Goal: Task Accomplishment & Management: Manage account settings

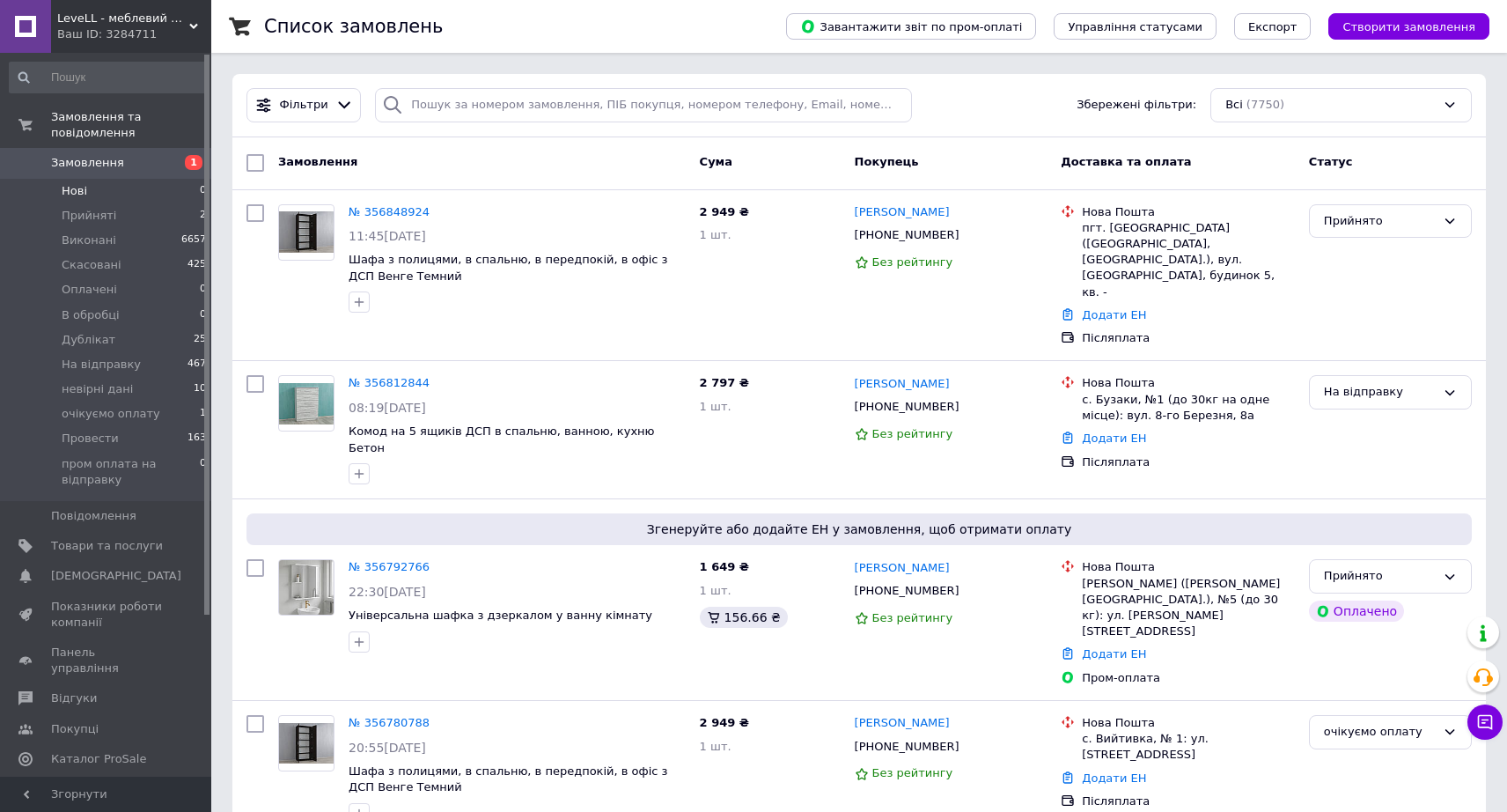
click at [167, 179] on li "Нові 0" at bounding box center [108, 191] width 217 height 25
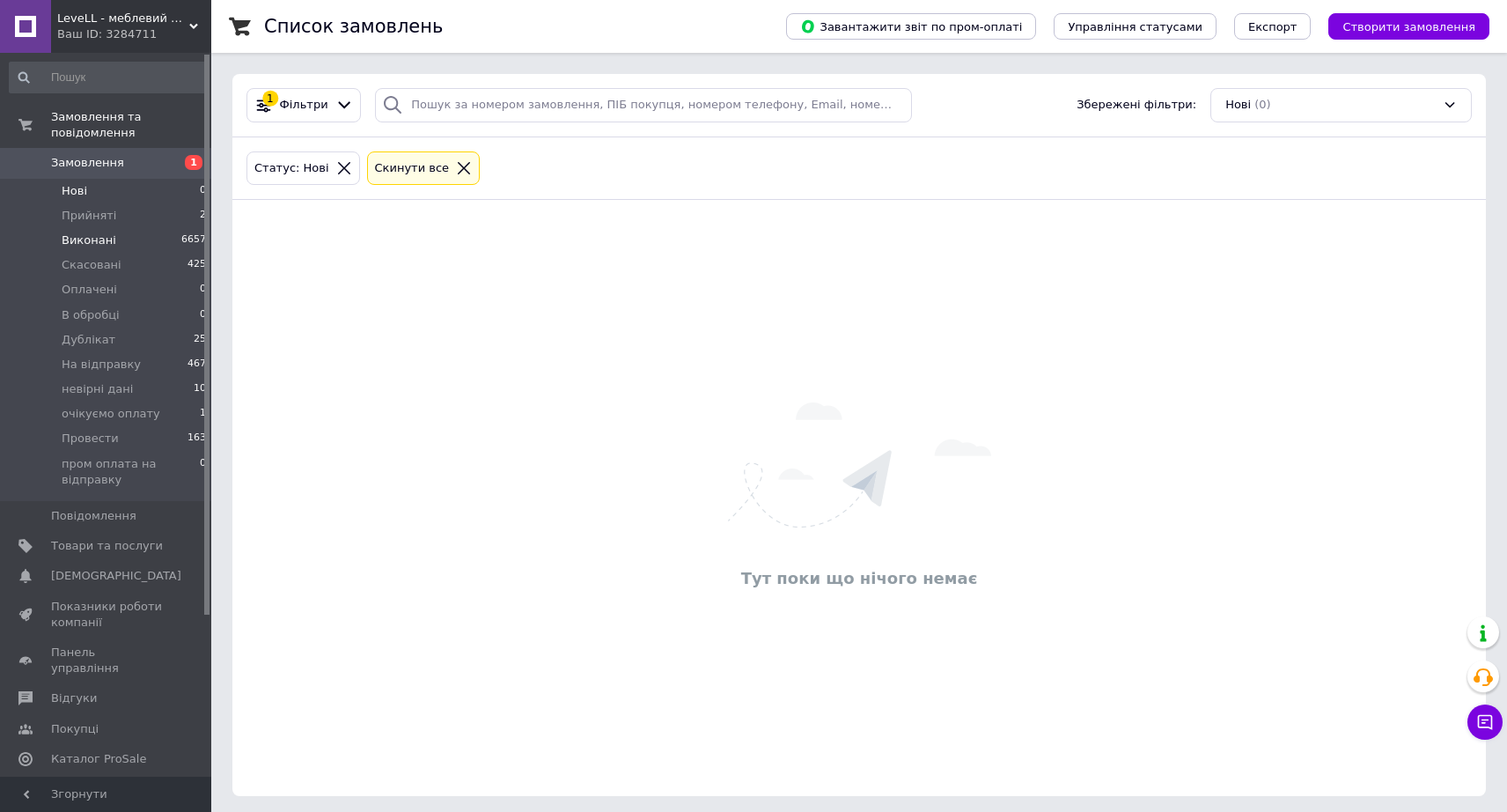
click at [160, 228] on li "Виконані 6657" at bounding box center [108, 240] width 217 height 25
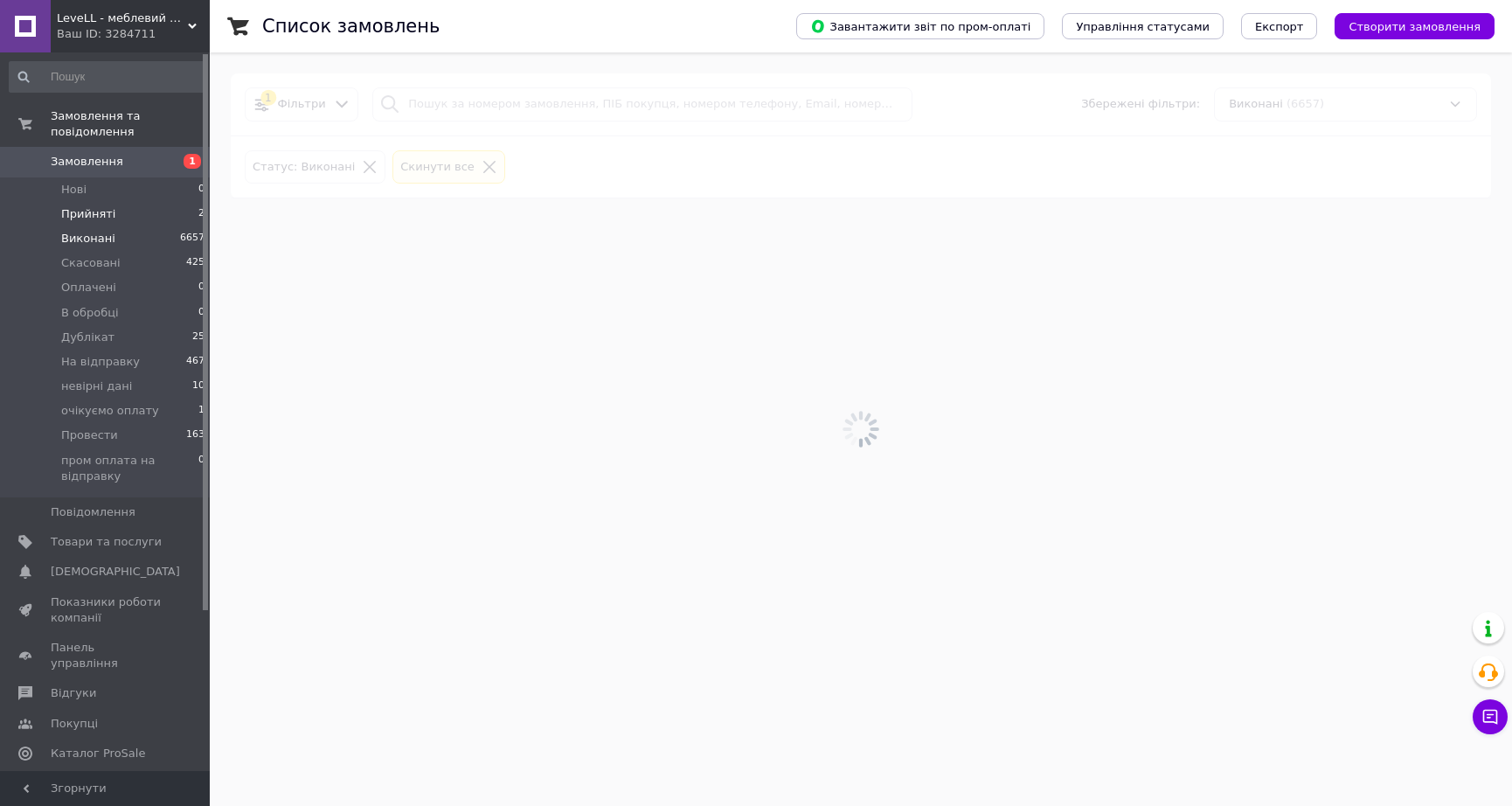
click at [169, 202] on li "Прийняті 2" at bounding box center [107, 214] width 215 height 25
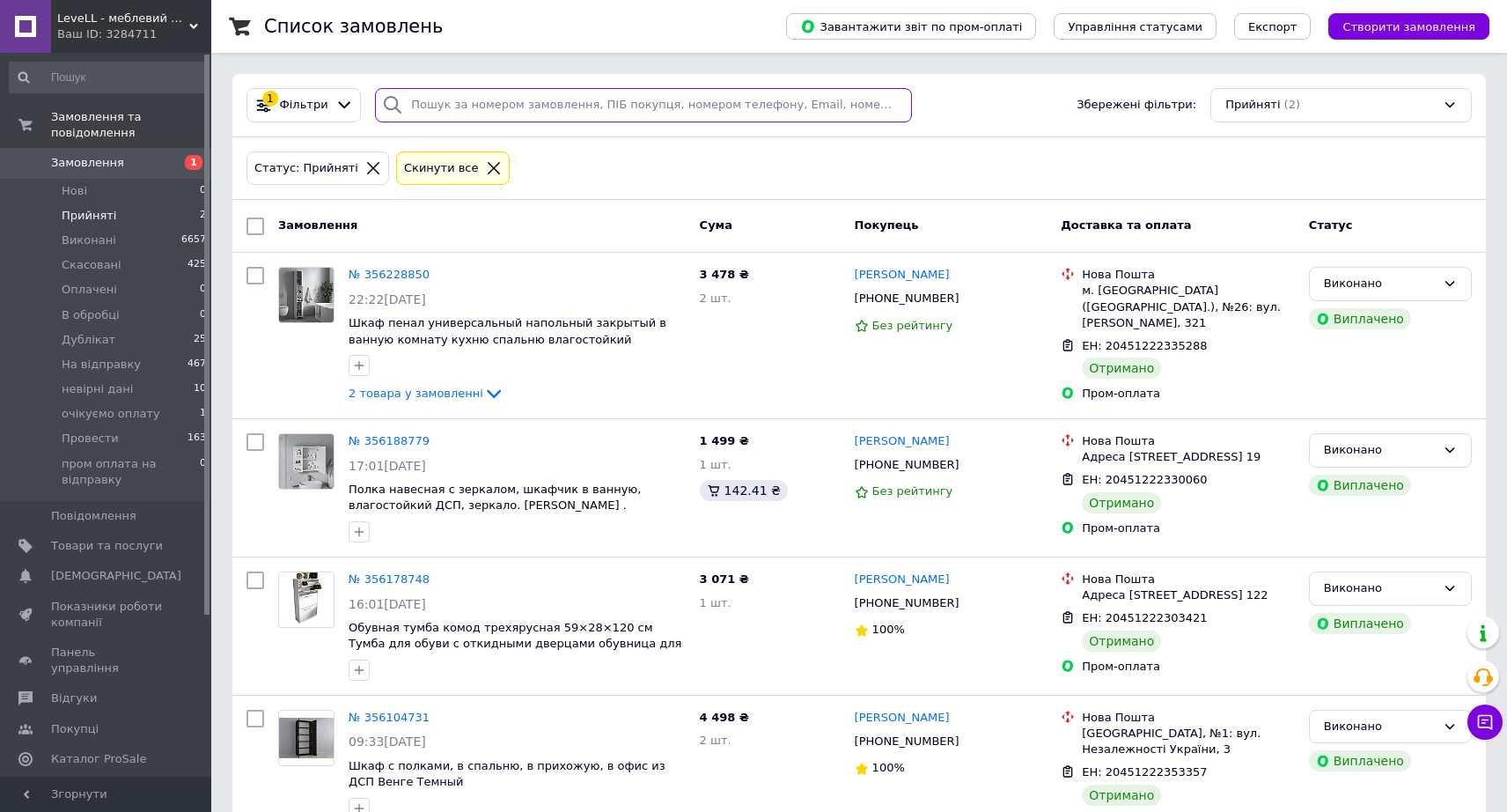
click at [550, 106] on input "search" at bounding box center [643, 105] width 537 height 34
paste input "20451223909719"
type input "20451223909719"
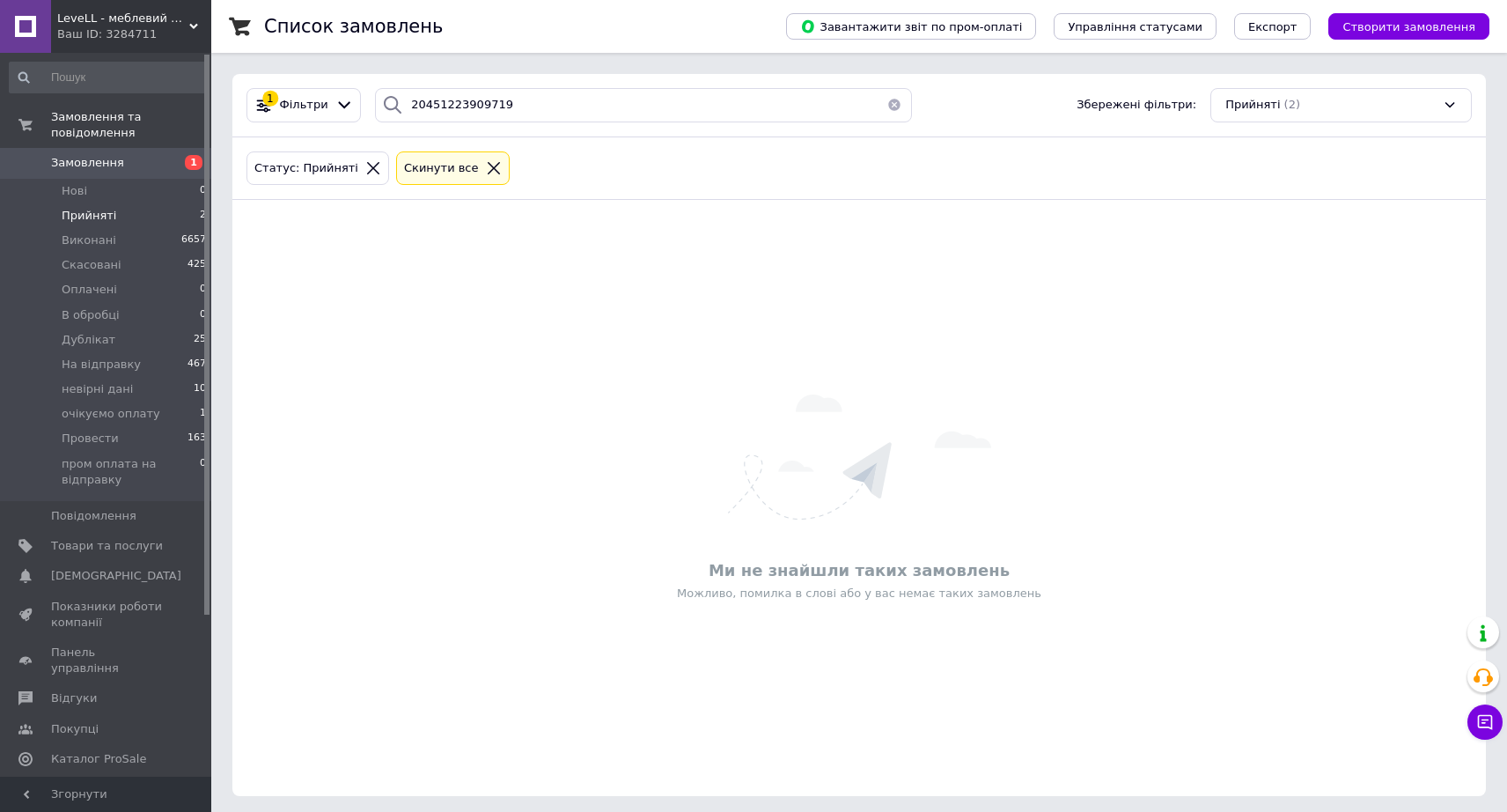
click at [486, 169] on icon at bounding box center [493, 167] width 16 height 16
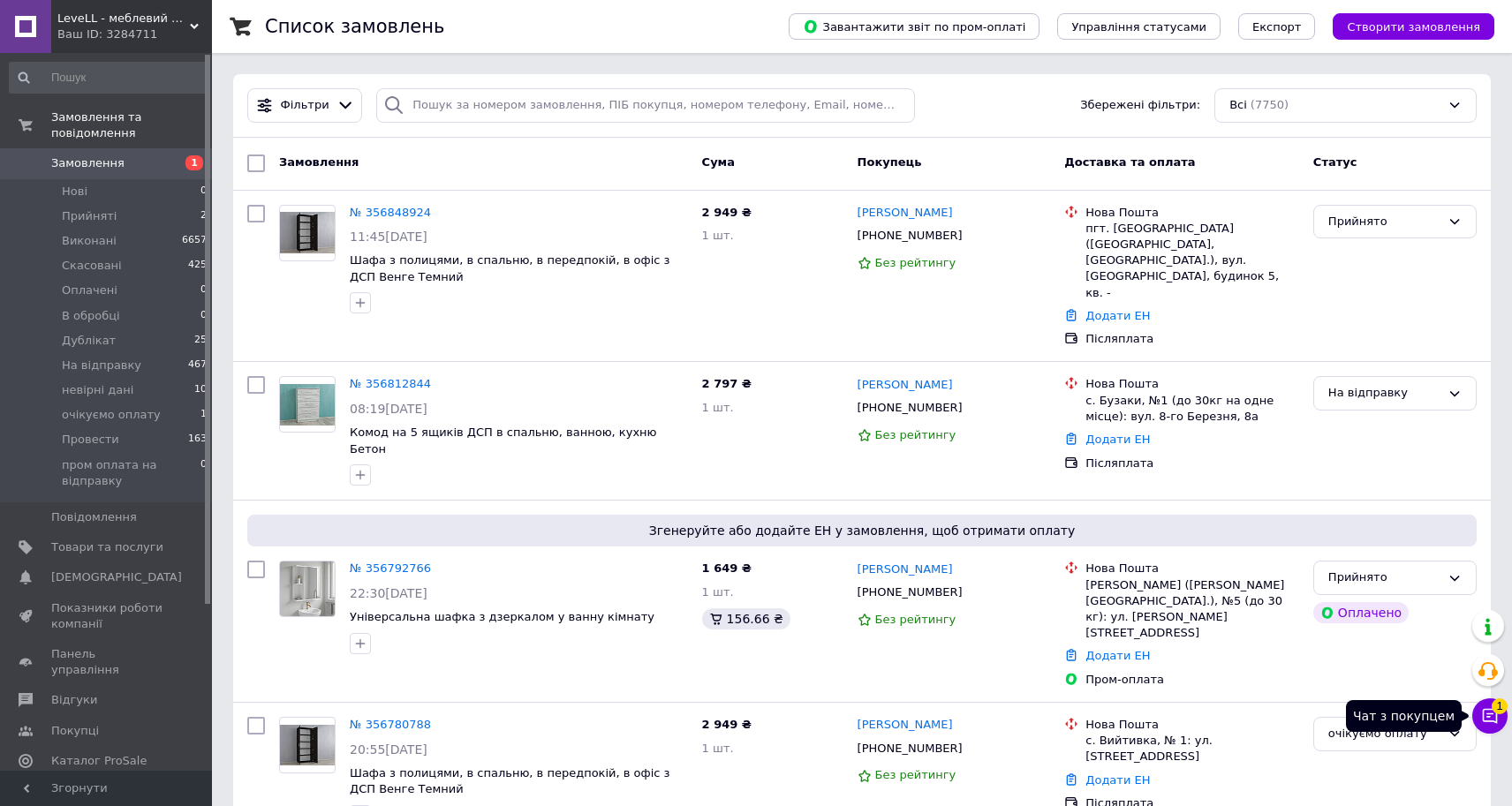
click at [1494, 706] on span "1" at bounding box center [1500, 706] width 16 height 16
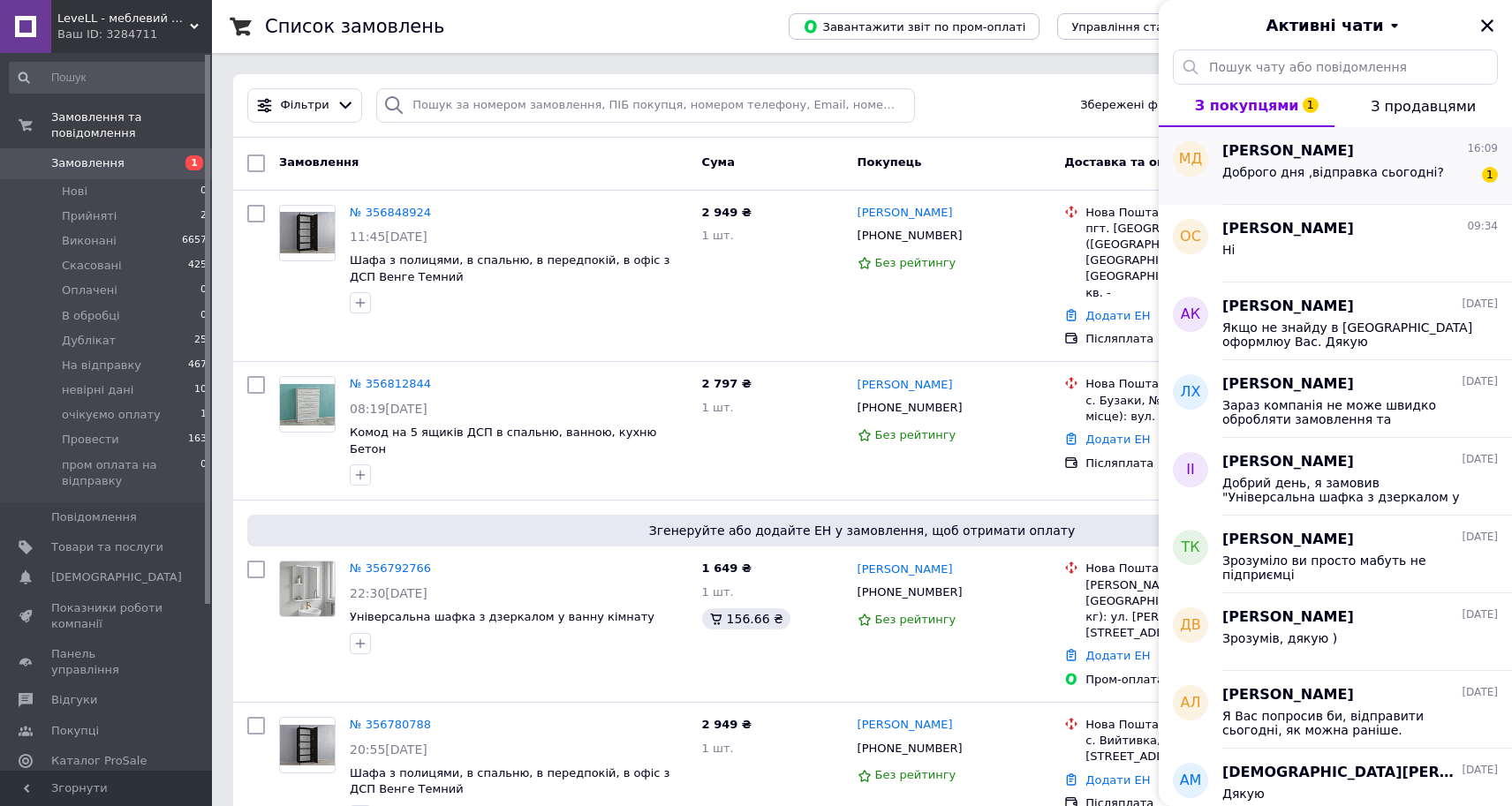
click at [1400, 173] on span "Доброго дня ,відправка сьогодні?" at bounding box center [1334, 172] width 222 height 14
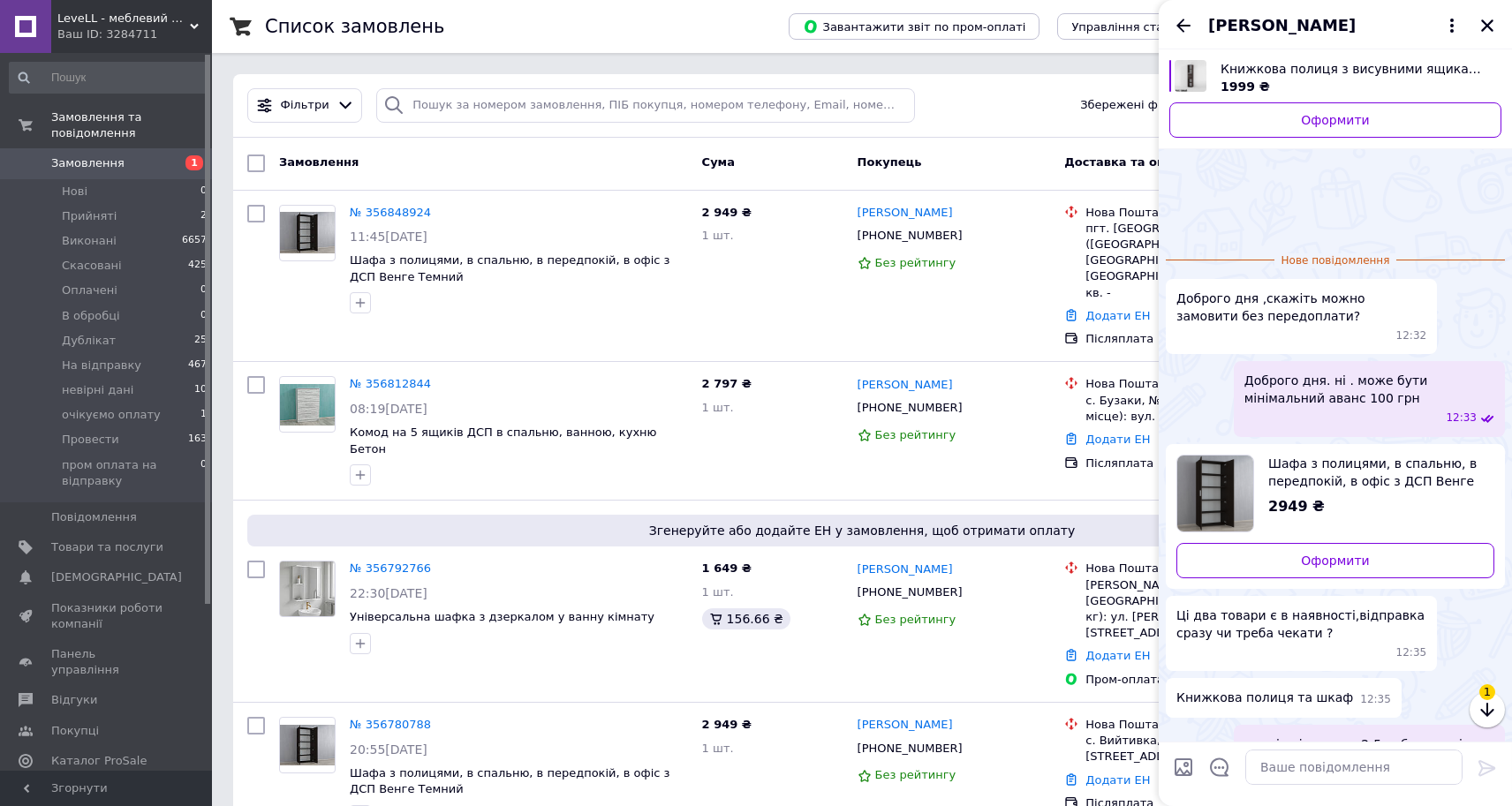
scroll to position [102, 0]
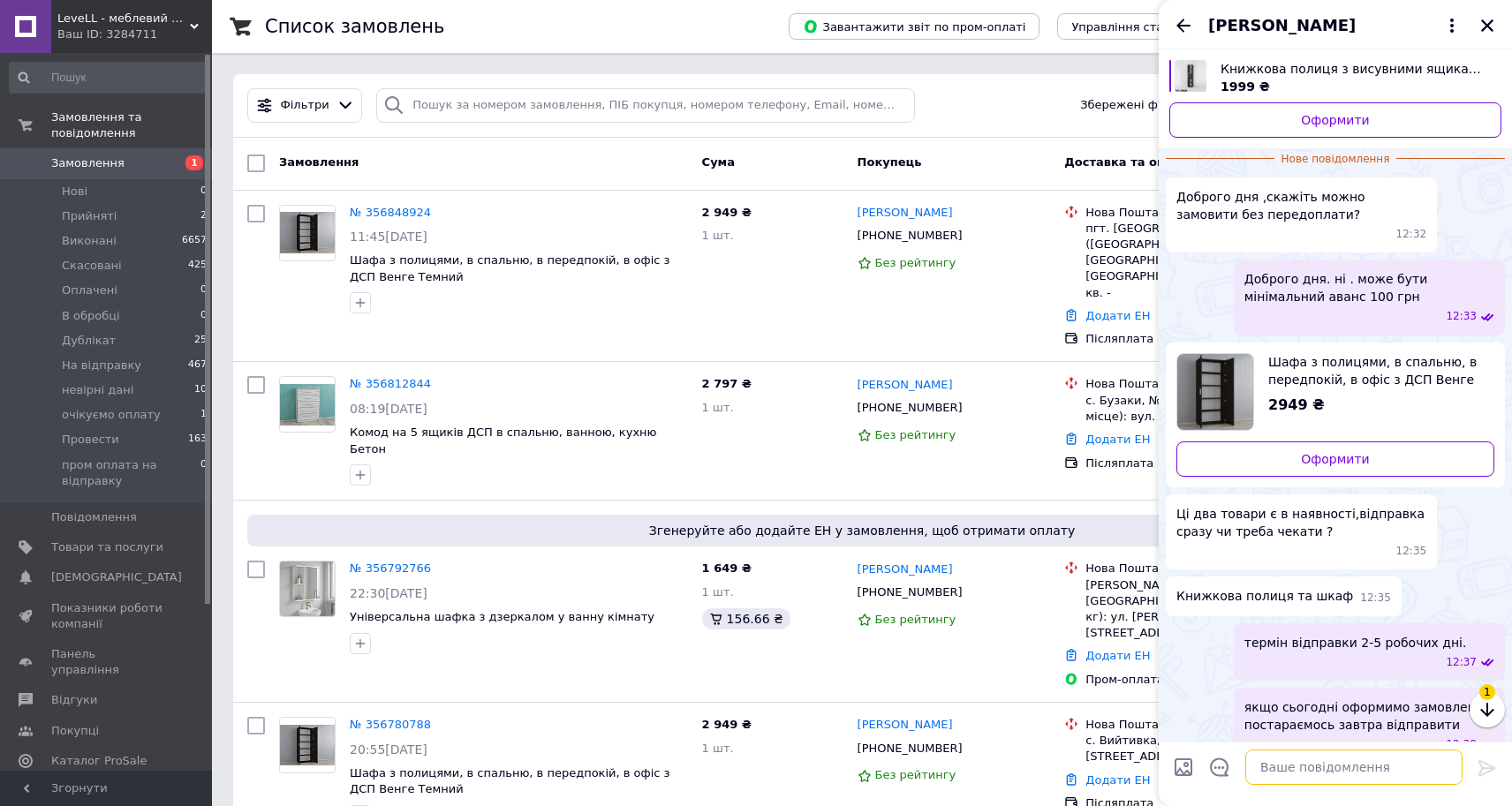
click at [1383, 772] on textarea at bounding box center [1354, 768] width 217 height 35
type textarea "Вітаю. Так"
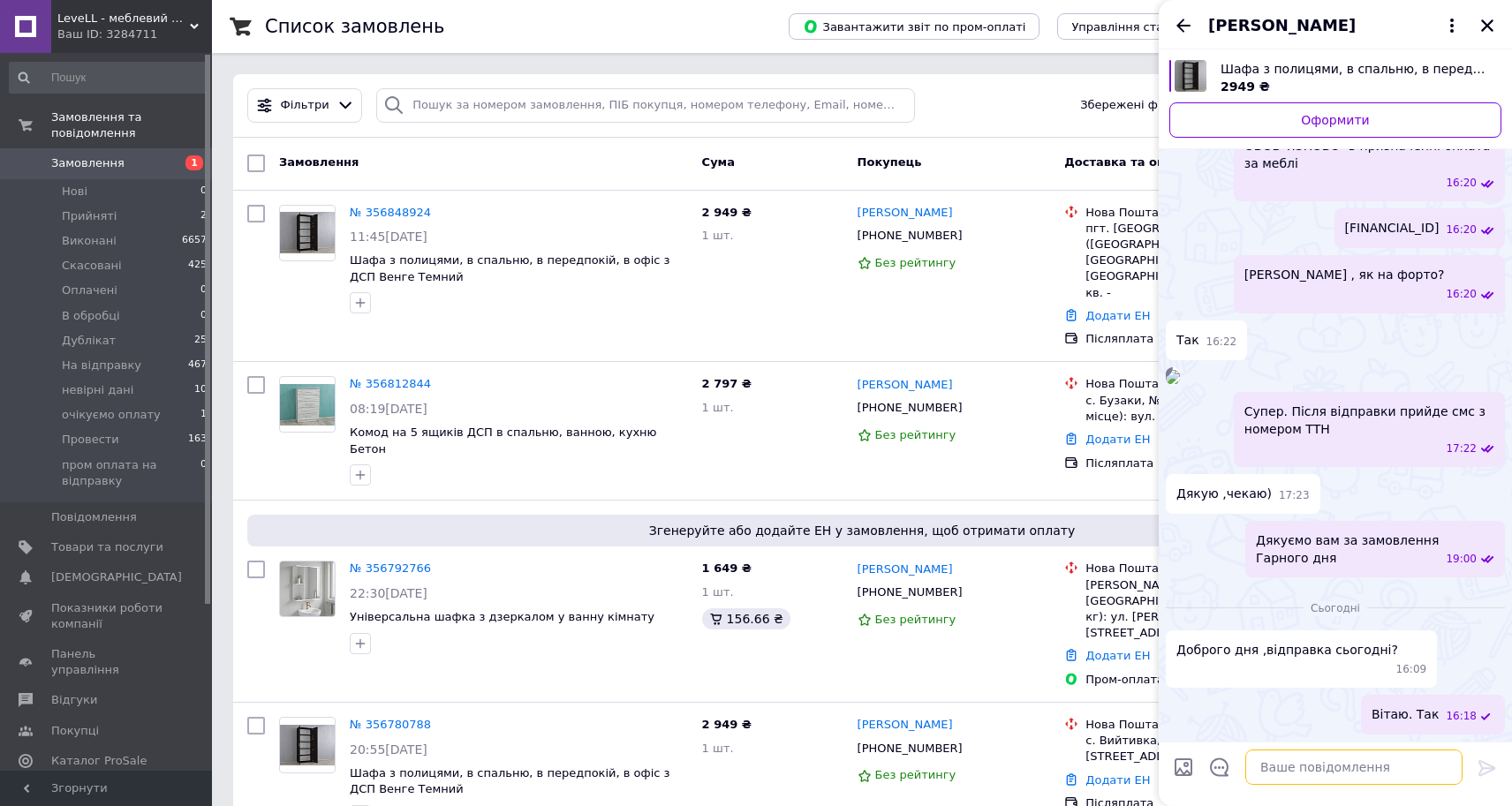
paste textarea "20451224946032"
type textarea "20451224946032"
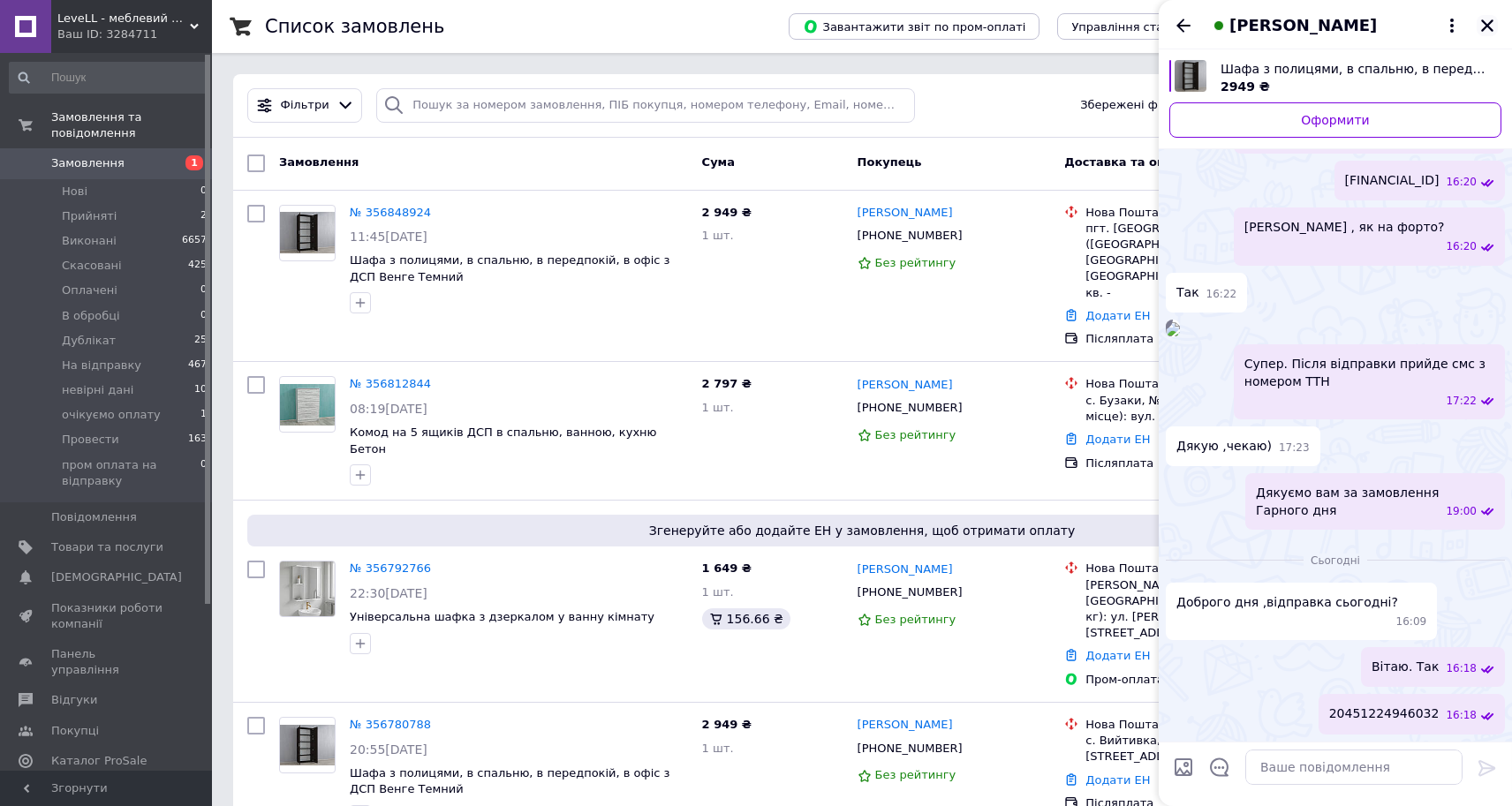
click at [1484, 22] on icon "Закрити" at bounding box center [1487, 25] width 12 height 12
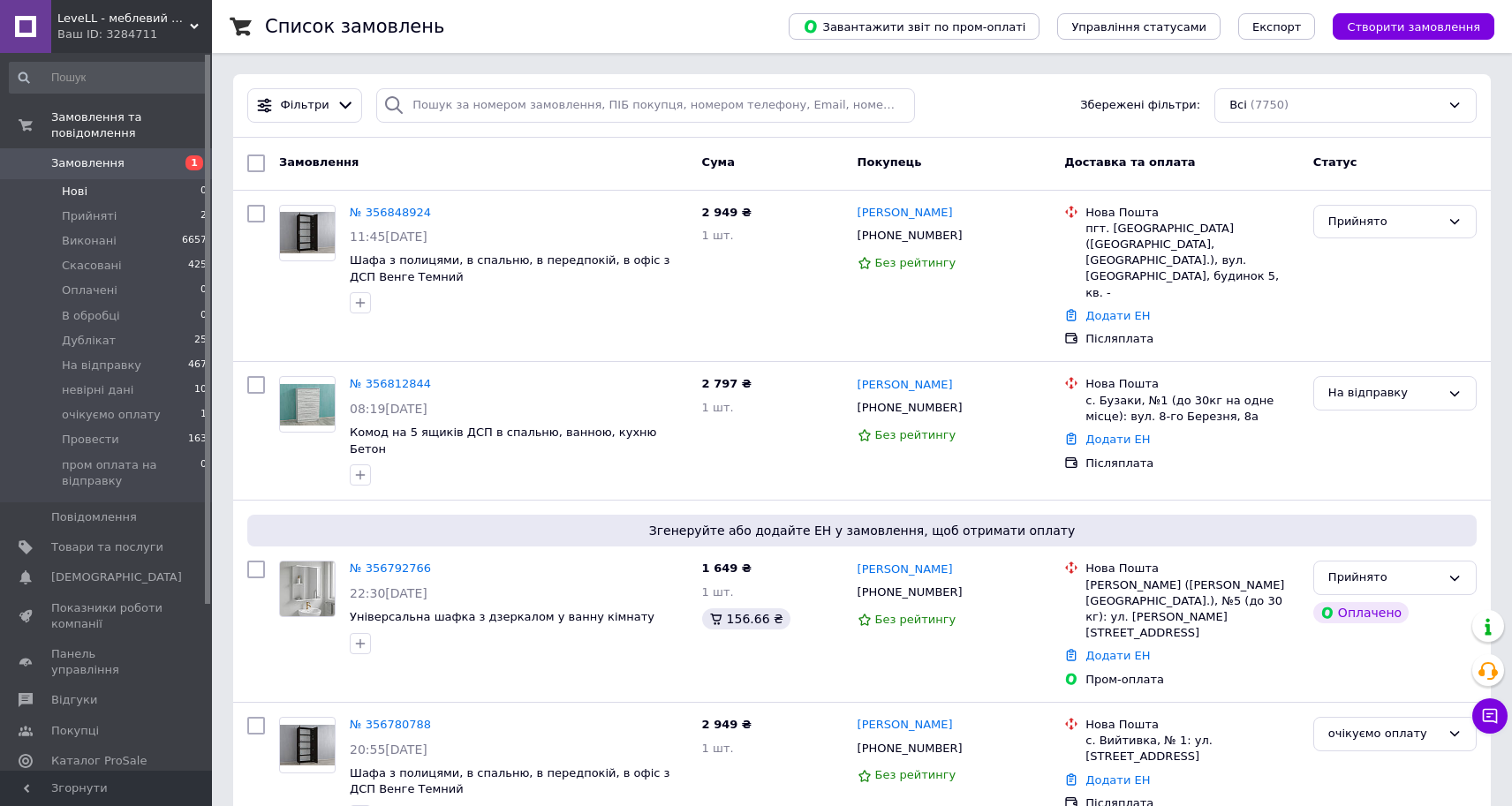
click at [175, 179] on li "Нові 0" at bounding box center [108, 191] width 217 height 25
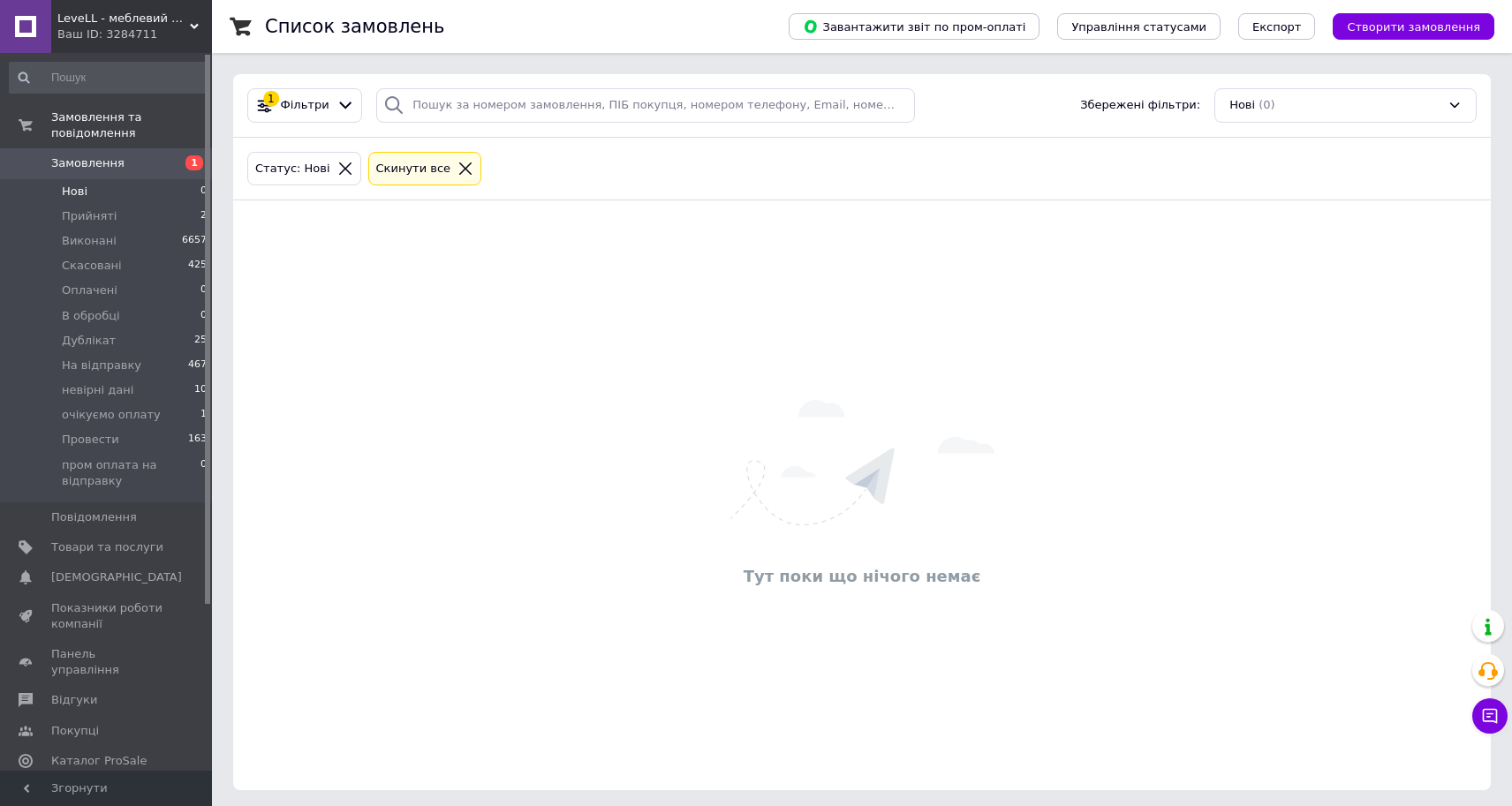
click at [119, 156] on span "Замовлення" at bounding box center [107, 163] width 112 height 16
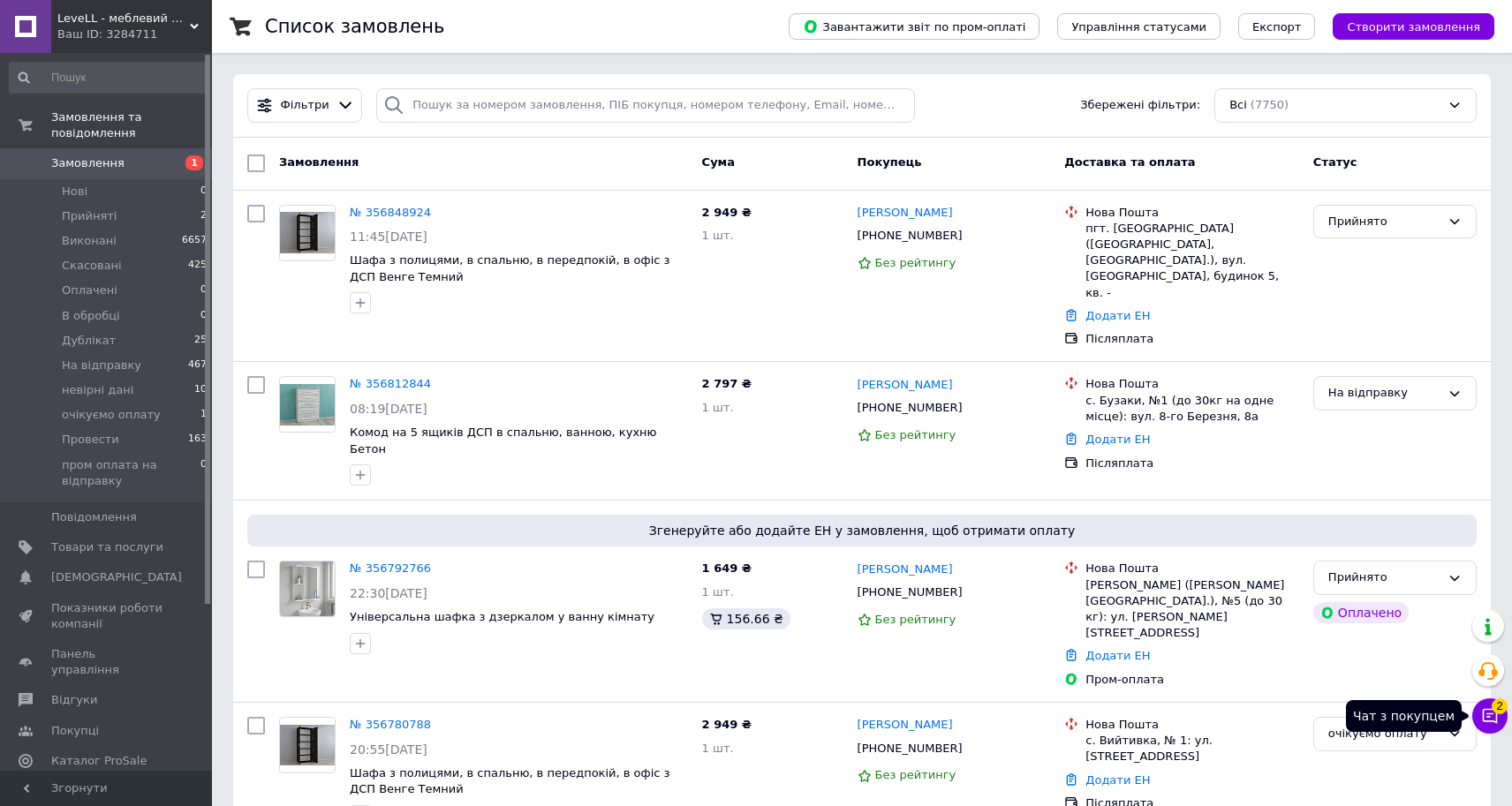
click at [1494, 709] on span "2" at bounding box center [1500, 706] width 16 height 16
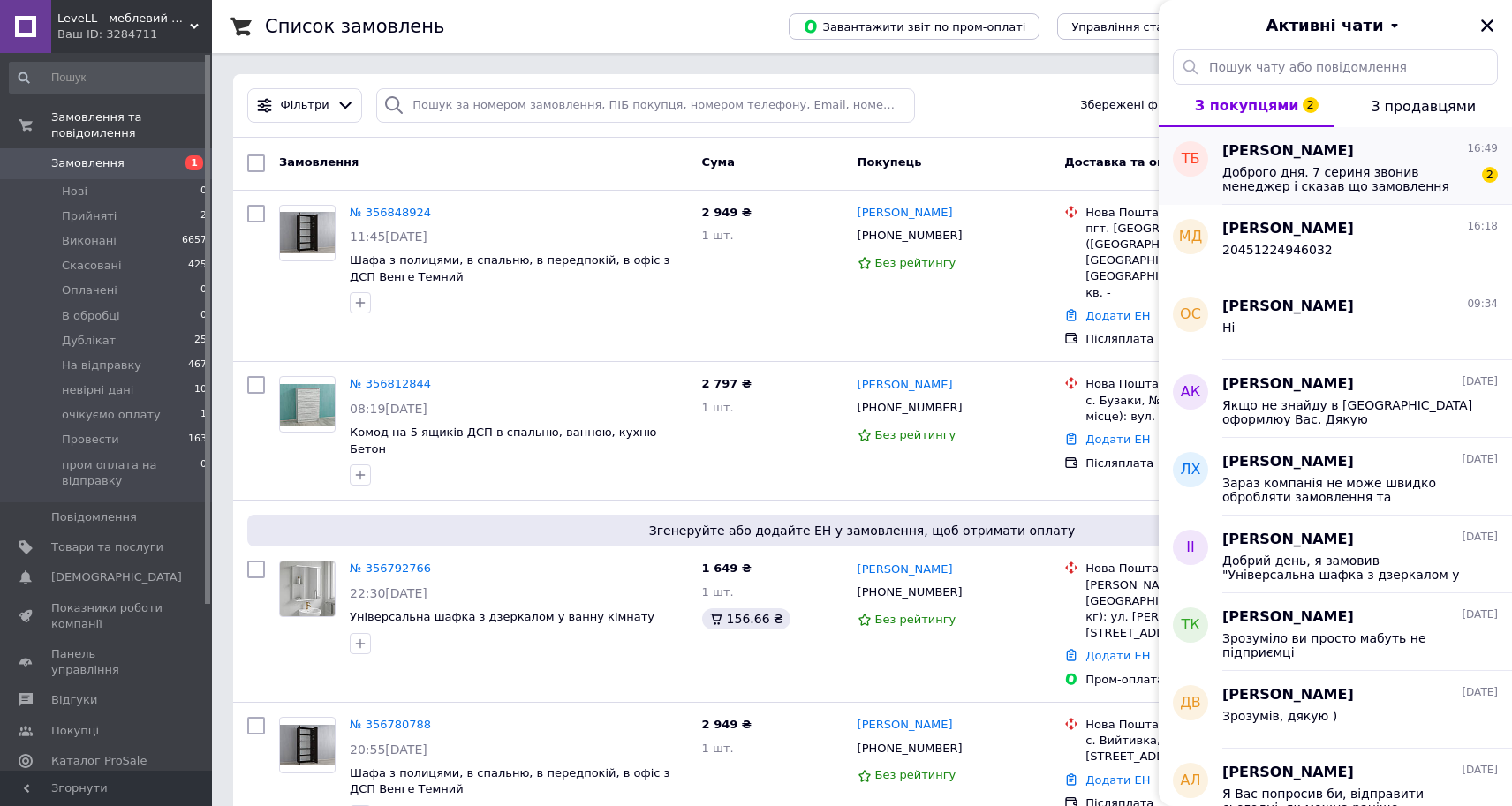
click at [1408, 159] on div "[PERSON_NAME] 16:49" at bounding box center [1360, 151] width 275 height 21
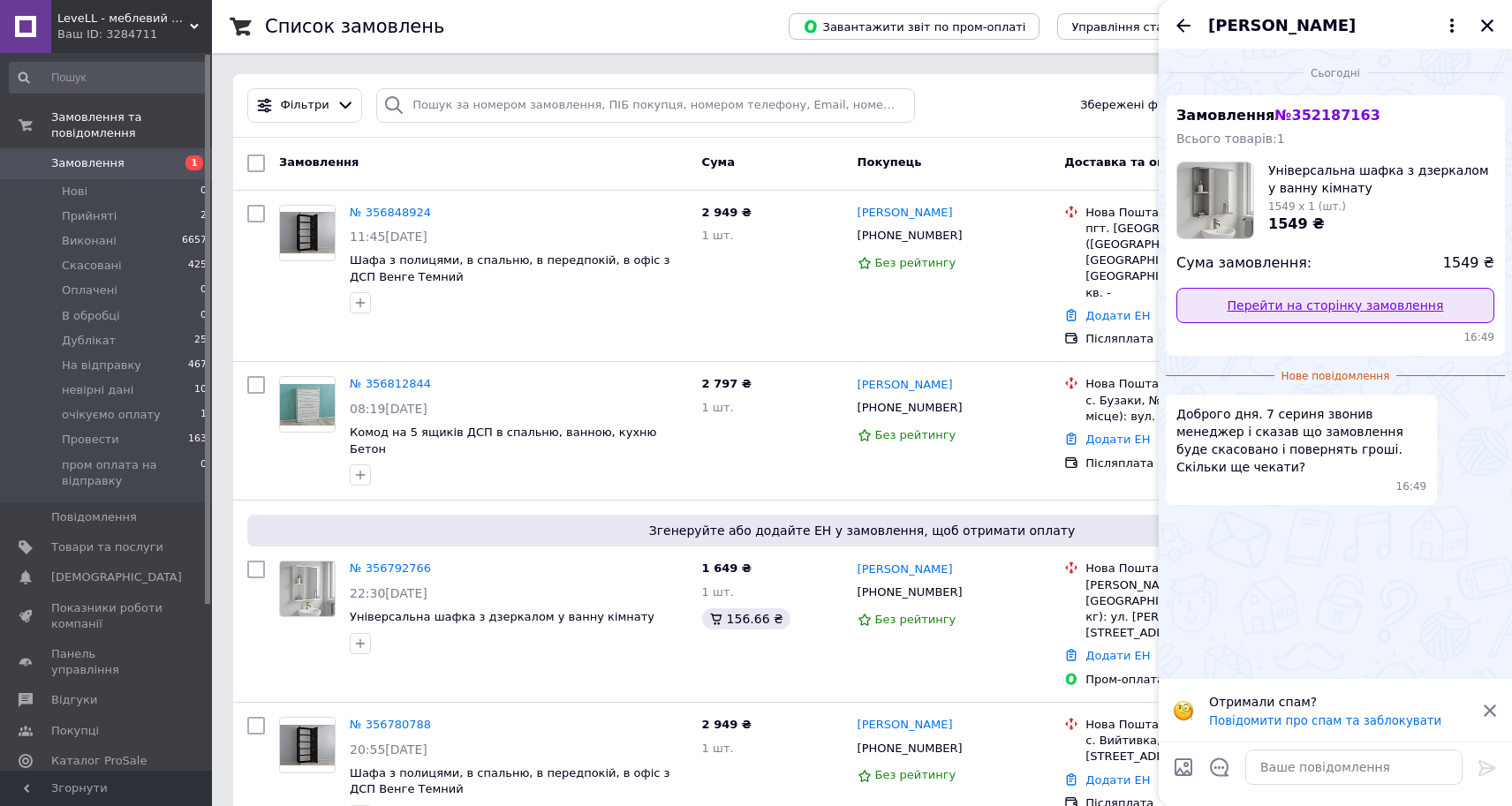
click at [1357, 308] on link "Перейти на сторінку замовлення" at bounding box center [1336, 306] width 318 height 35
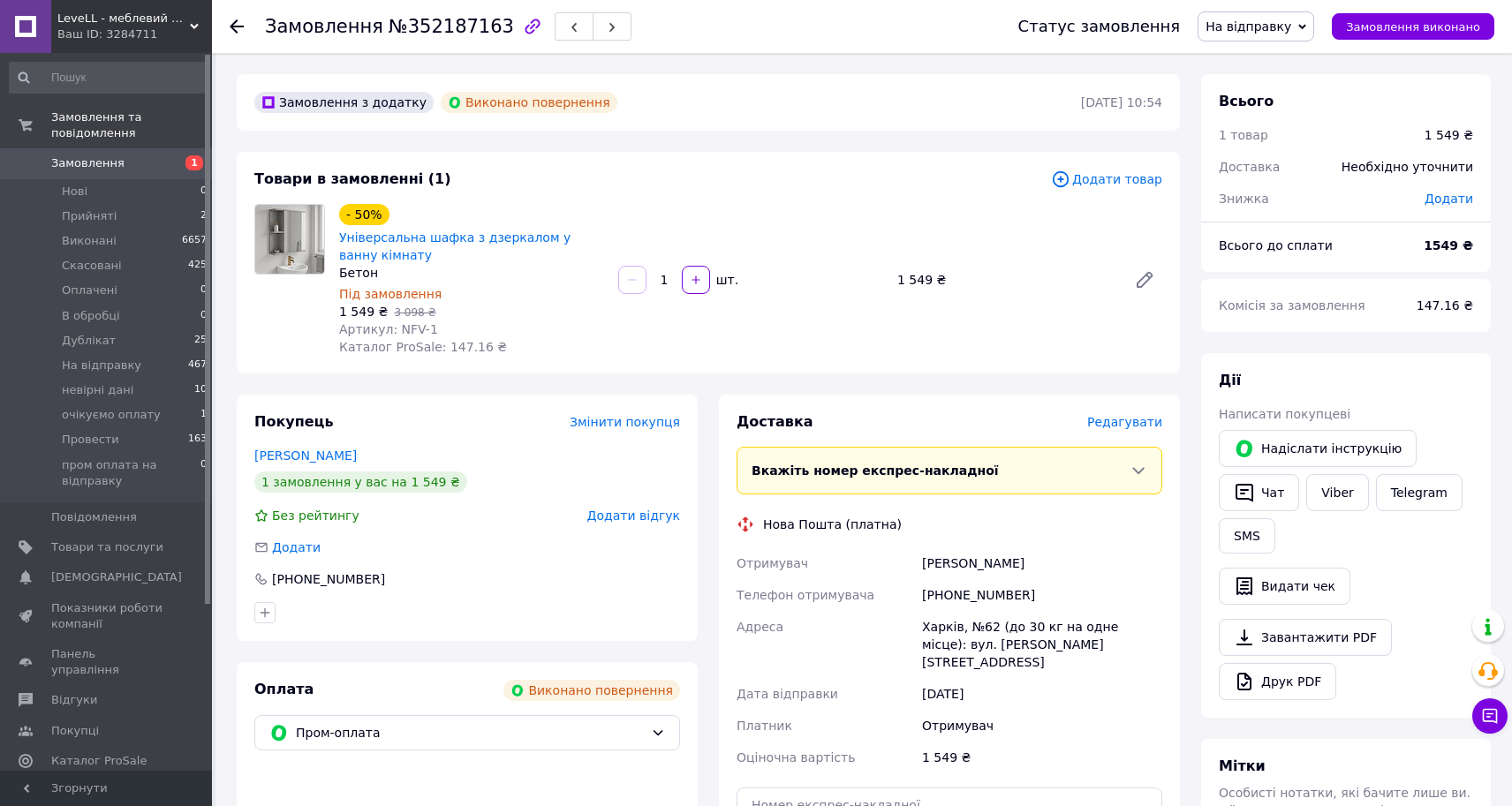
click at [1464, 717] on div "[PERSON_NAME] покупцеві   Надіслати інструкцію   Чат Viber Telegram SMS   Видат…" at bounding box center [1346, 535] width 289 height 365
click at [1497, 722] on icon at bounding box center [1491, 716] width 15 height 15
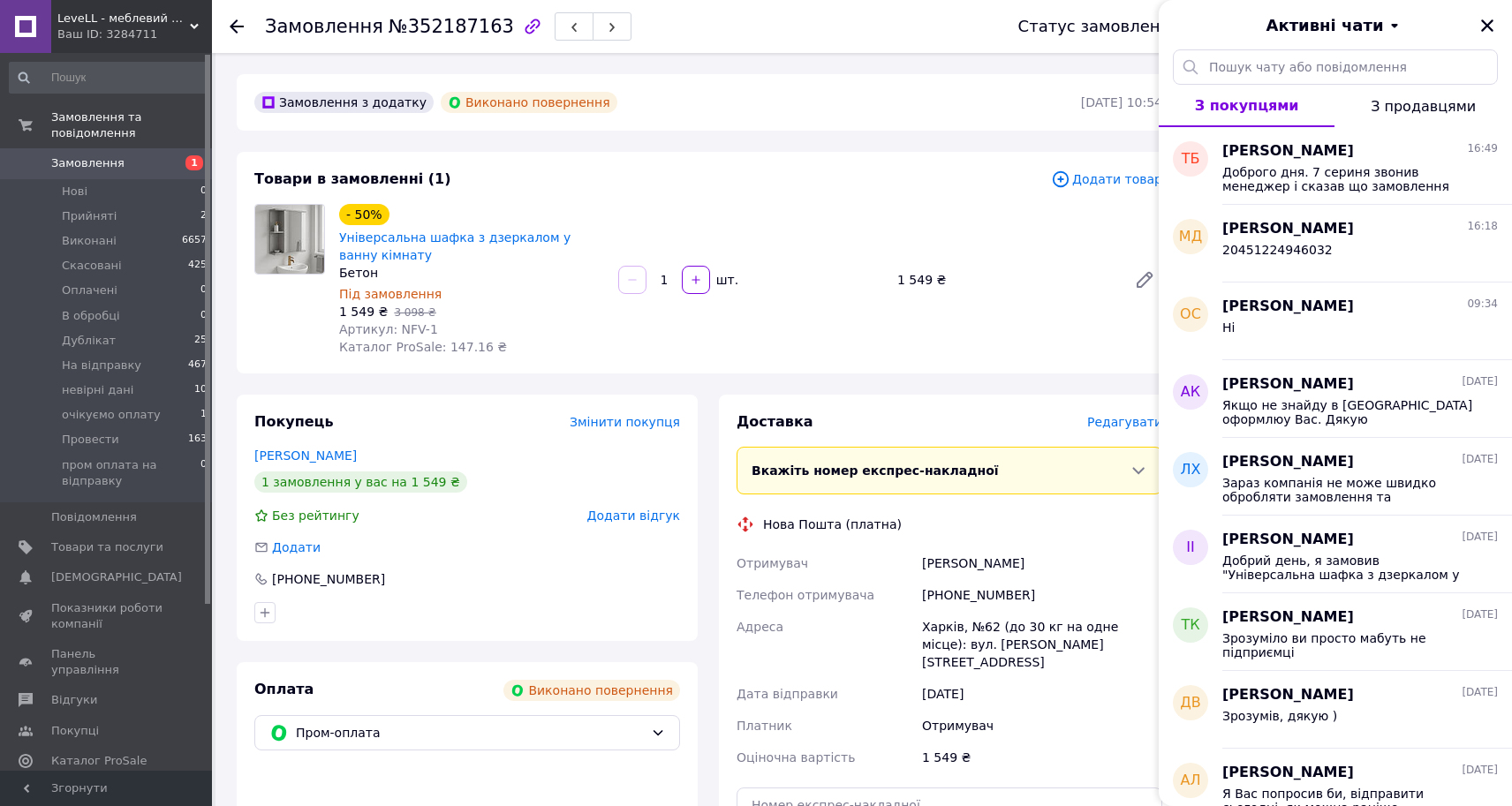
click at [677, 207] on div "- 50% Універсальна шафка з дзеркалом у ванну кімнату Бетон Під замовлення 1 549…" at bounding box center [750, 280] width 837 height 159
click at [1319, 187] on span "Доброго дня. 7 сериня звонив менеджер і сказав що замовлення буде скасовано і п…" at bounding box center [1348, 179] width 251 height 28
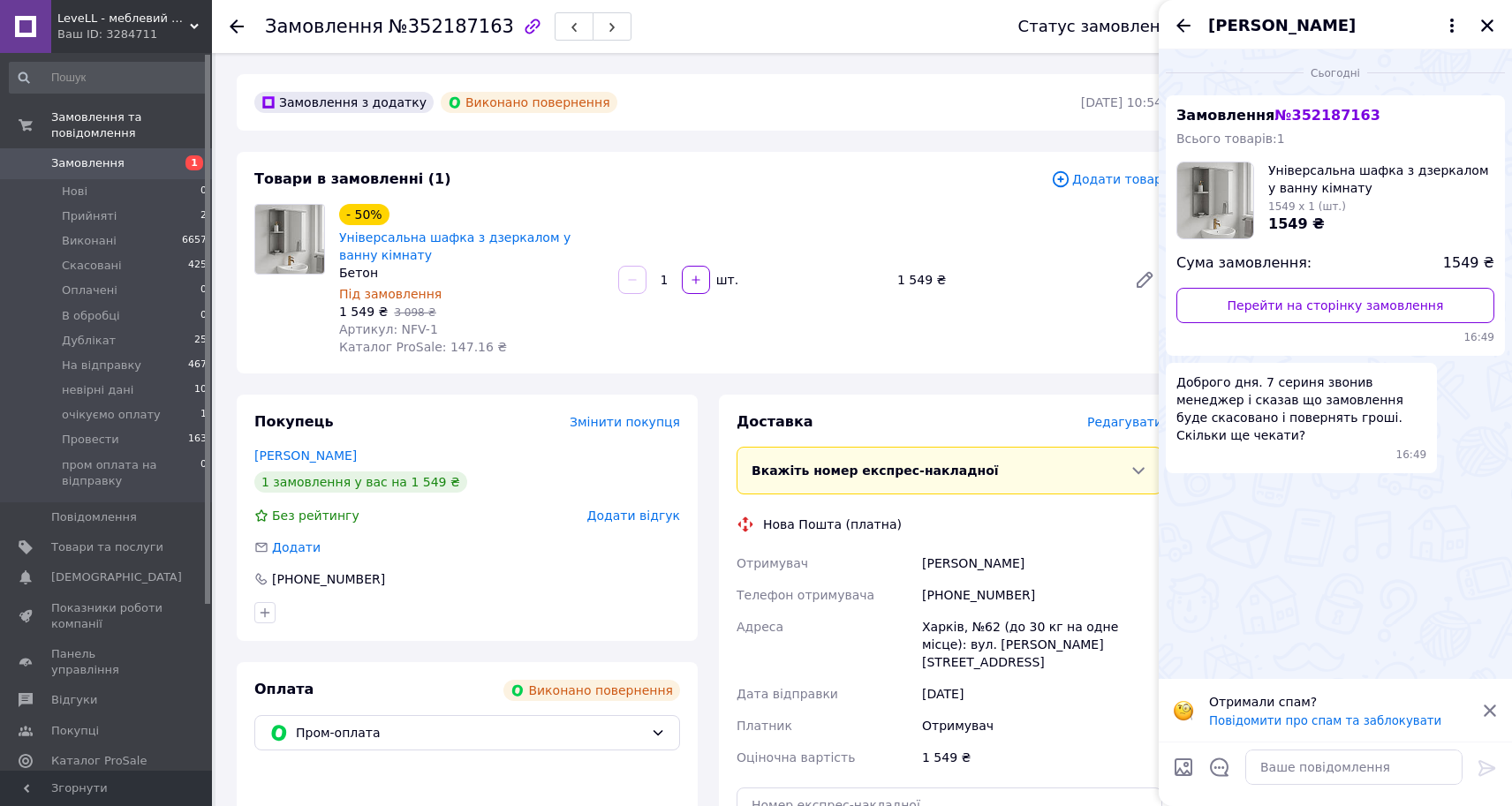
click at [706, 204] on div "- 50% Універсальна шафка з дзеркалом у ванну кімнату Бетон Під замовлення 1 549…" at bounding box center [750, 280] width 837 height 159
click at [1482, 24] on icon "Закрити" at bounding box center [1487, 25] width 16 height 16
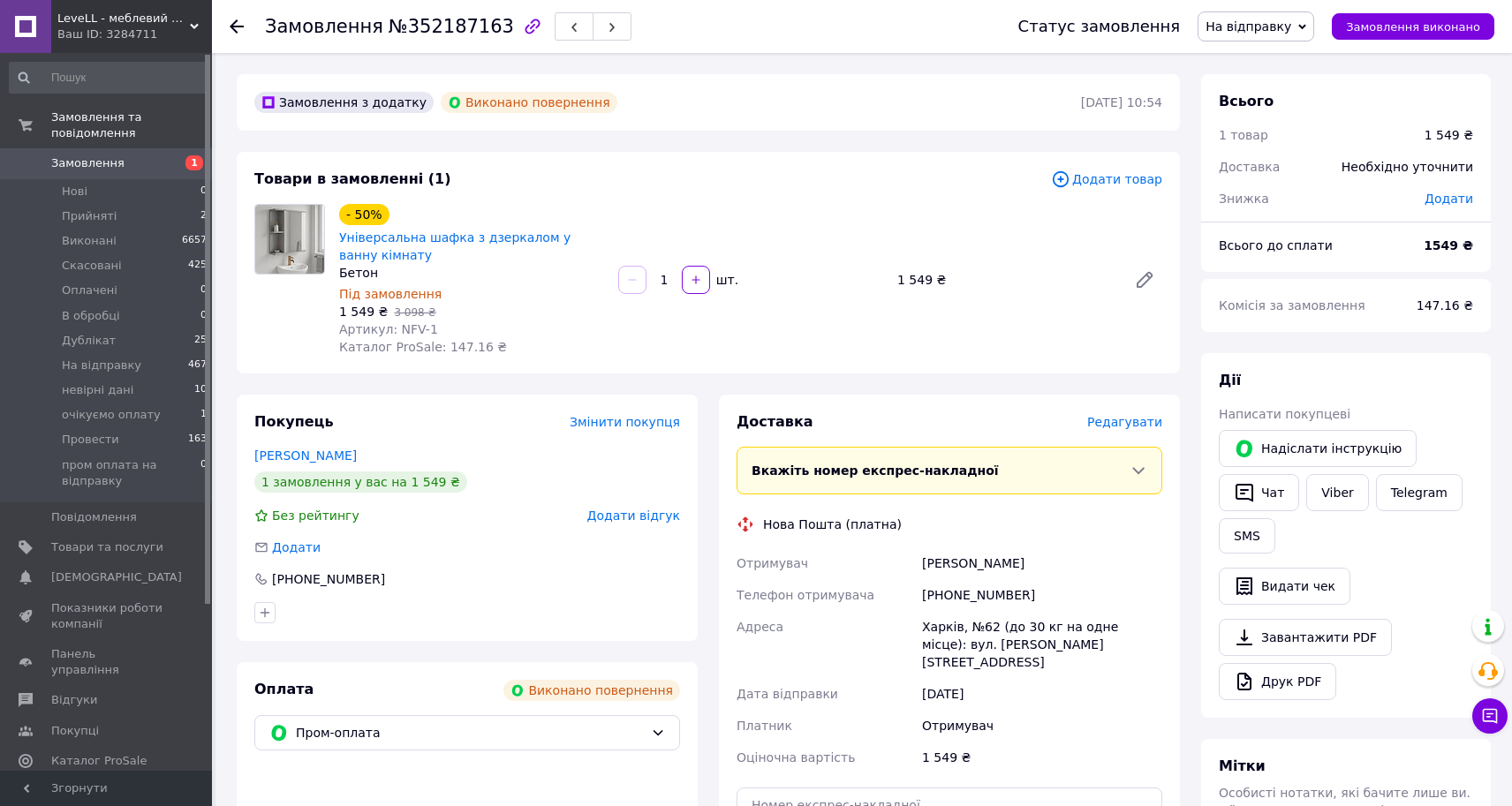
click at [1059, 312] on div "- 50% Універсальна шафка з дзеркалом у ванну кімнату Бетон Під замовлення 1 549…" at bounding box center [750, 280] width 837 height 159
click at [954, 308] on div "- 50% Універсальна шафка з дзеркалом у ванну кімнату Бетон Під замовлення 1 549…" at bounding box center [750, 280] width 837 height 159
click at [460, 389] on div "Замовлення з додатку Виконано повернення 11.07.2025 | 10:54 Товари в замовленні…" at bounding box center [708, 760] width 965 height 1371
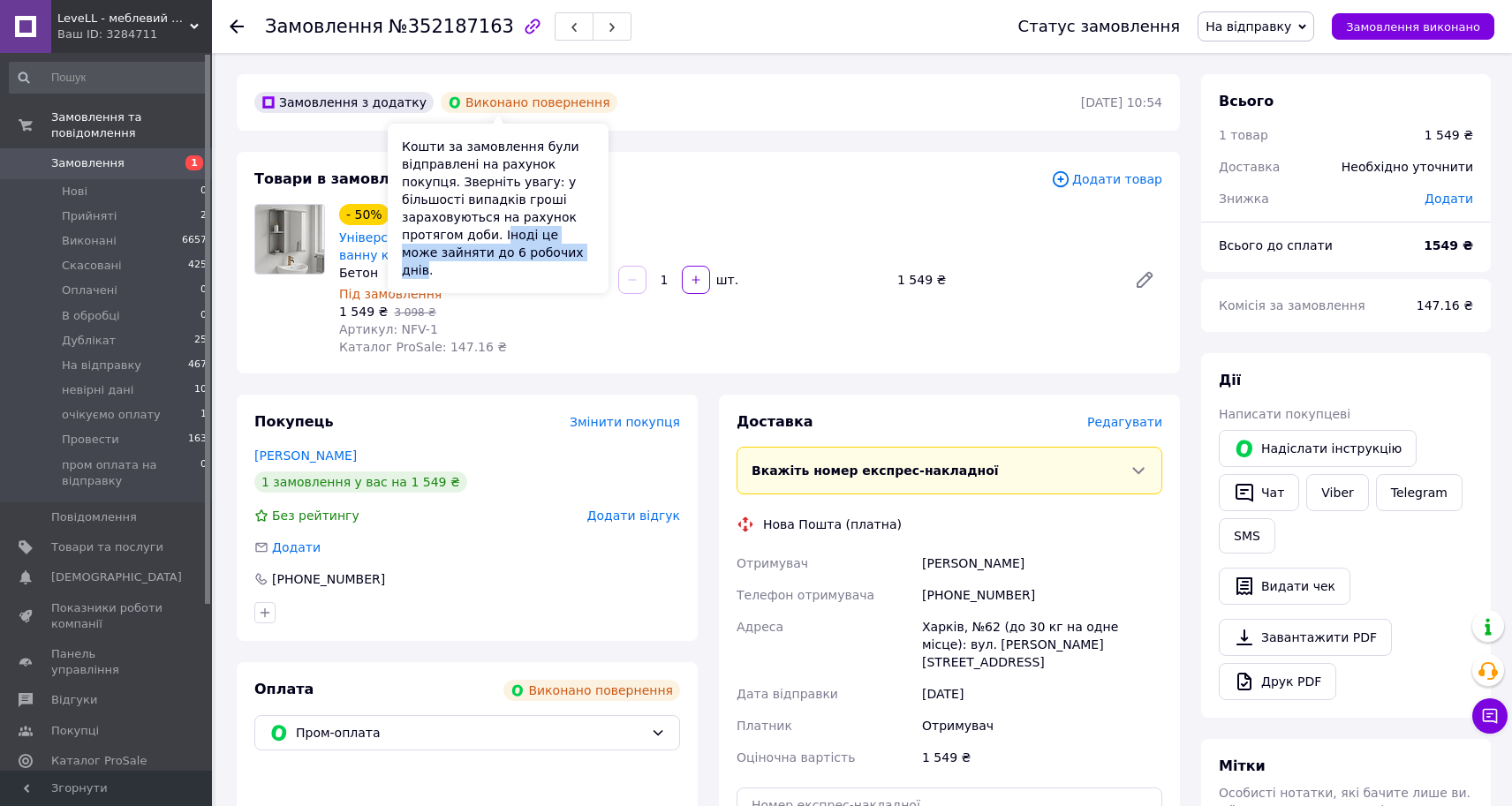
drag, startPoint x: 546, startPoint y: 223, endPoint x: 587, endPoint y: 231, distance: 41.8
click at [587, 231] on div "Кошти за замовлення були відправлені на рахунок покупця. Зверніть увагу: у біль…" at bounding box center [498, 209] width 221 height 170
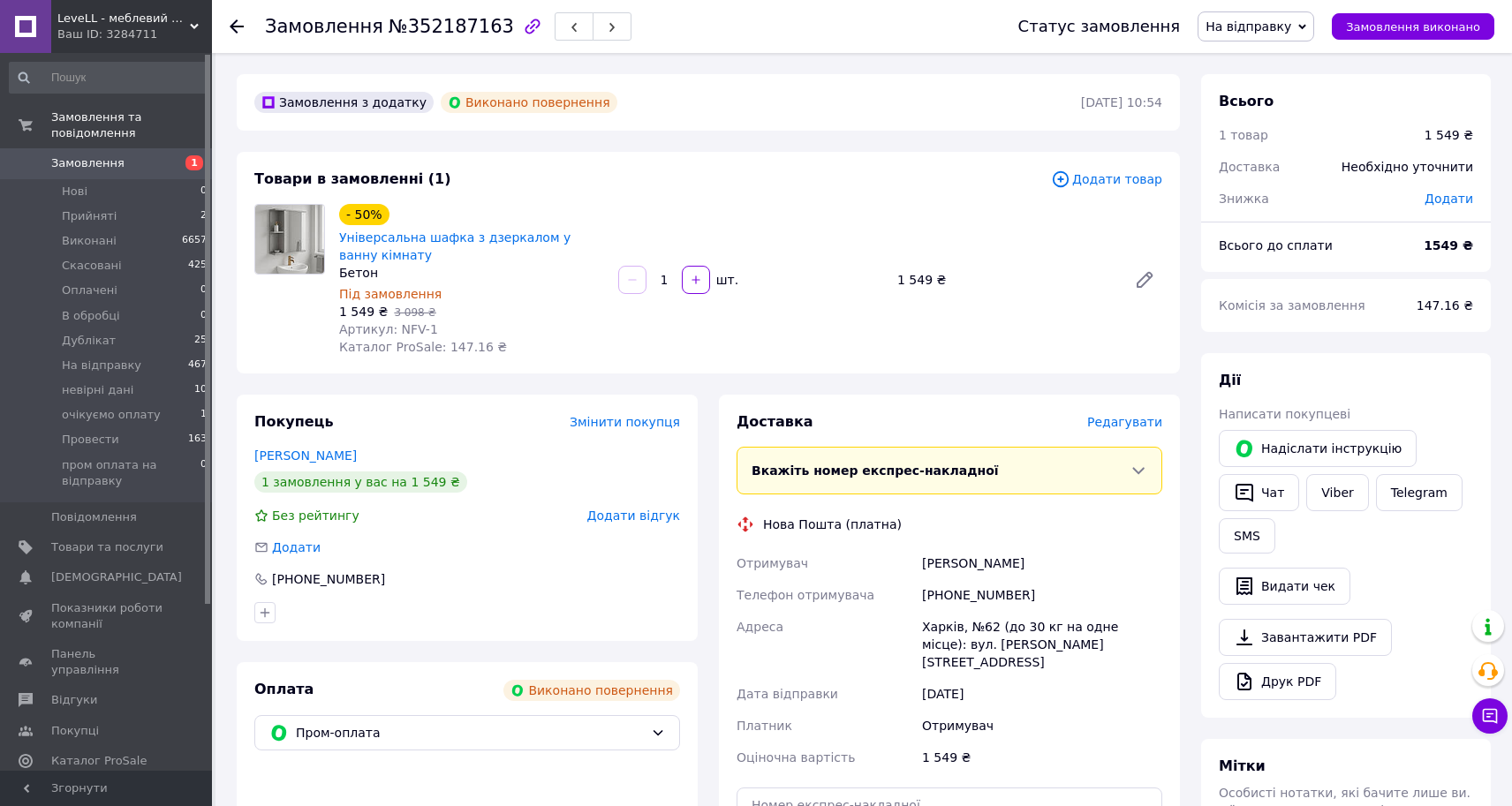
click at [718, 239] on div "- 50% Універсальна шафка з дзеркалом у ванну кімнату Бетон Під замовлення 1 549…" at bounding box center [750, 280] width 837 height 159
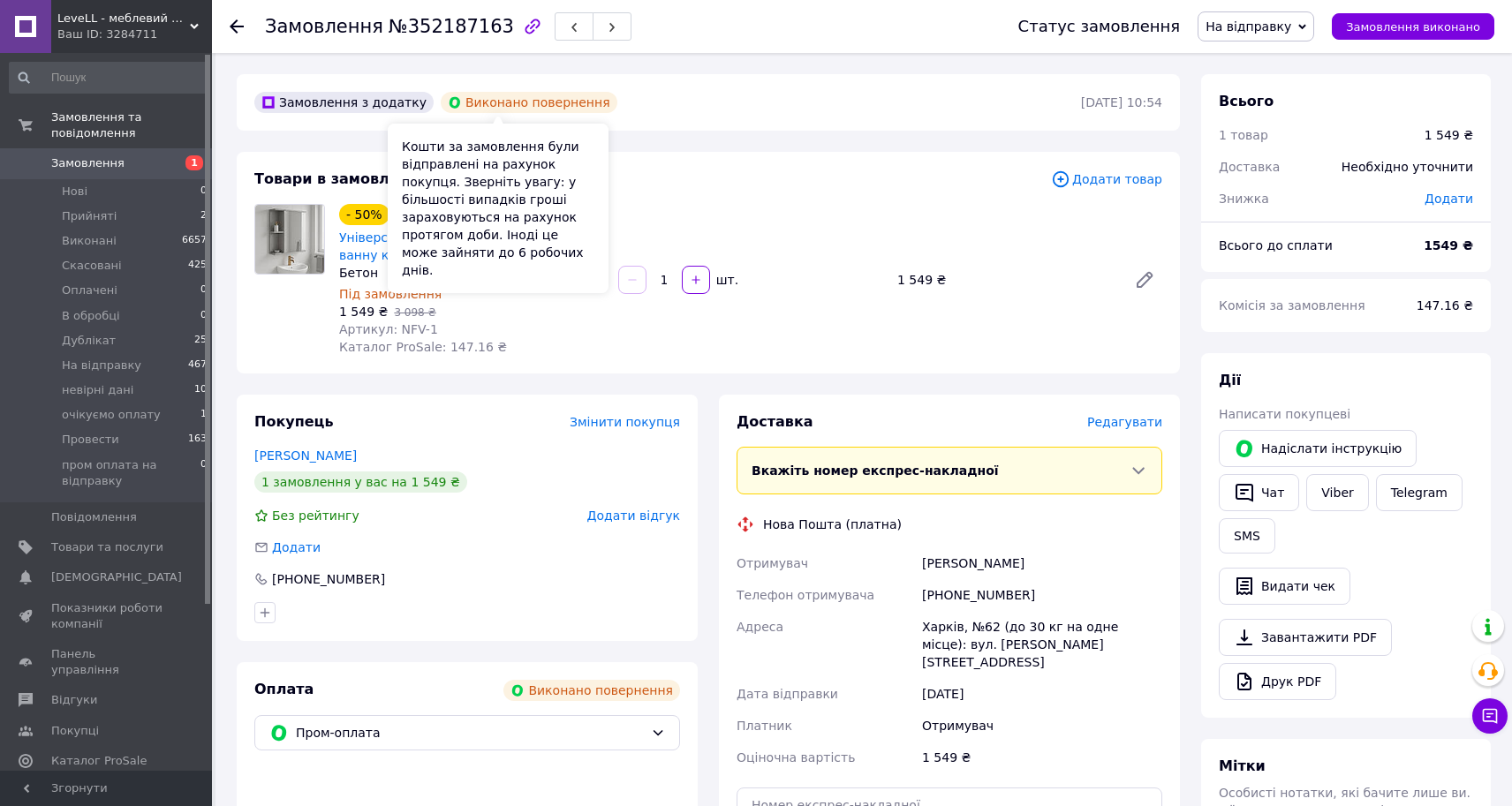
click at [541, 96] on div "Виконано повернення" at bounding box center [528, 102] width 176 height 21
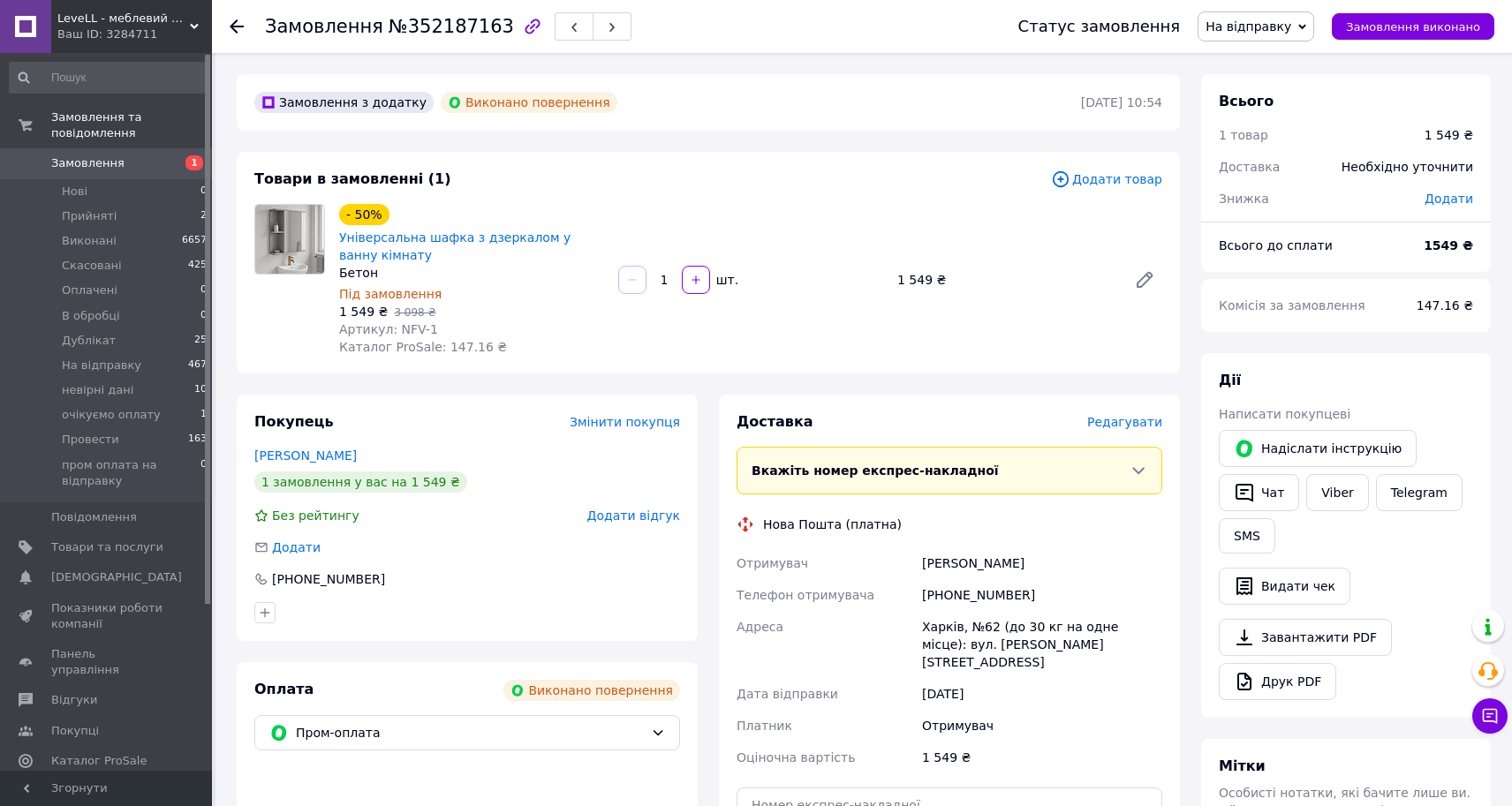
click at [540, 104] on div "Виконано повернення" at bounding box center [528, 102] width 176 height 21
click at [252, 387] on div "Замовлення з додатку Виконано повернення 11.07.2025 | 10:54 Товари в замовленні…" at bounding box center [708, 760] width 965 height 1371
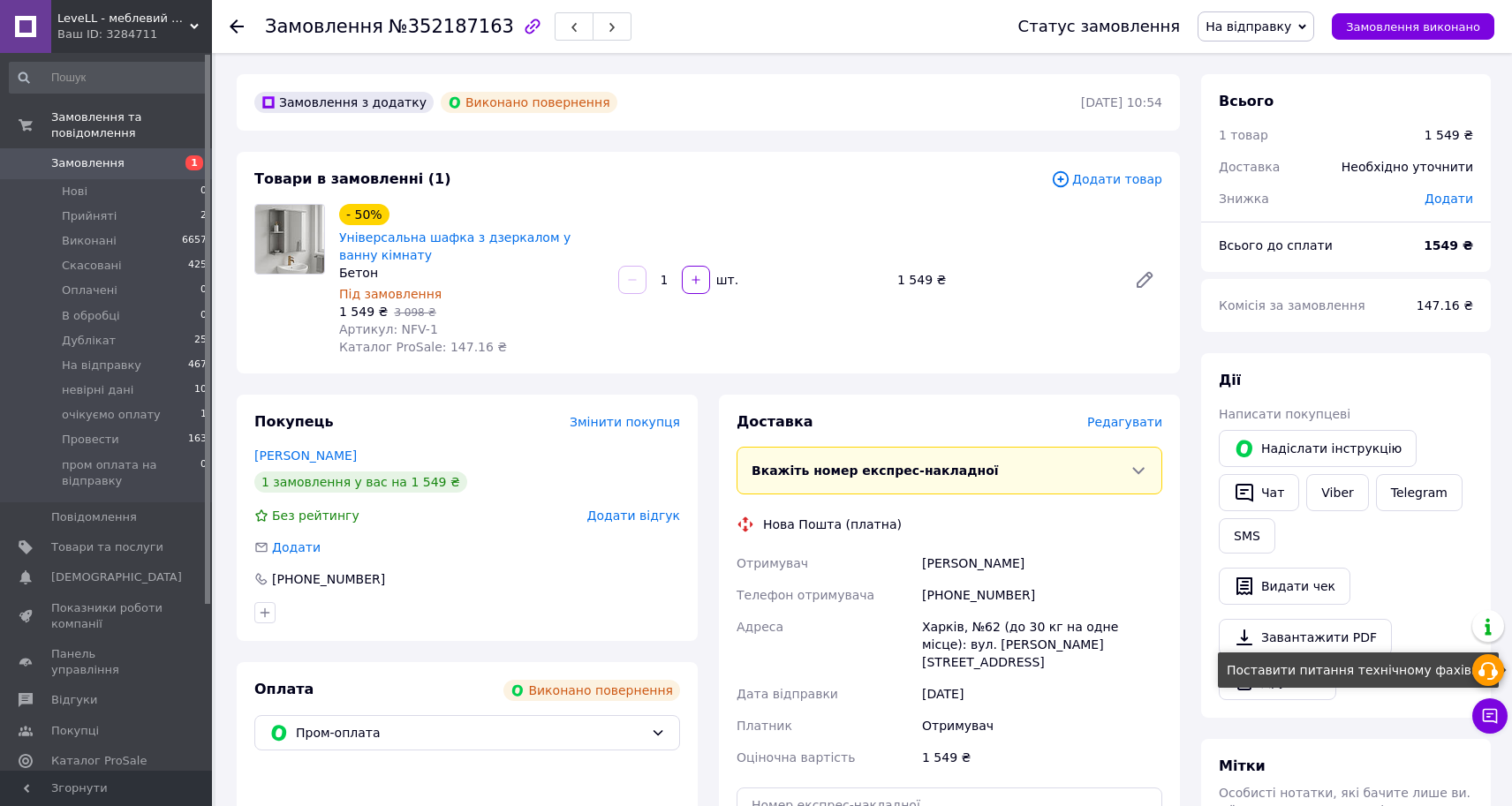
click at [1483, 676] on use at bounding box center [1488, 671] width 20 height 18
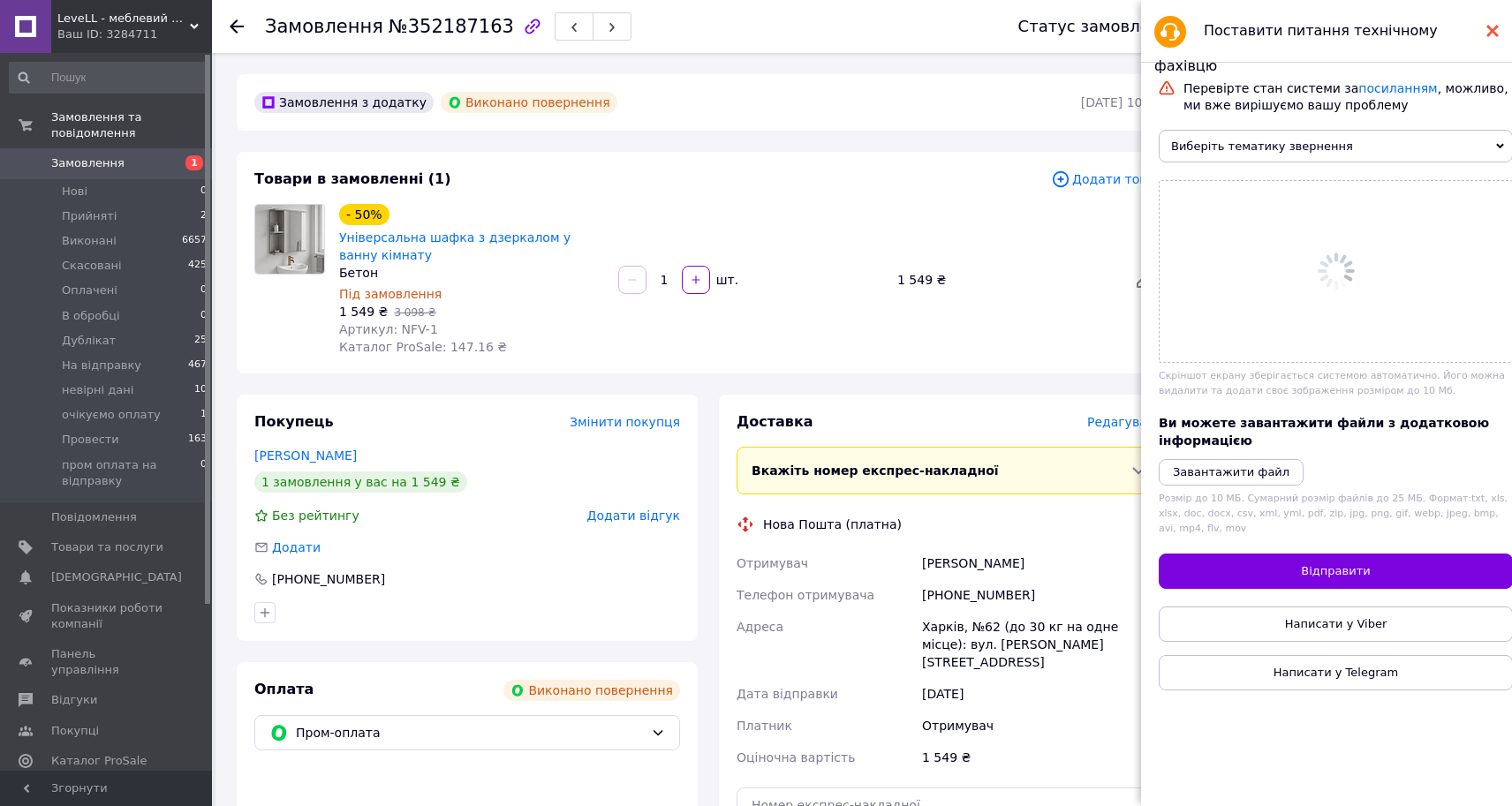
click at [1493, 23] on div at bounding box center [1492, 31] width 12 height 35
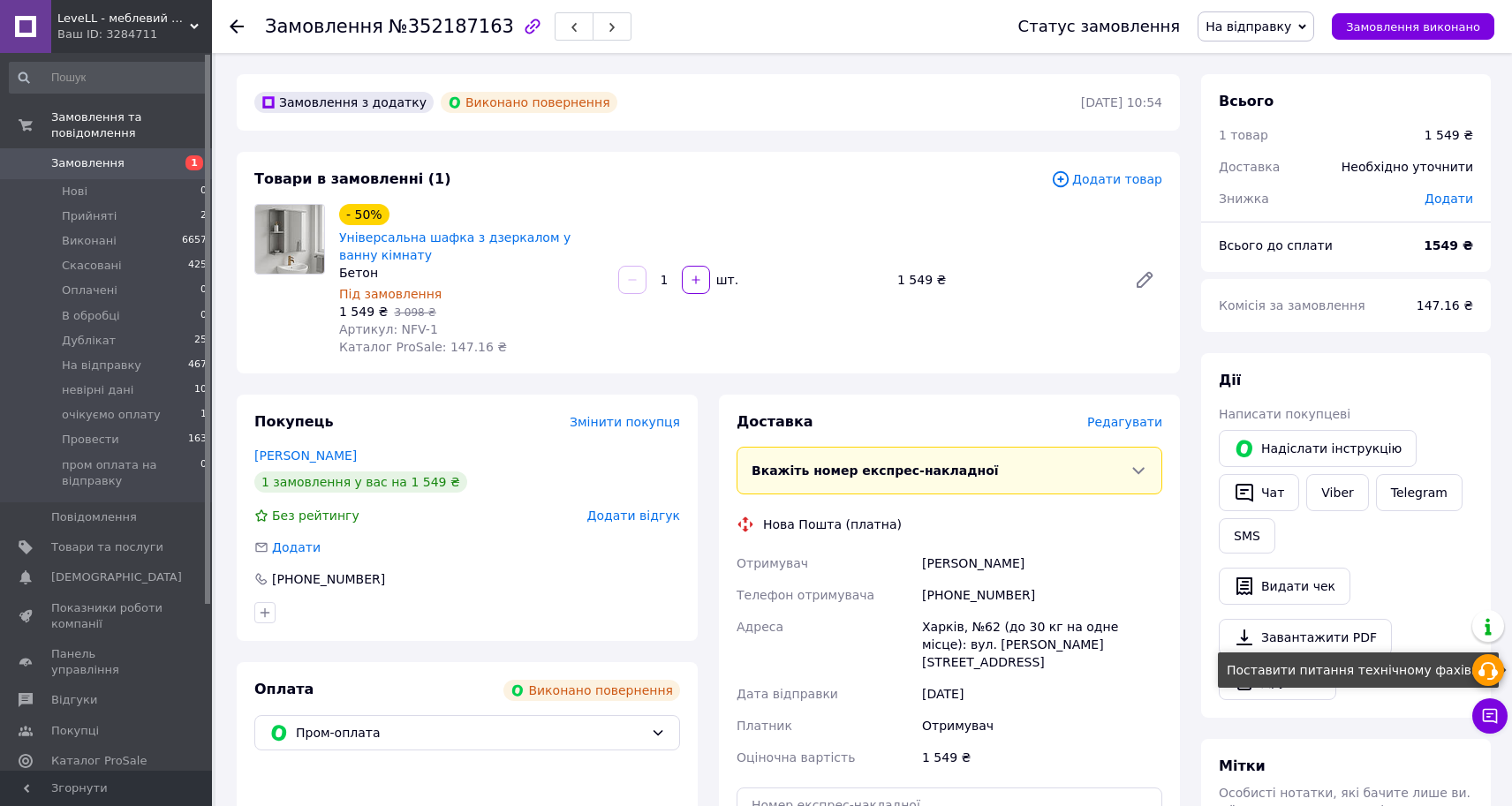
click at [1485, 677] on icon at bounding box center [1488, 671] width 21 height 21
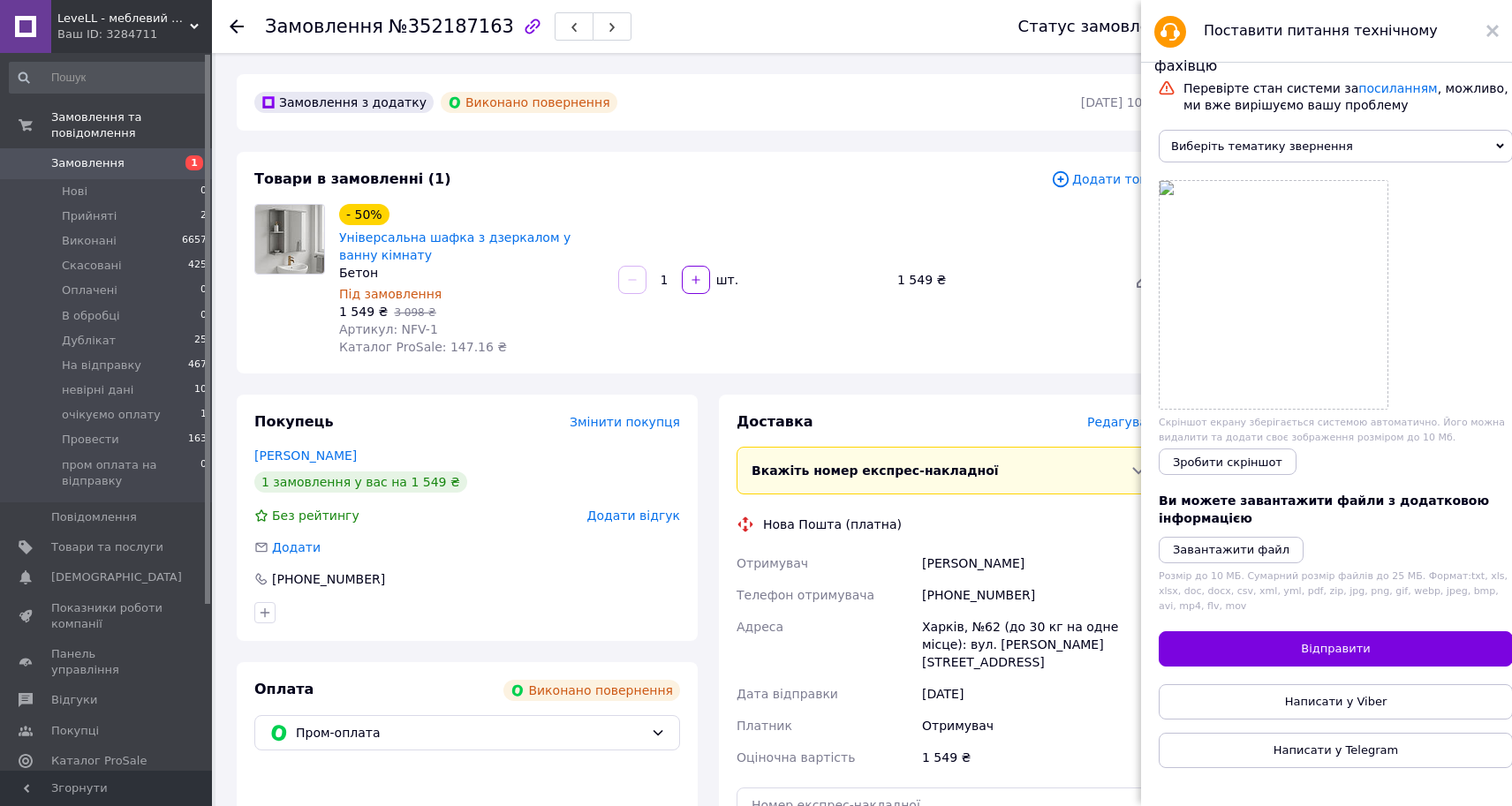
click at [1472, 156] on span "Виберіть тематику звернення" at bounding box center [1337, 146] width 355 height 33
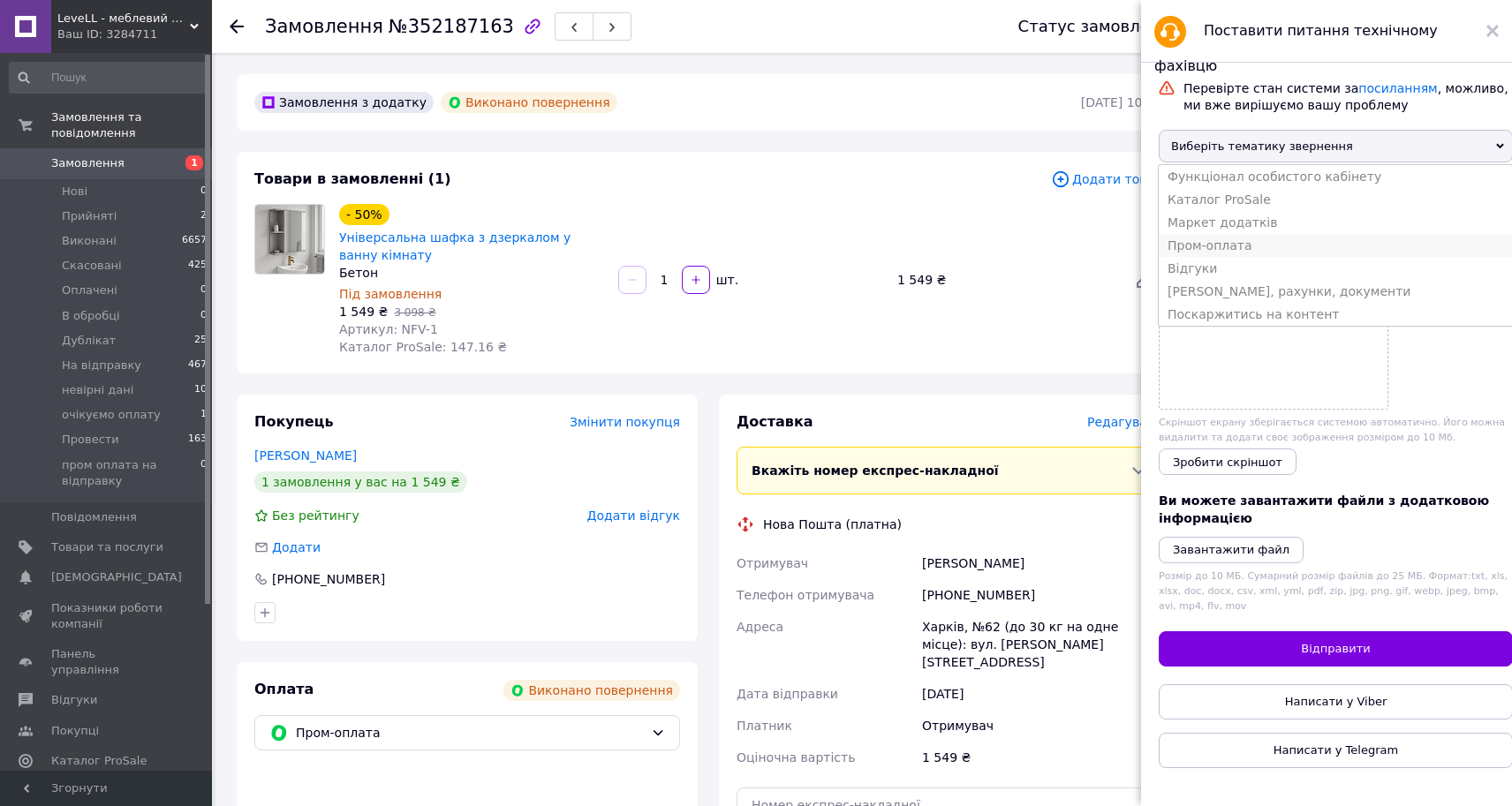
click at [1261, 256] on li "Пром-оплата" at bounding box center [1337, 245] width 355 height 23
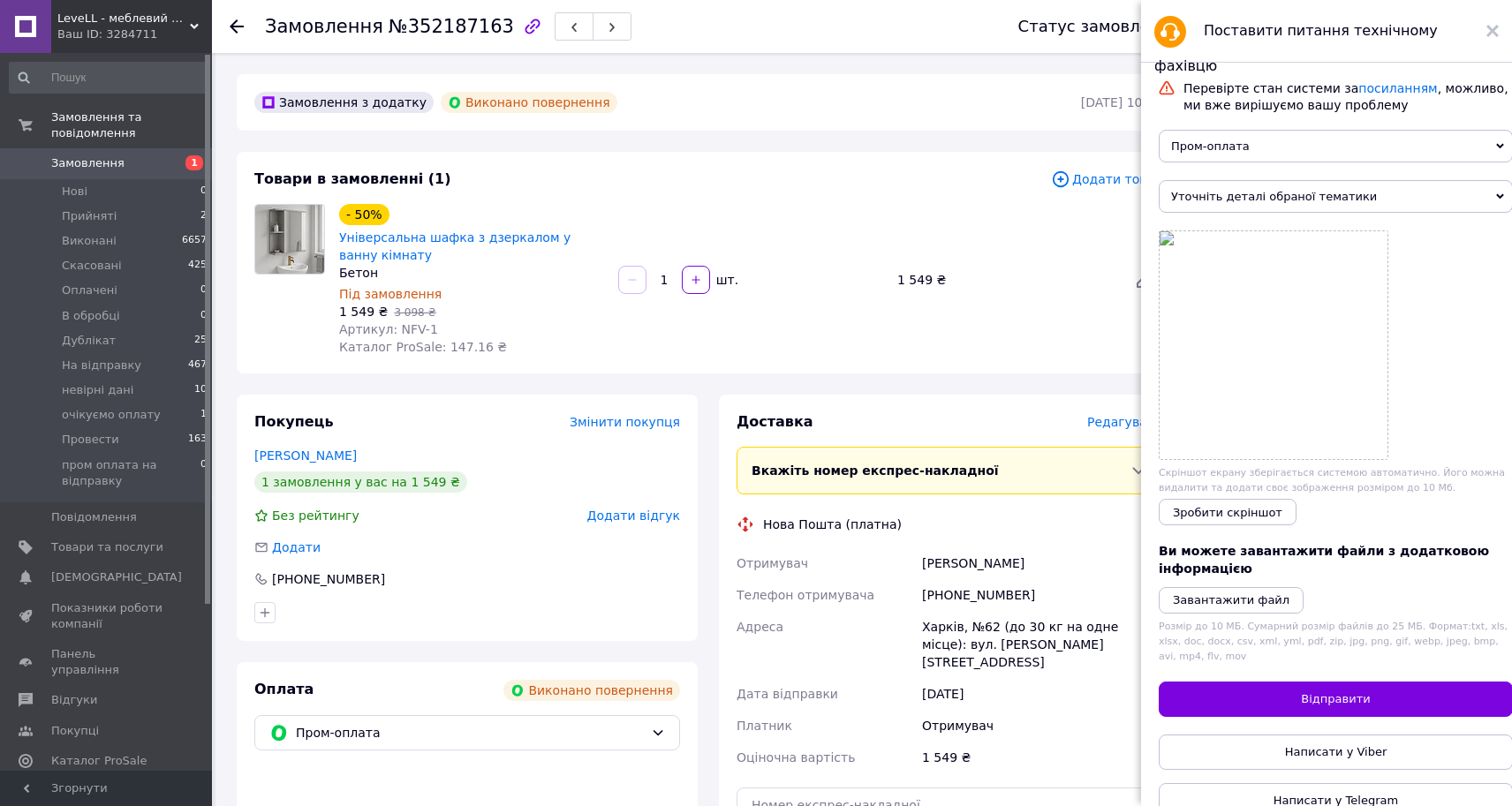
click at [1298, 206] on span "Уточніть деталі обраної тематики" at bounding box center [1337, 196] width 355 height 33
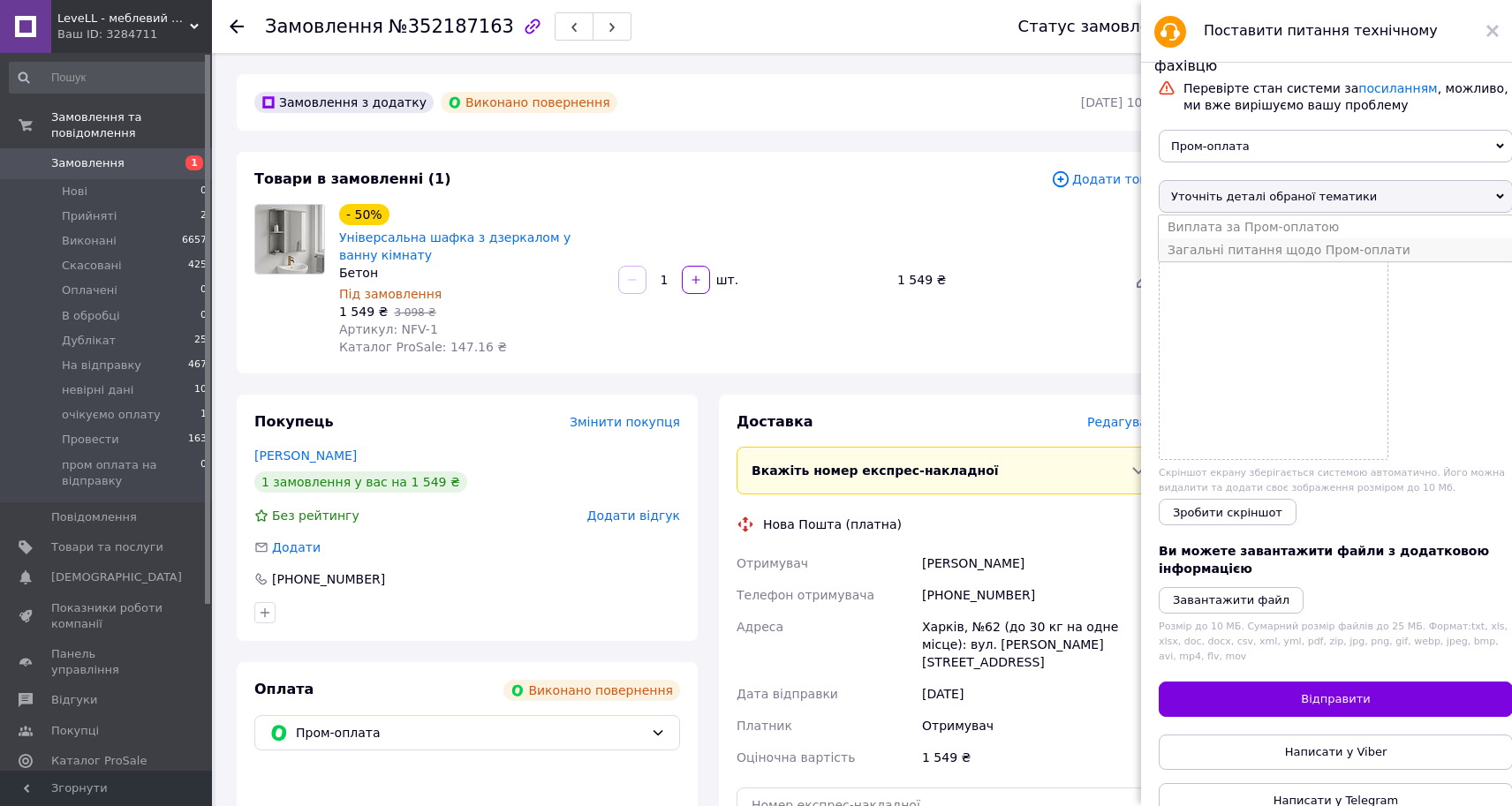
click at [1273, 259] on li "Загальні питання щодо Пром-оплати" at bounding box center [1337, 250] width 355 height 23
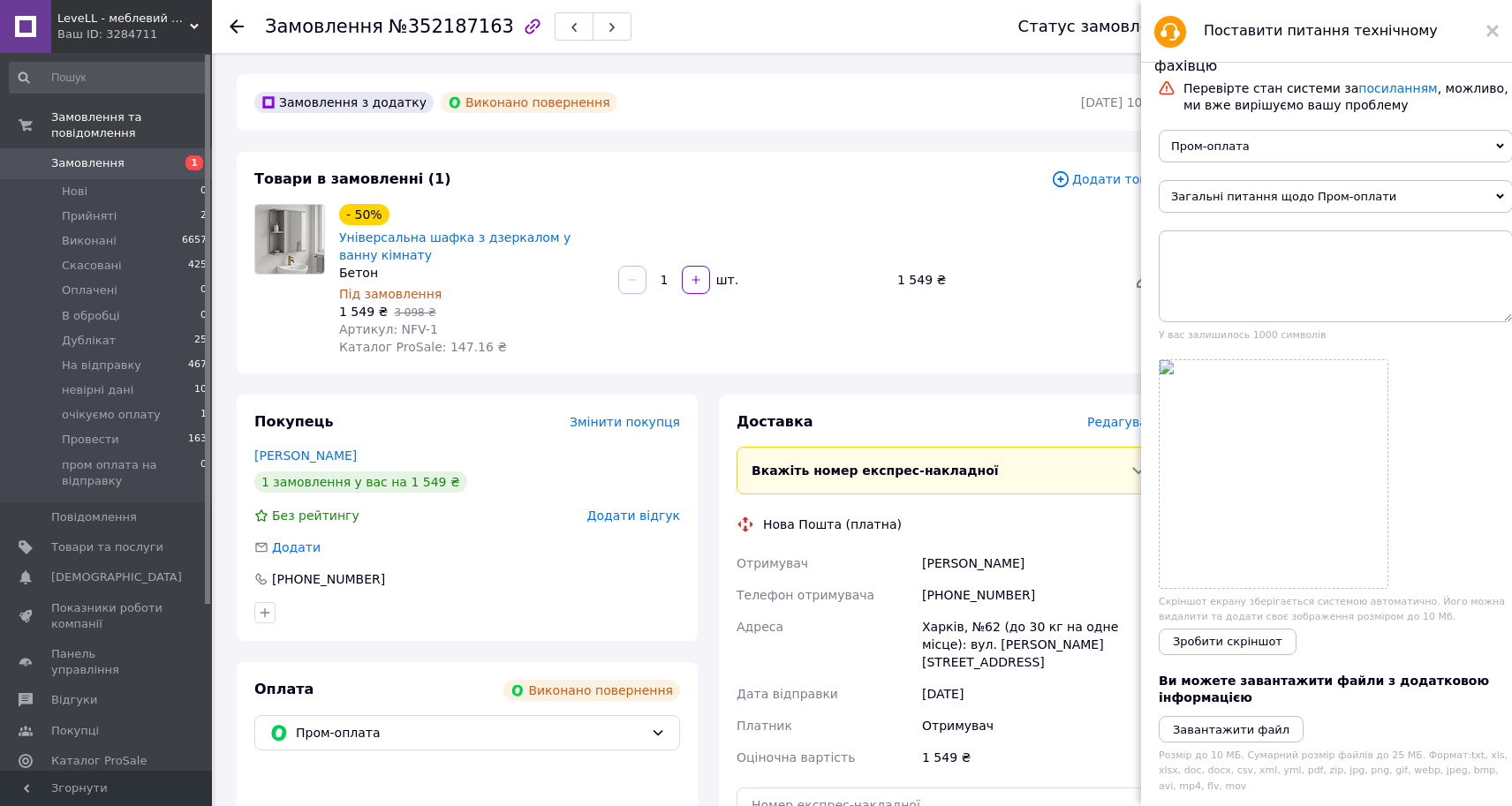
click at [951, 333] on div "- 50% Універсальна шафка з дзеркалом у ванну кімнату Бетон Під замовлення 1 549…" at bounding box center [750, 280] width 837 height 159
click at [392, 370] on div "Товари в замовленні (1) Додати товар - 50% Універсальна шафка з дзеркалом у ван…" at bounding box center [708, 263] width 944 height 222
click at [469, 364] on div "Товари в замовленні (1) Додати товар - 50% Універсальна шафка з дзеркалом у ван…" at bounding box center [708, 263] width 944 height 222
click at [1493, 25] on icon at bounding box center [1492, 31] width 12 height 12
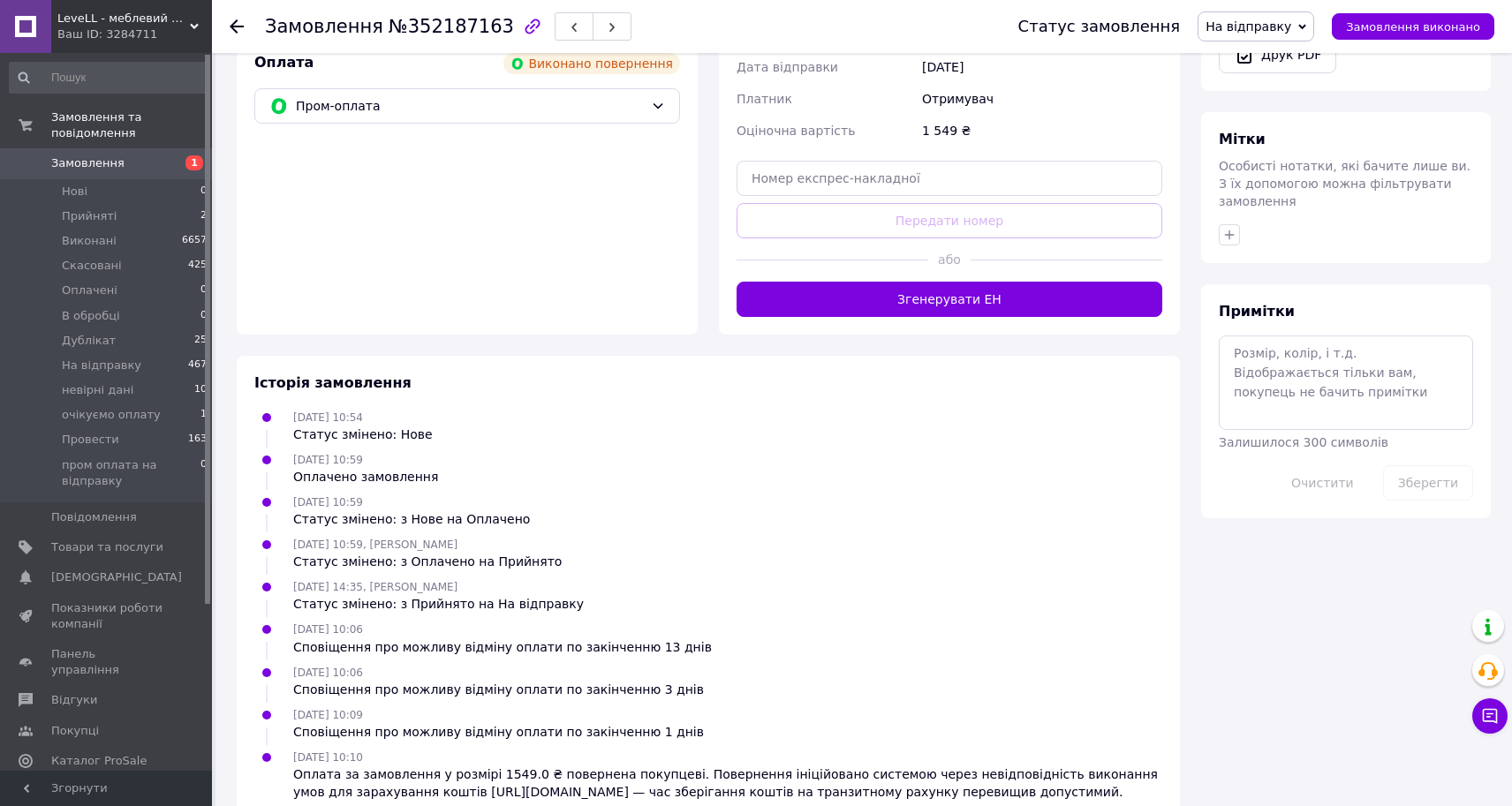
scroll to position [642, 0]
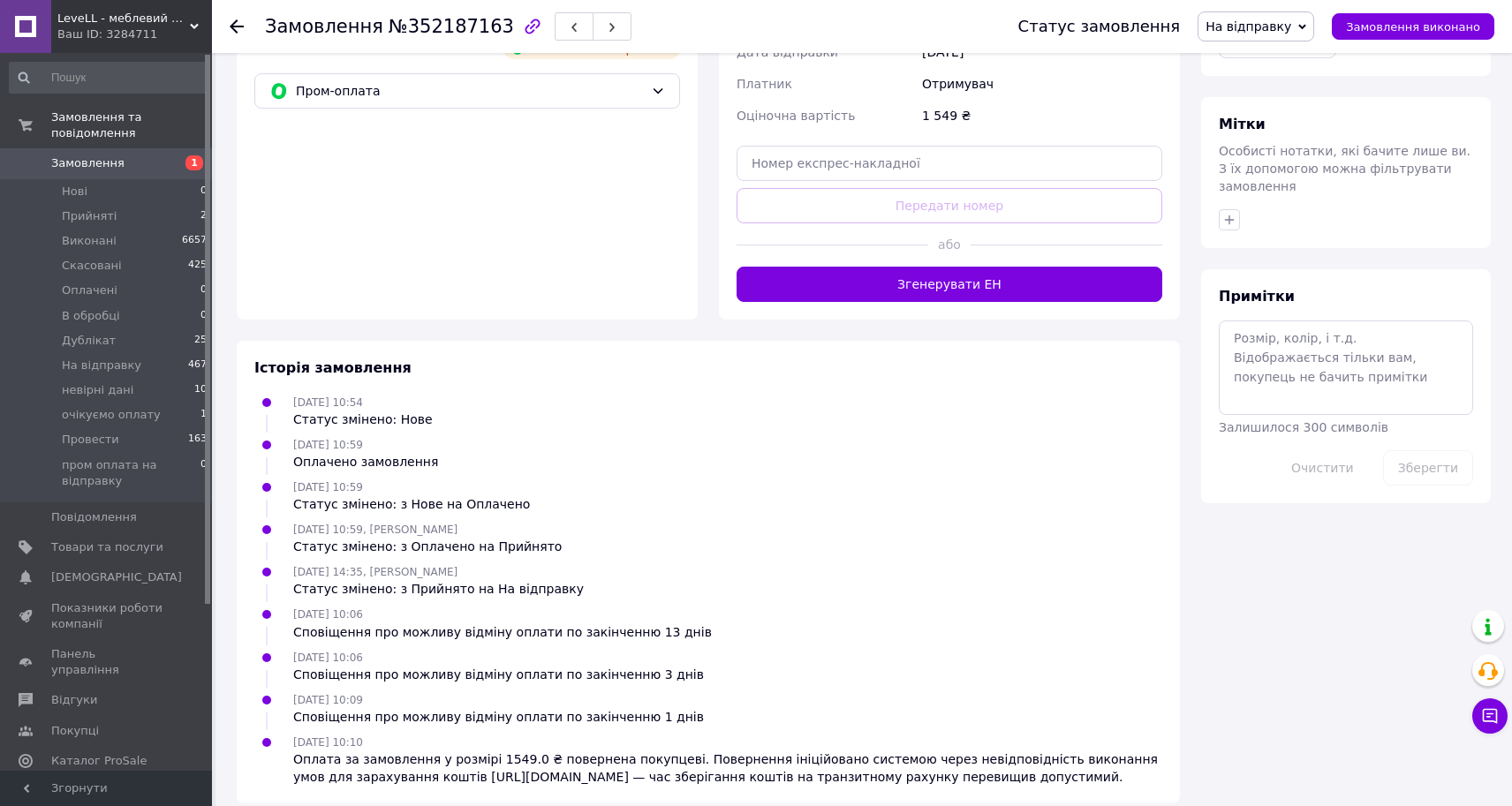
click at [351, 396] on span "11.07.2025 10:54" at bounding box center [328, 402] width 70 height 12
drag, startPoint x: 346, startPoint y: 425, endPoint x: 375, endPoint y: 421, distance: 29.3
click at [375, 436] on div "11.07.2025 10:59 Оплачено замовлення" at bounding box center [366, 453] width 159 height 35
click at [580, 456] on ul "11.07.2025 10:54 Статус змінено: Нове 11.07.2025 10:59 Оплачено замовлення 11.0…" at bounding box center [708, 589] width 908 height 393
drag, startPoint x: 349, startPoint y: 424, endPoint x: 409, endPoint y: 421, distance: 60.1
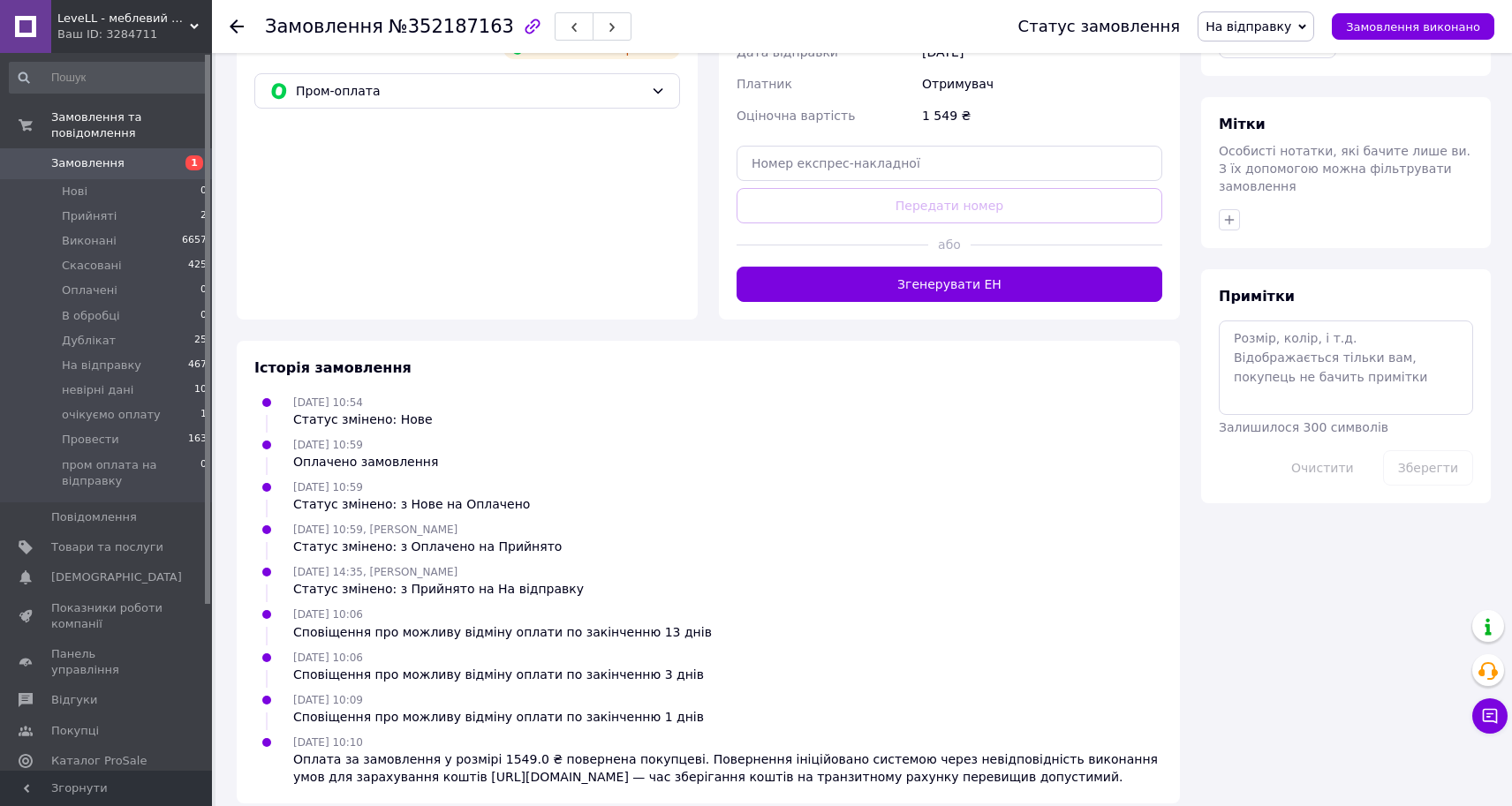
click at [409, 436] on div "11.07.2025 10:59 Оплачено замовлення" at bounding box center [366, 453] width 159 height 35
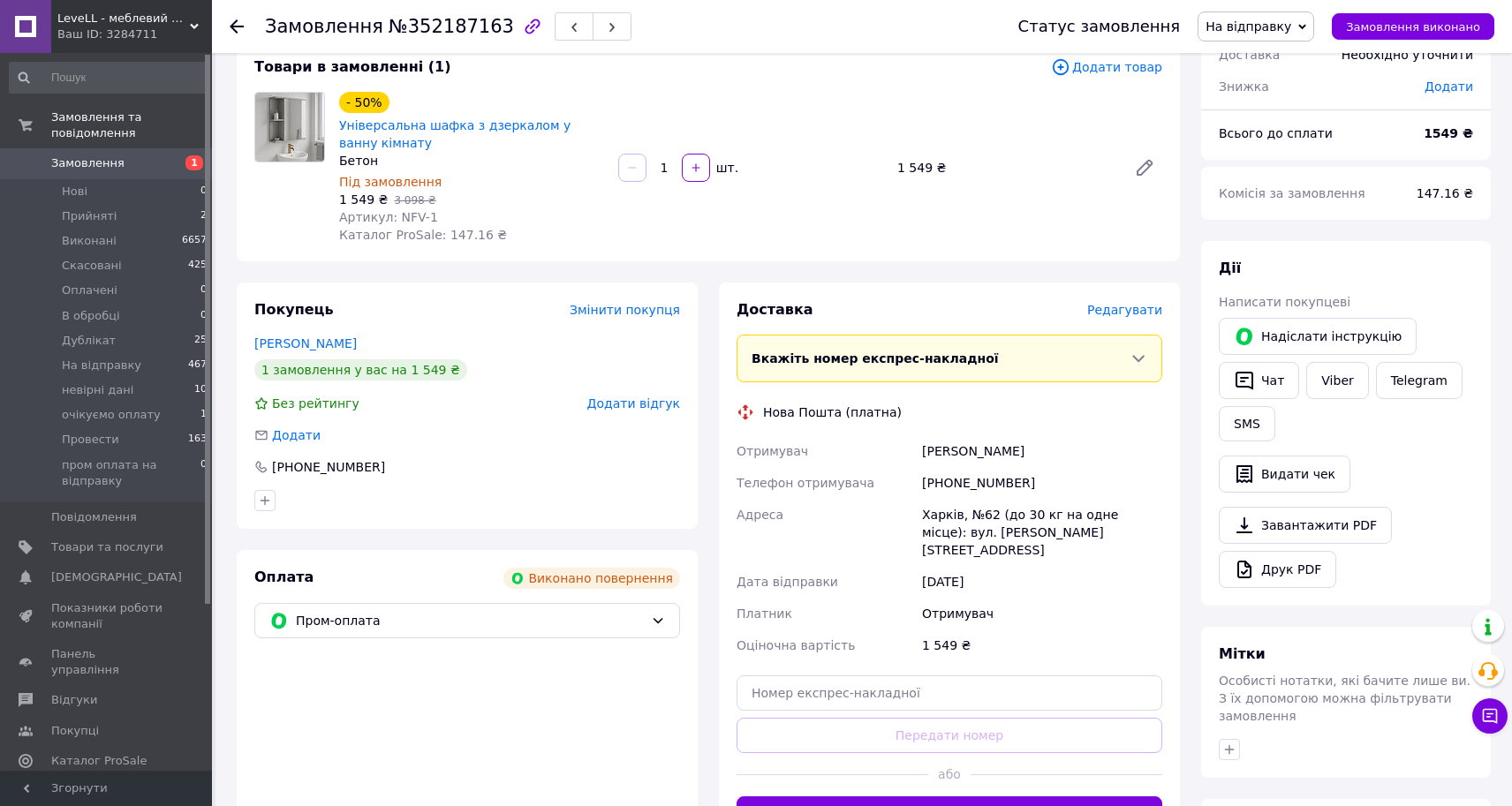
scroll to position [0, 0]
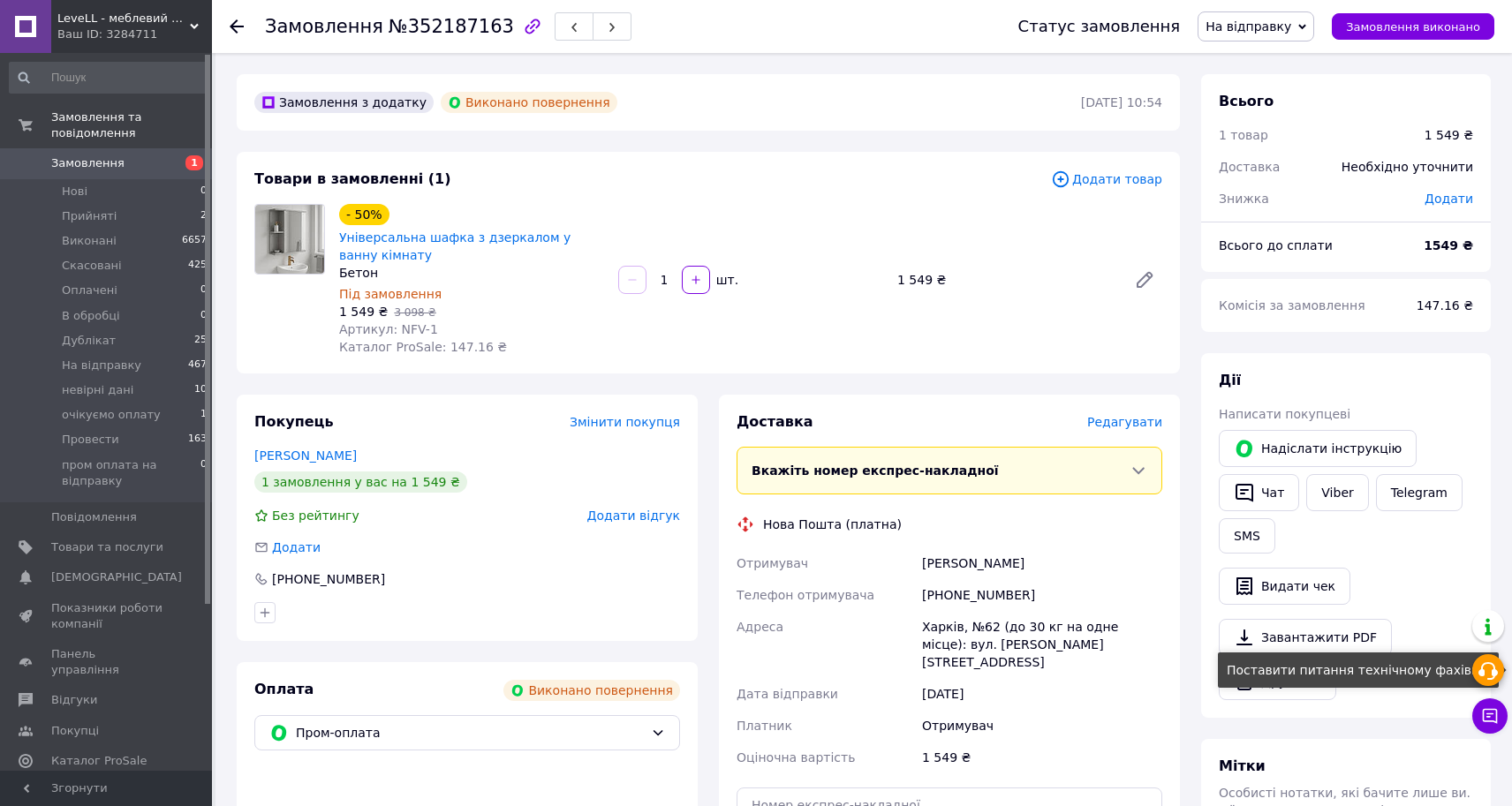
click at [1490, 674] on icon at bounding box center [1488, 671] width 21 height 21
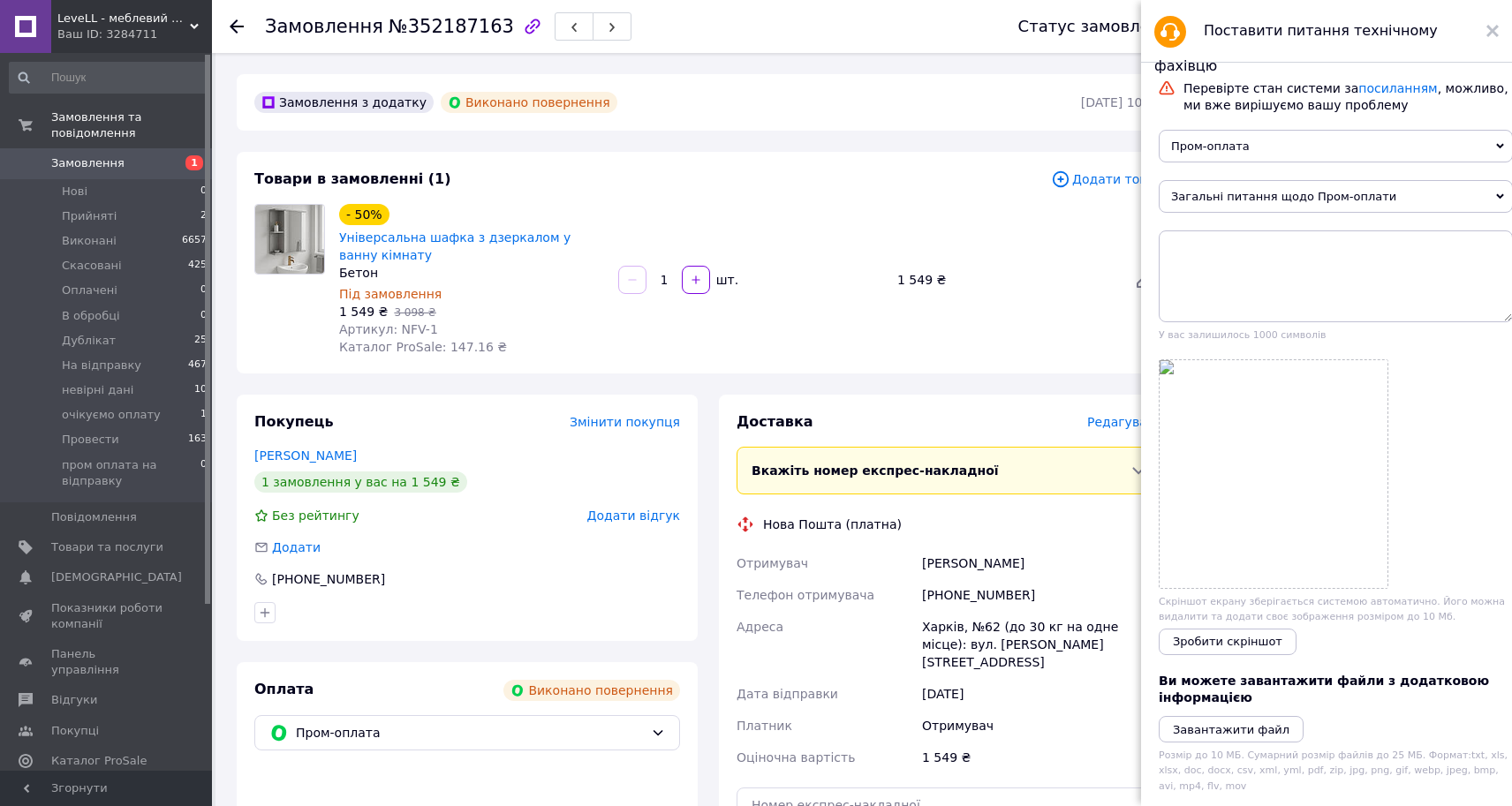
click at [700, 124] on div "Замовлення з додатку Виконано повернення 11.07.2025 | 10:54" at bounding box center [708, 103] width 944 height 57
click at [1486, 26] on div "Поставити питання технічному фахівцю" at bounding box center [1327, 31] width 371 height 63
click at [1491, 25] on icon at bounding box center [1492, 31] width 12 height 12
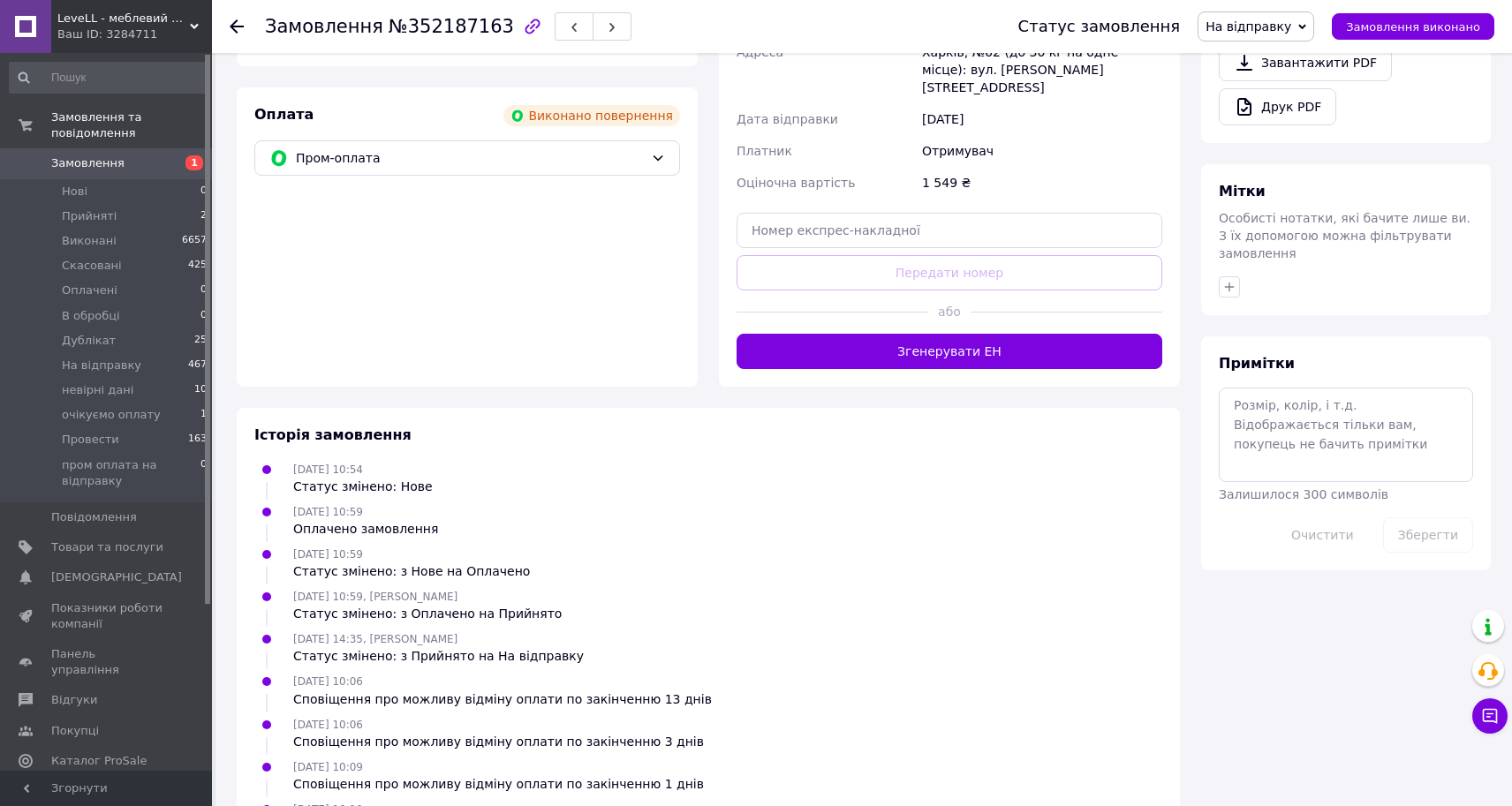
scroll to position [642, 0]
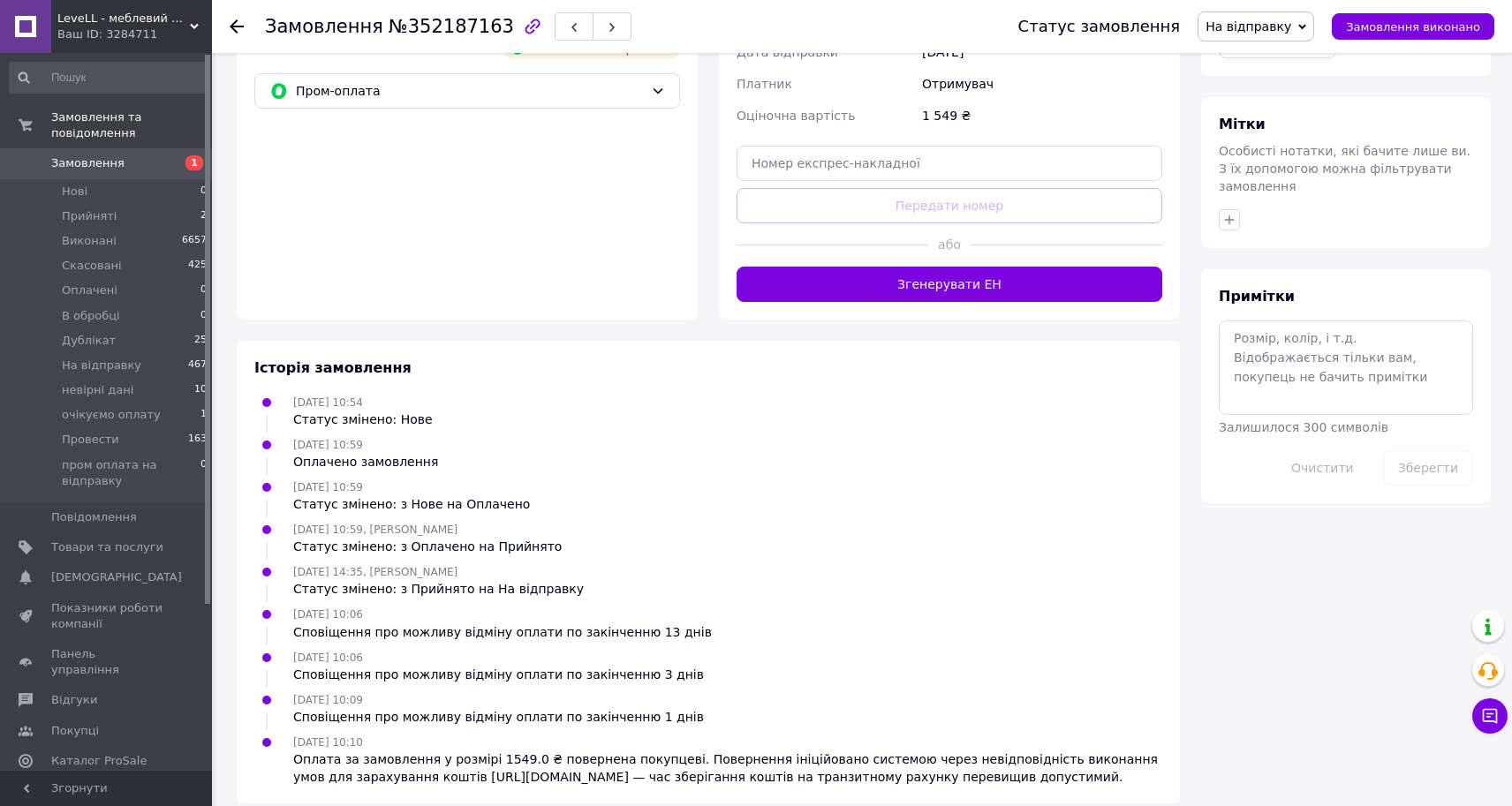
click at [314, 736] on span "08.08.2025 10:10" at bounding box center [328, 742] width 70 height 12
drag, startPoint x: 397, startPoint y: 745, endPoint x: 665, endPoint y: 743, distance: 268.0
click at [665, 751] on div "Оплата за замовлення у розмірі 1549.0 ₴ повернена покупцеві. Повернення ініційо…" at bounding box center [727, 769] width 869 height 35
click at [822, 712] on ul "11.07.2025 10:54 Статус змінено: Нове 11.07.2025 10:59 Оплачено замовлення 11.0…" at bounding box center [708, 589] width 908 height 393
drag, startPoint x: 665, startPoint y: 732, endPoint x: 1138, endPoint y: 771, distance: 474.6
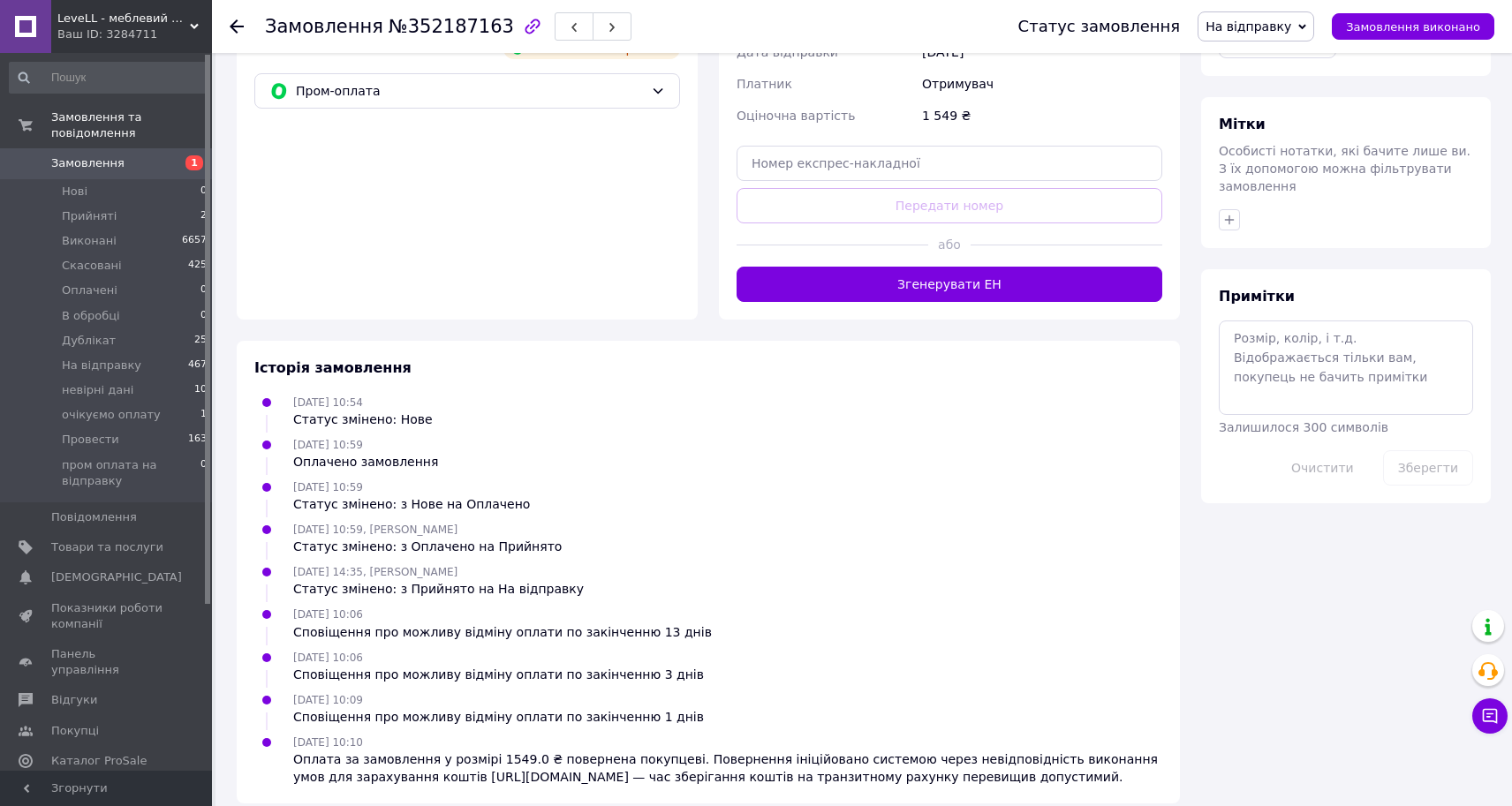
click at [1138, 771] on div "Історія замовлення 11.07.2025 10:54 Статус змінено: Нове 11.07.2025 10:59 Оплач…" at bounding box center [708, 572] width 944 height 463
click at [905, 521] on div "11.07.2025 10:59, Виктор Соломчак Статус змінено: з Оплачено на Прийнято" at bounding box center [708, 537] width 922 height 35
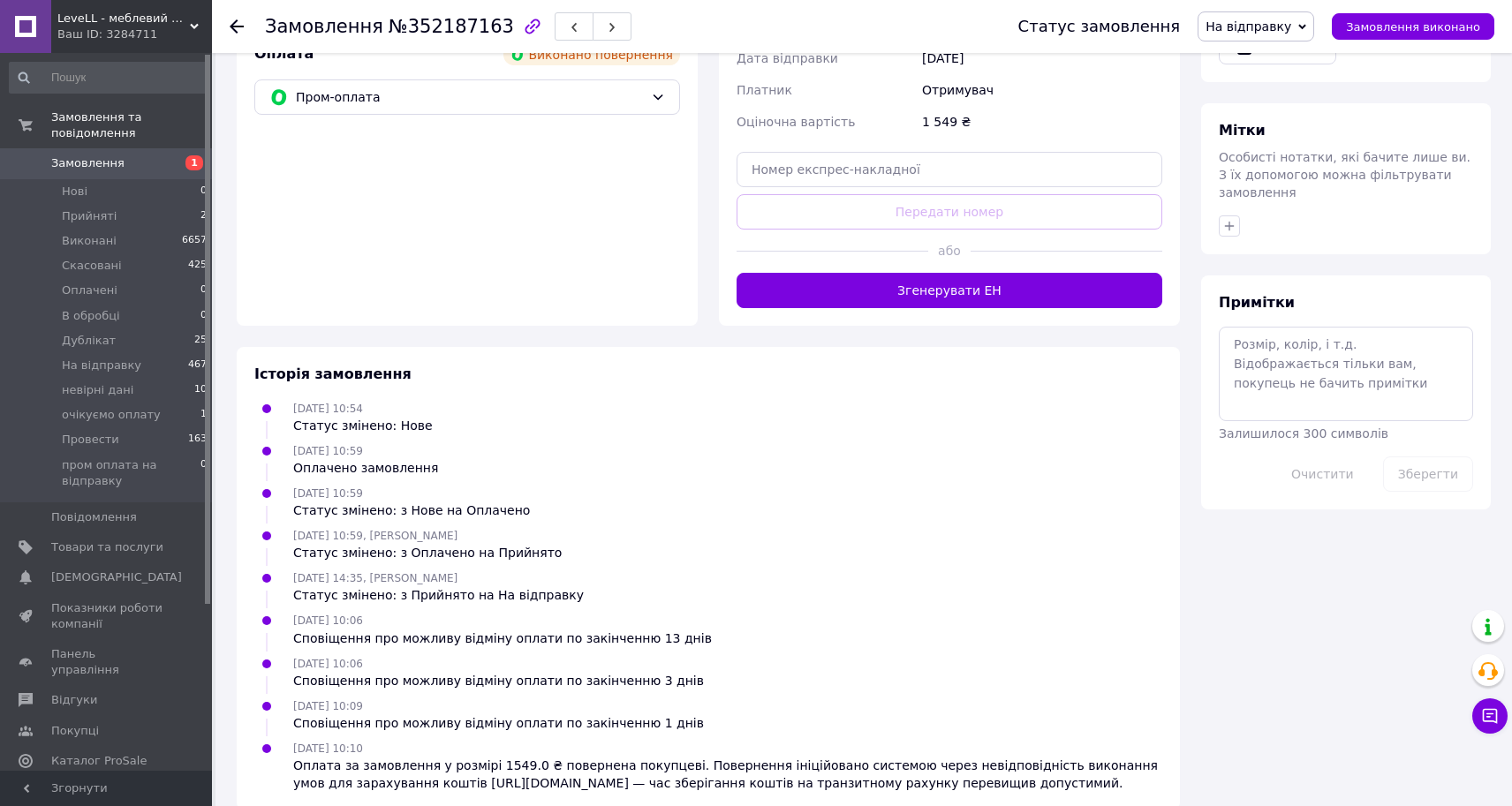
scroll to position [0, 0]
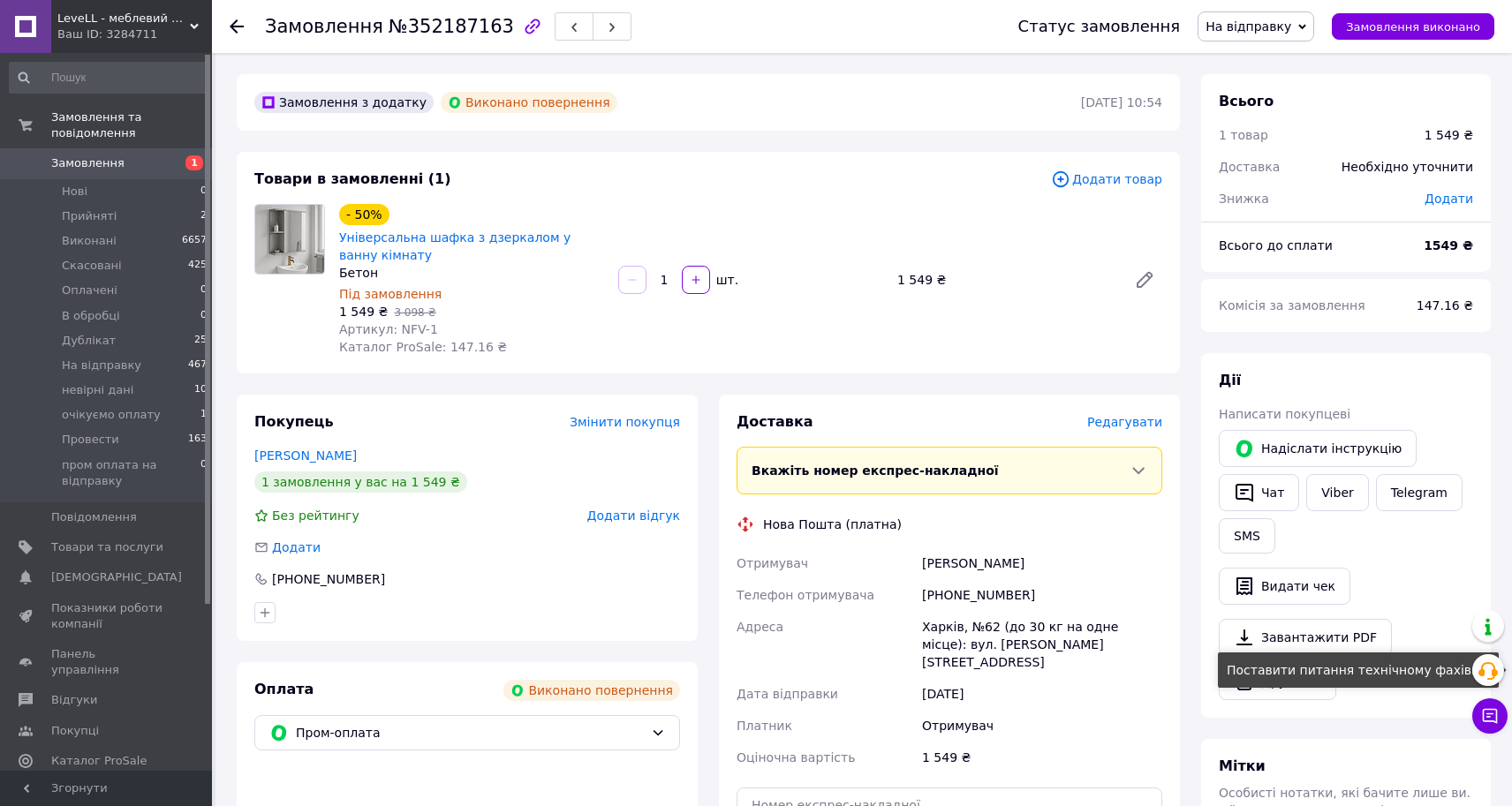
drag, startPoint x: 1499, startPoint y: 666, endPoint x: 1031, endPoint y: 201, distance: 659.7
click at [1499, 666] on div at bounding box center [1489, 670] width 32 height 32
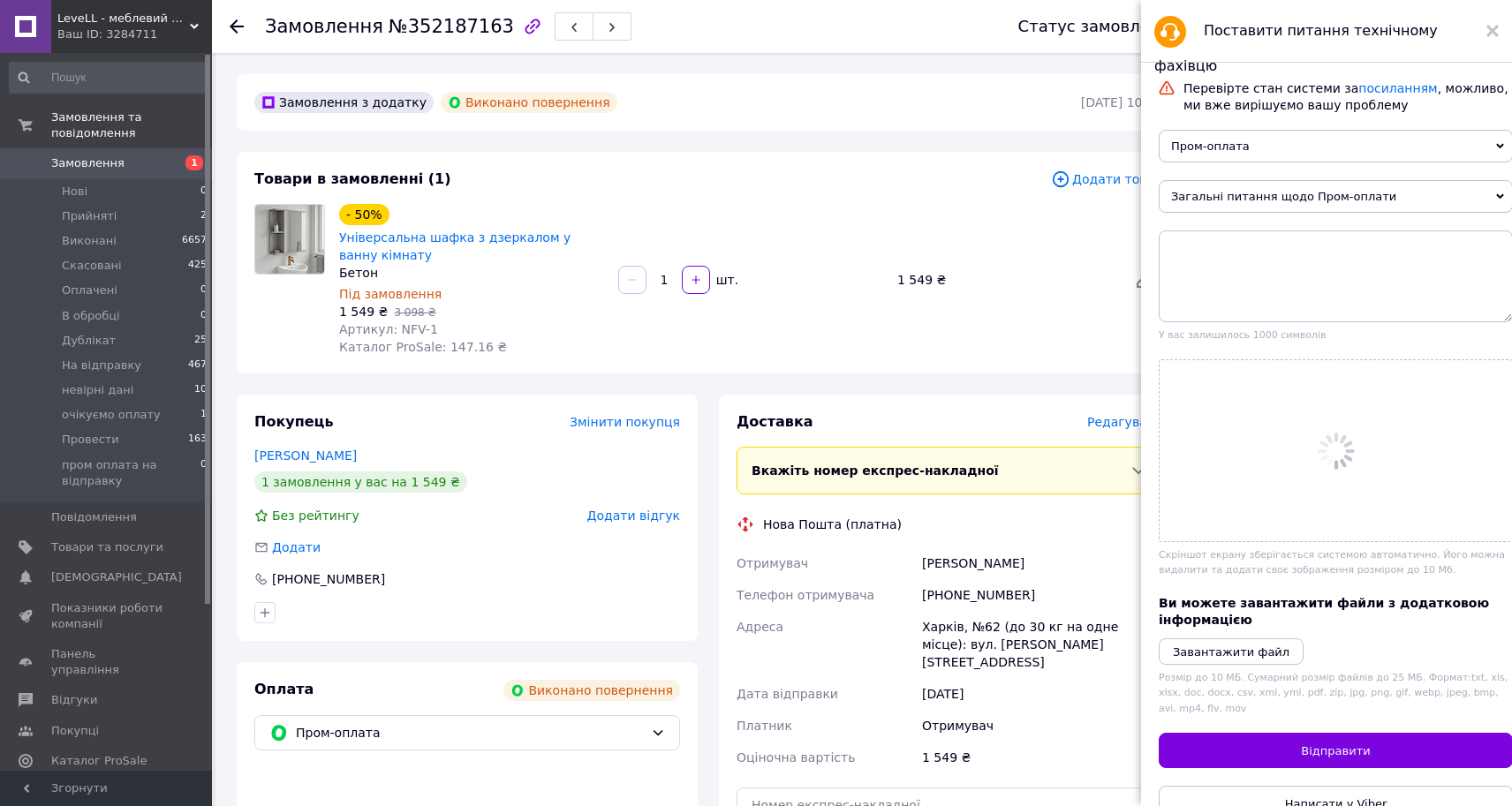
click at [1404, 149] on span "Пром-оплата" at bounding box center [1337, 146] width 355 height 33
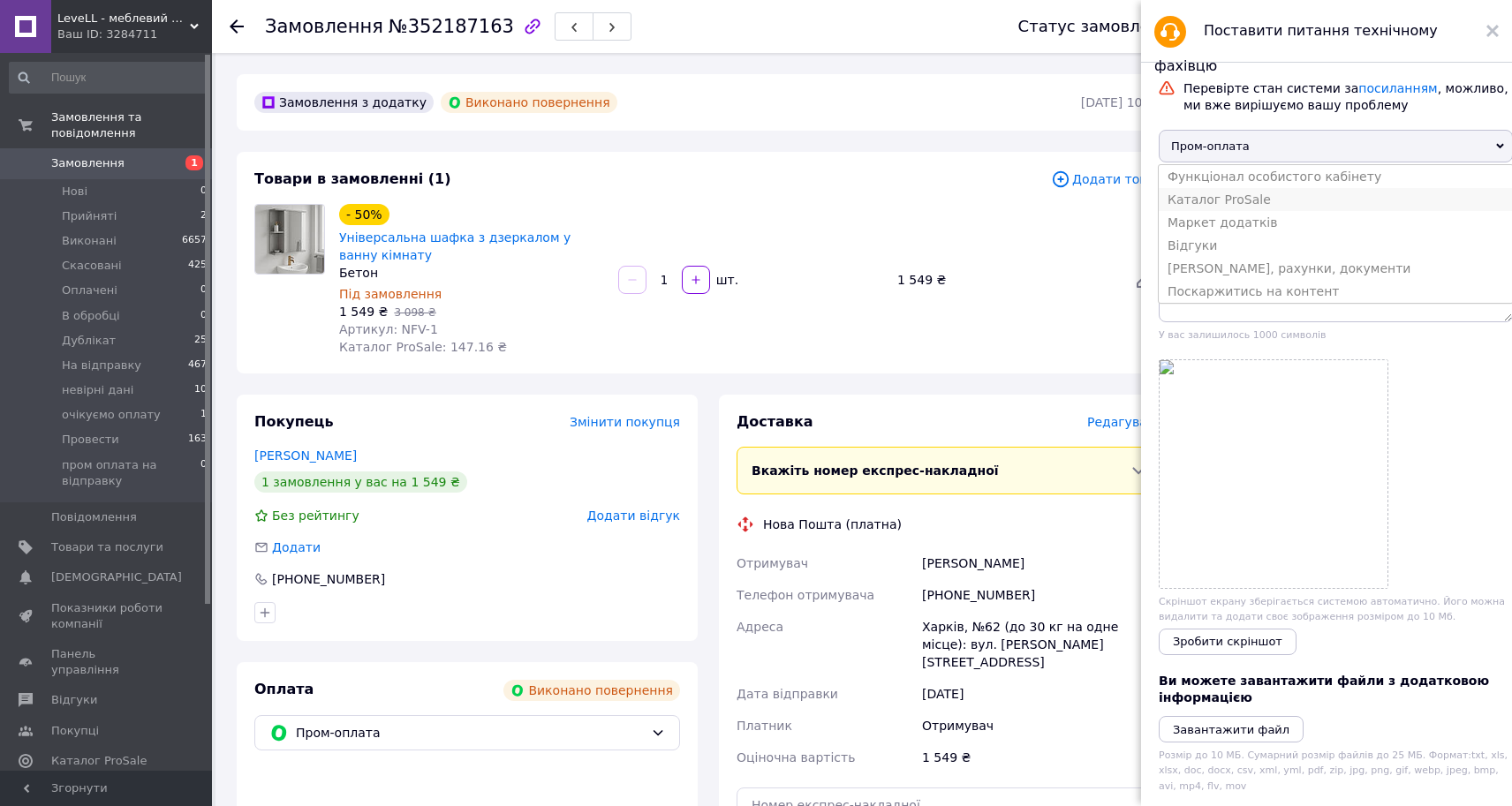
click at [1222, 203] on li "Каталог ProSale" at bounding box center [1337, 200] width 355 height 23
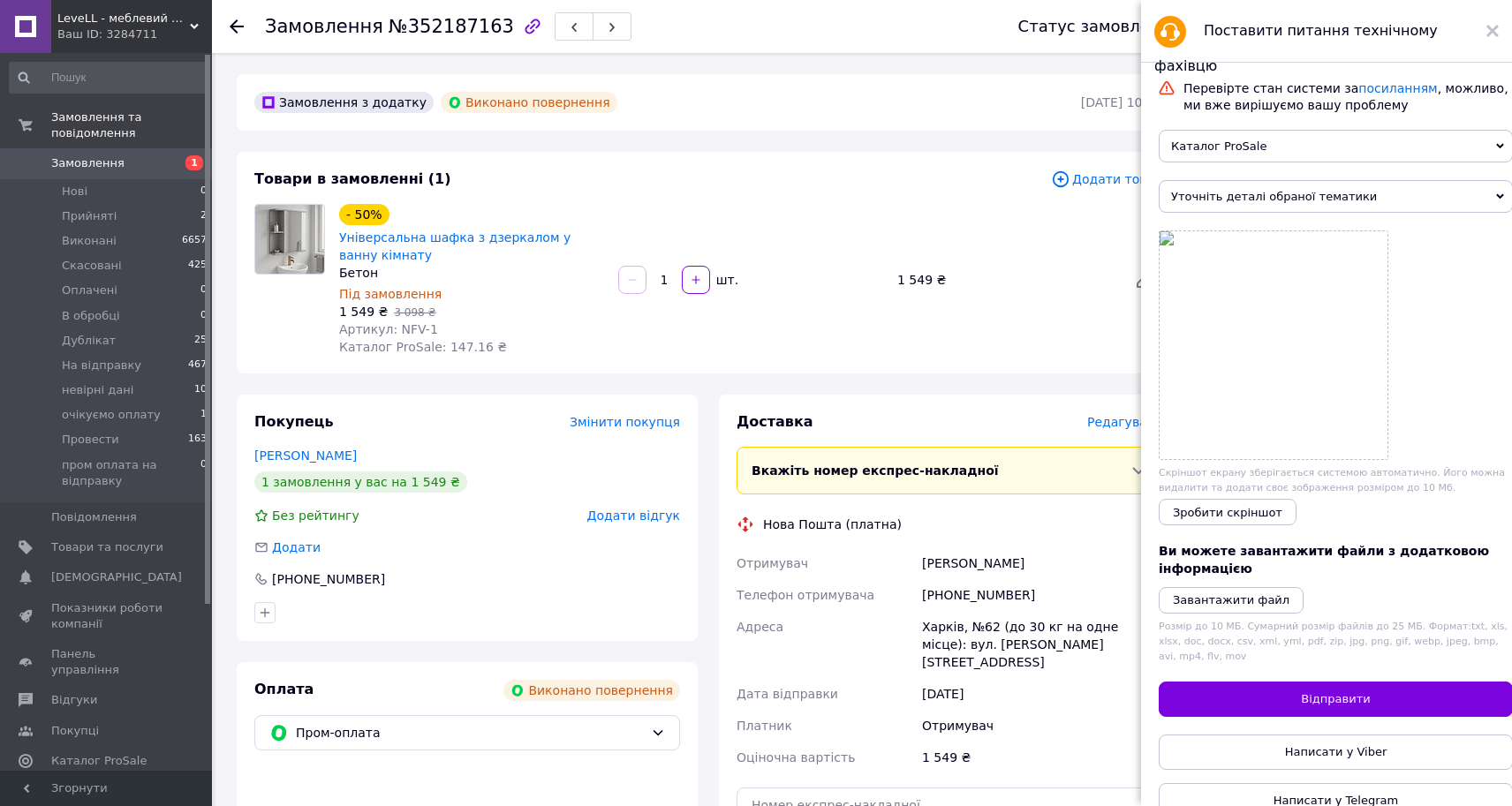
click at [1350, 208] on span "Уточніть деталі обраної тематики" at bounding box center [1337, 196] width 355 height 33
click at [1351, 150] on span "Каталог ProSale" at bounding box center [1337, 146] width 355 height 33
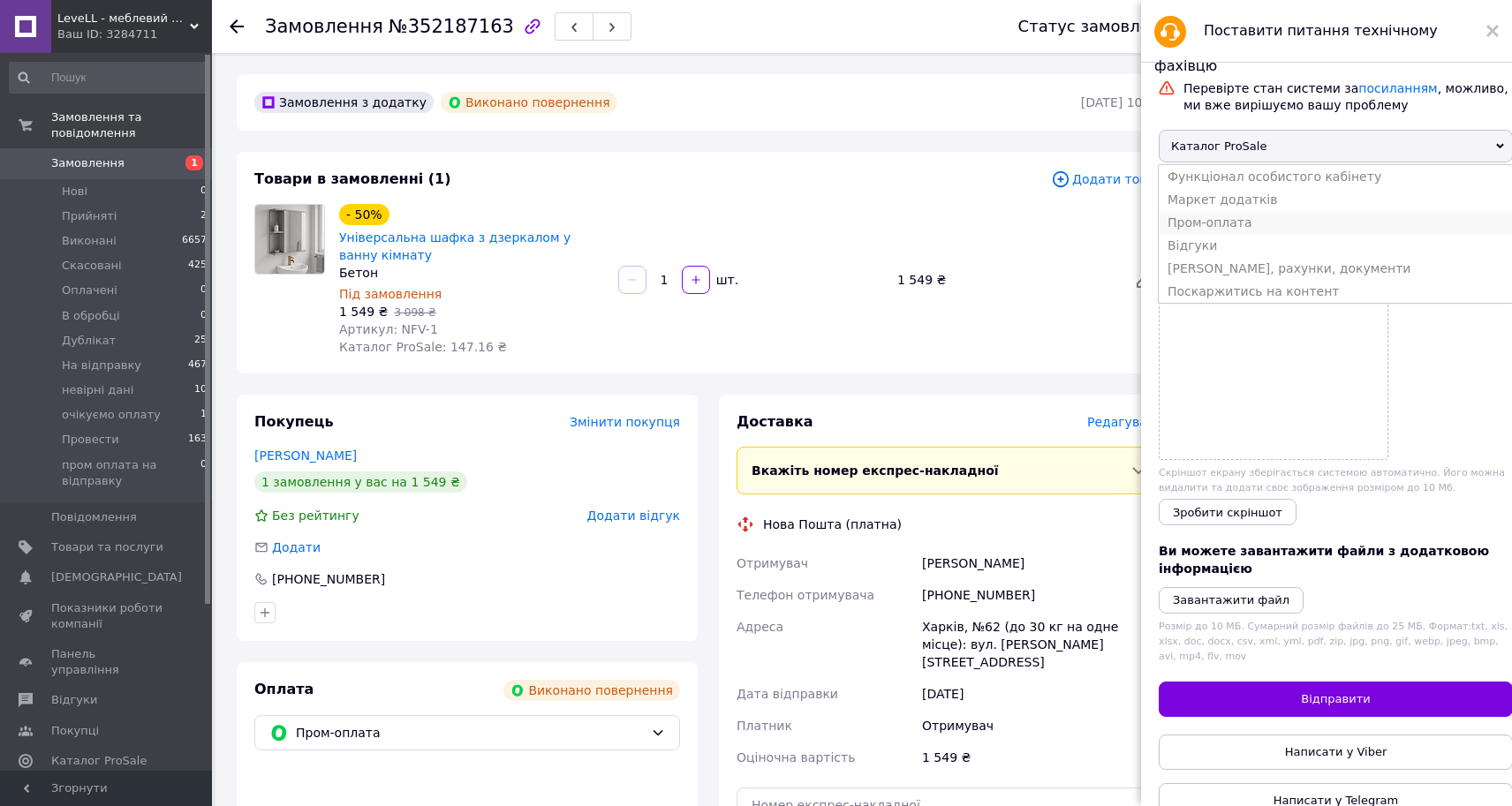
click at [1213, 233] on li "Пром-оплата" at bounding box center [1337, 222] width 355 height 23
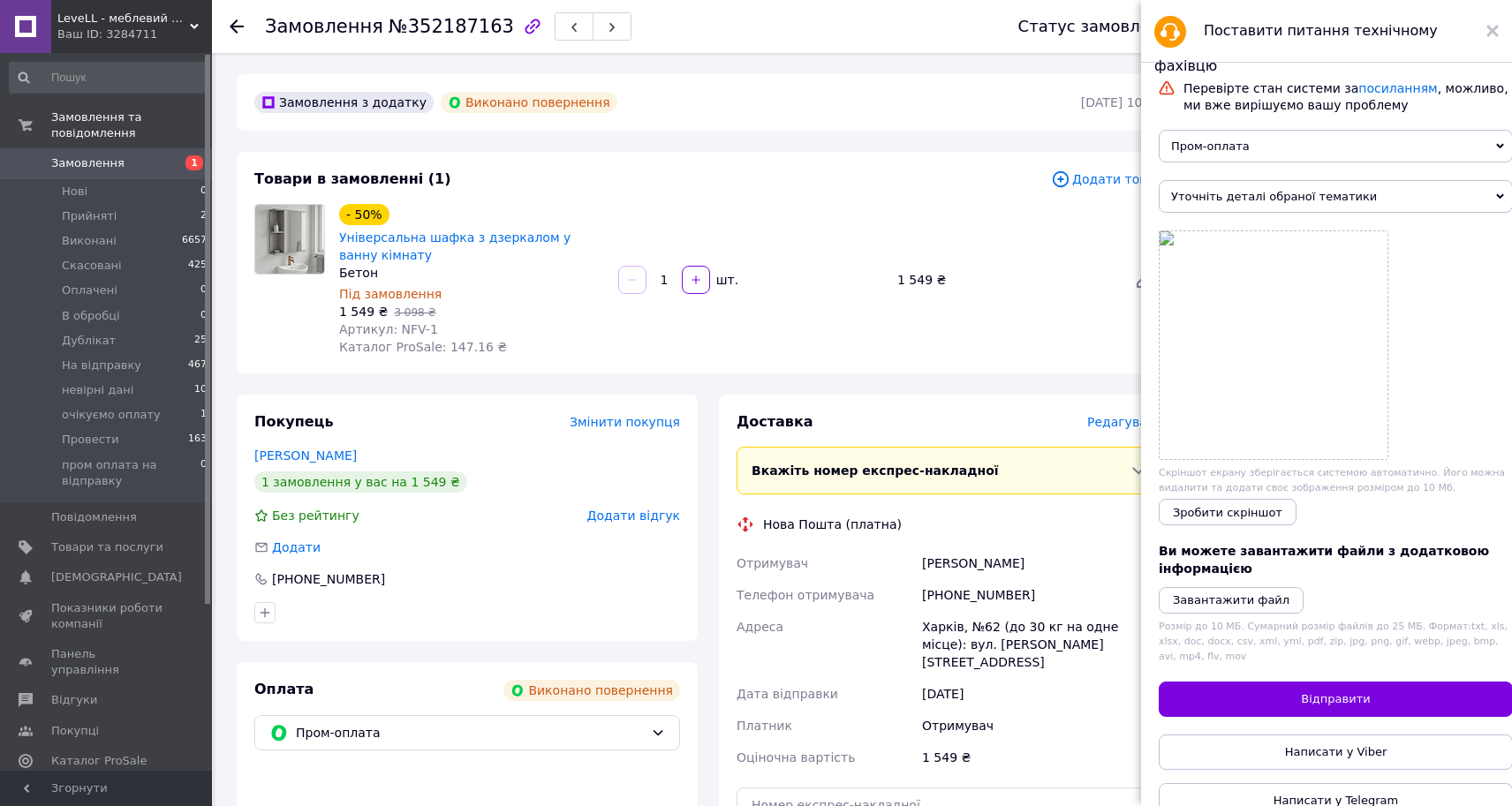
click at [1286, 193] on span "Уточніть деталі обраної тематики" at bounding box center [1337, 196] width 355 height 33
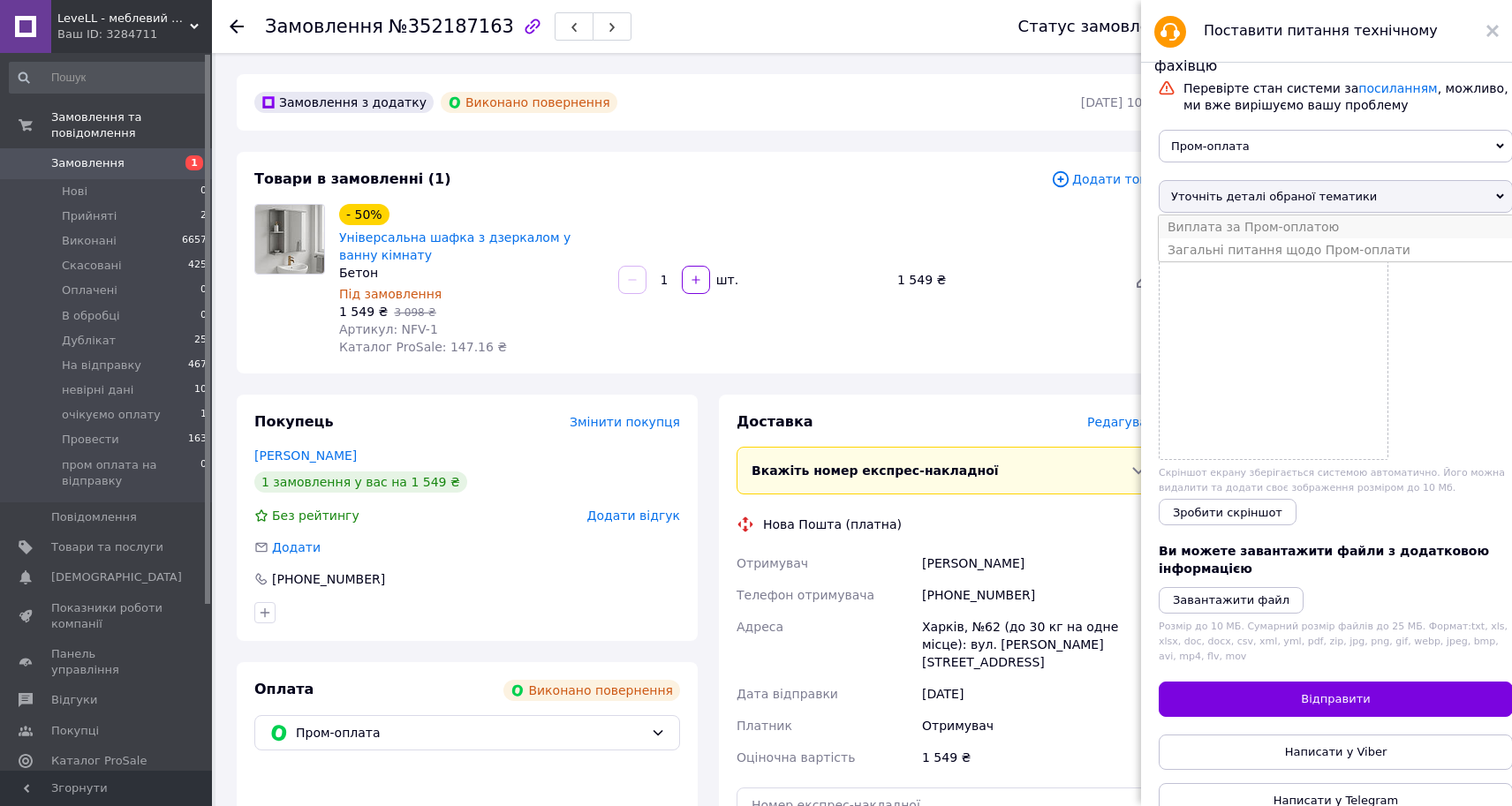
click at [1344, 232] on li "Виплата за Пром-оплатою" at bounding box center [1337, 227] width 355 height 23
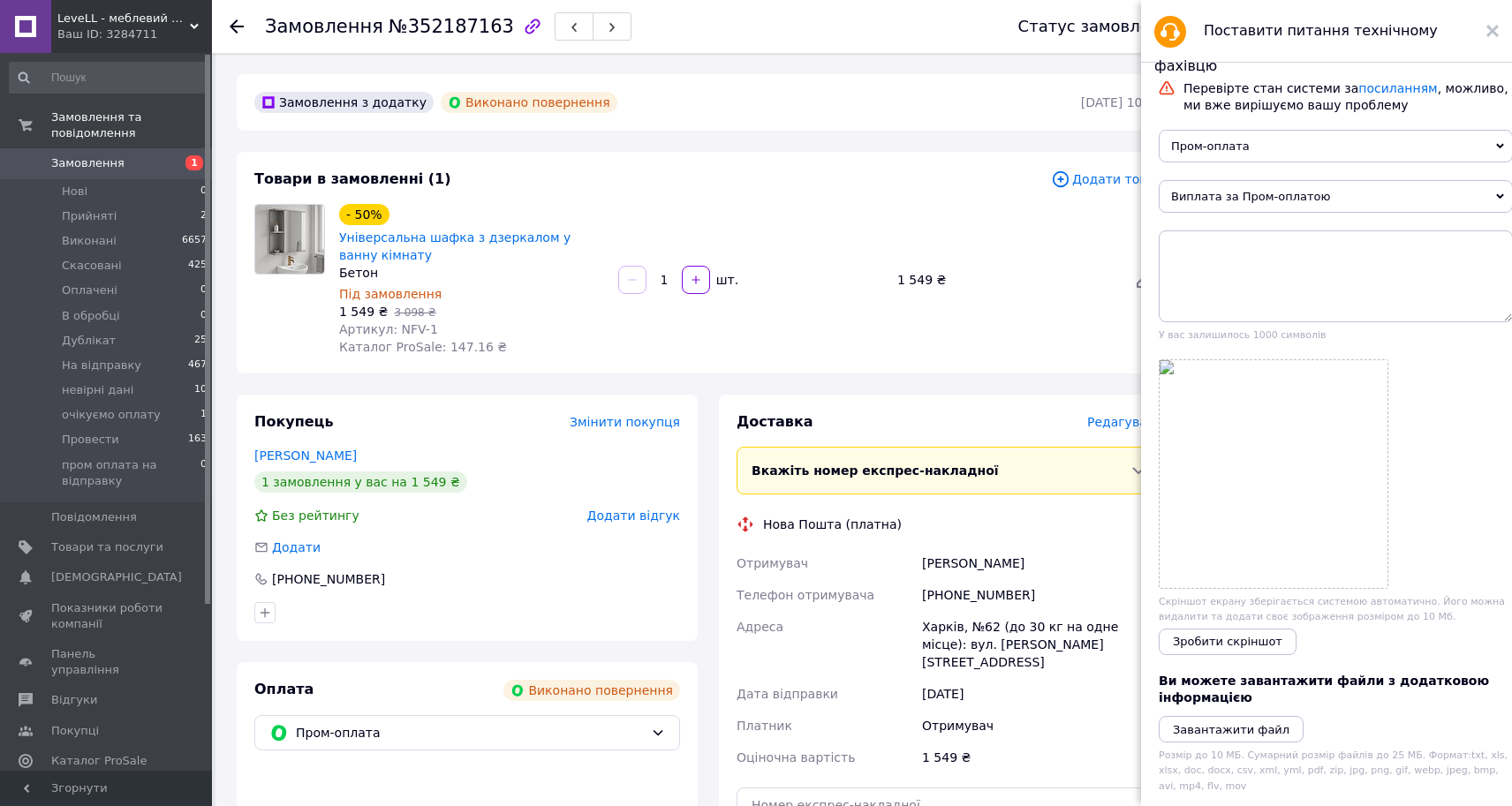
click at [1260, 207] on span "Виплата за Пром-оплатою" at bounding box center [1337, 196] width 355 height 33
click at [1287, 236] on li "Загальні питання щодо Пром-оплати" at bounding box center [1337, 227] width 355 height 23
click at [1243, 265] on textarea at bounding box center [1337, 276] width 355 height 91
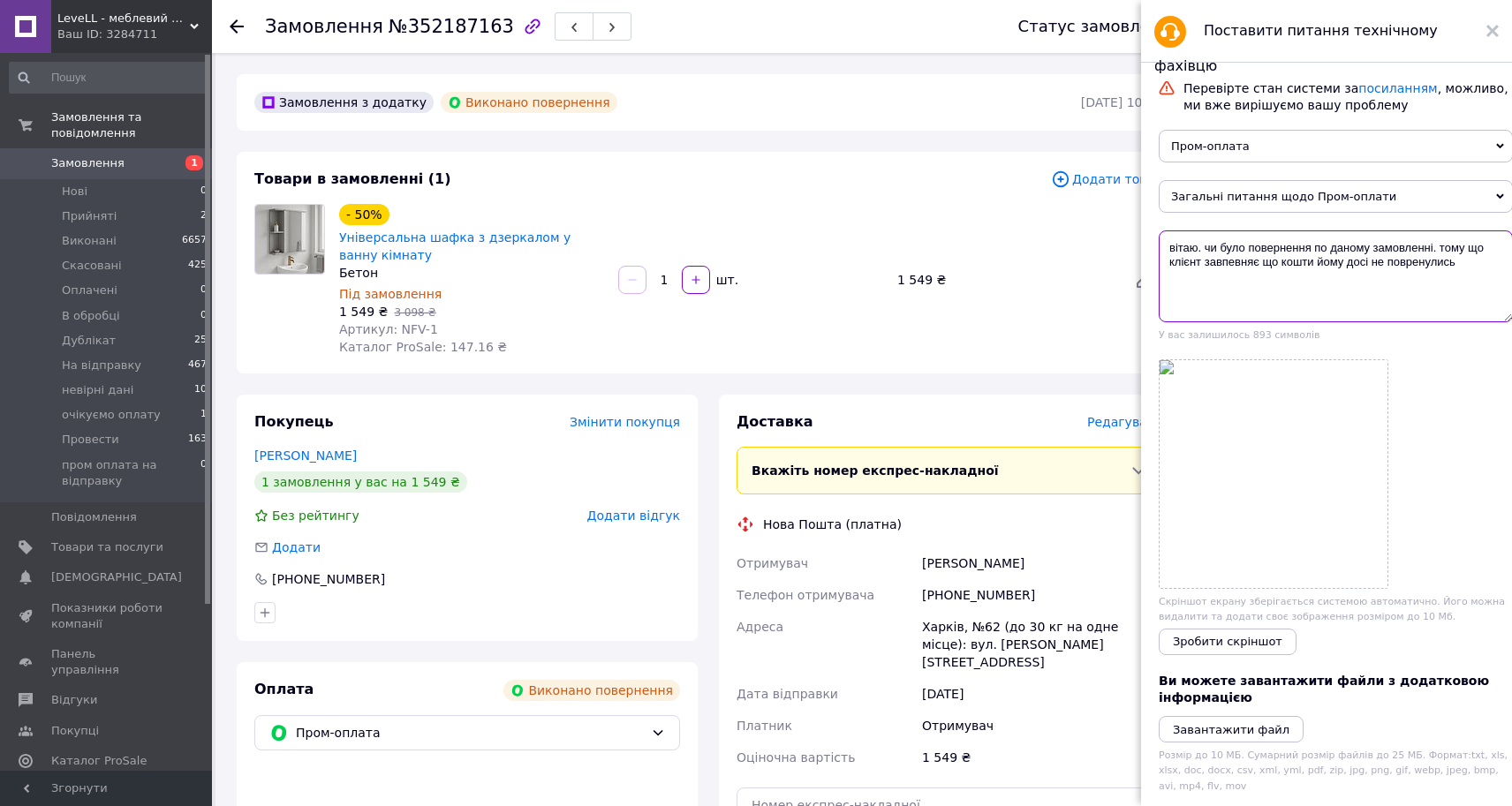
click at [1315, 264] on textarea "вітаю. чи було повернення по даному замовленні. тому що клієнт завпевняє що кош…" at bounding box center [1337, 276] width 355 height 91
click at [1438, 250] on textarea "вітаю. чи було повернення по даному замовленні. тому що клієнт завпевняє що кош…" at bounding box center [1337, 276] width 355 height 91
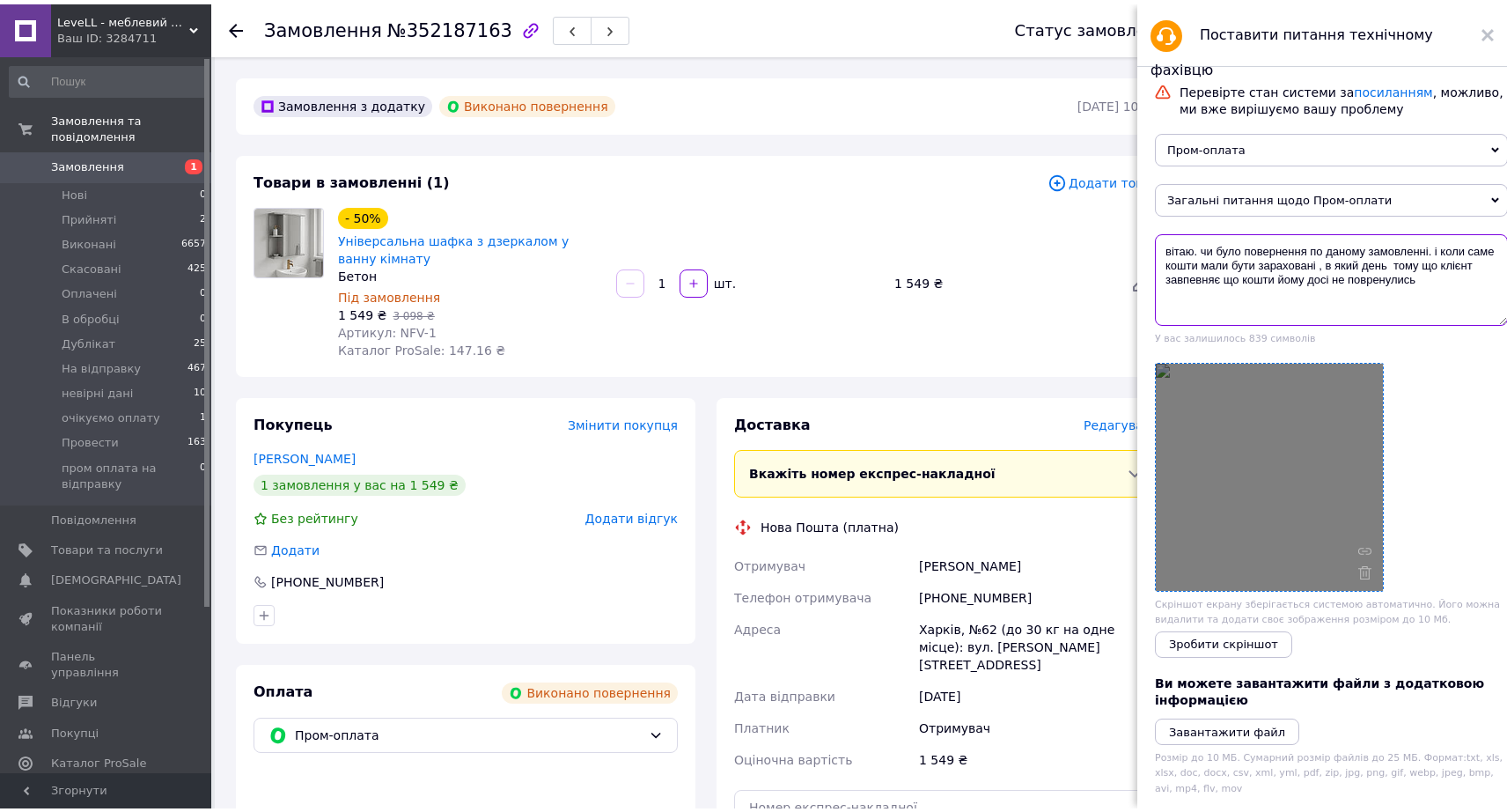
scroll to position [173, 0]
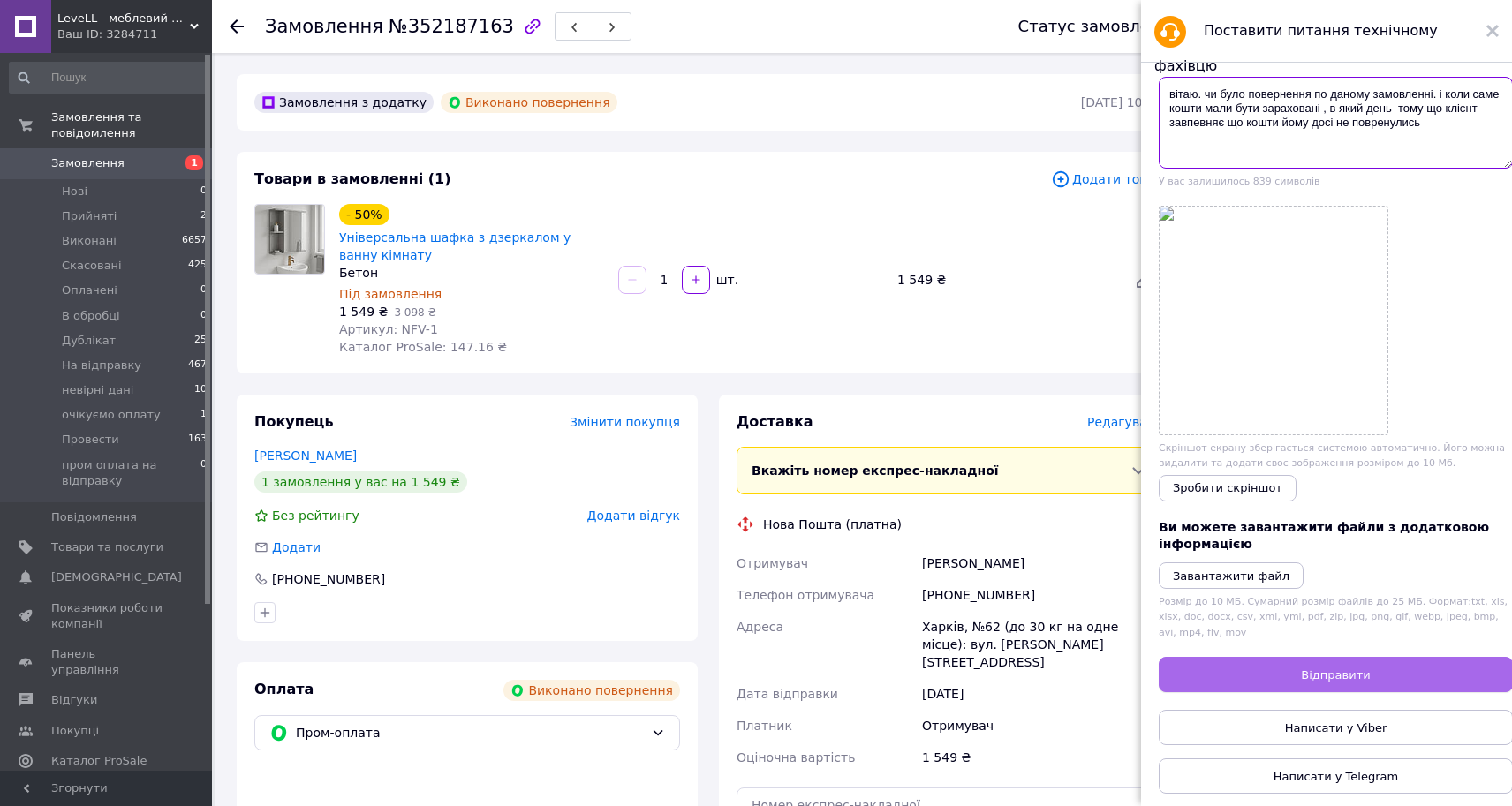
type textarea "вітаю. чи було повернення по даному замовленні. і коли саме кошти мали бути зар…"
click at [1340, 673] on span "Відправити" at bounding box center [1336, 674] width 69 height 13
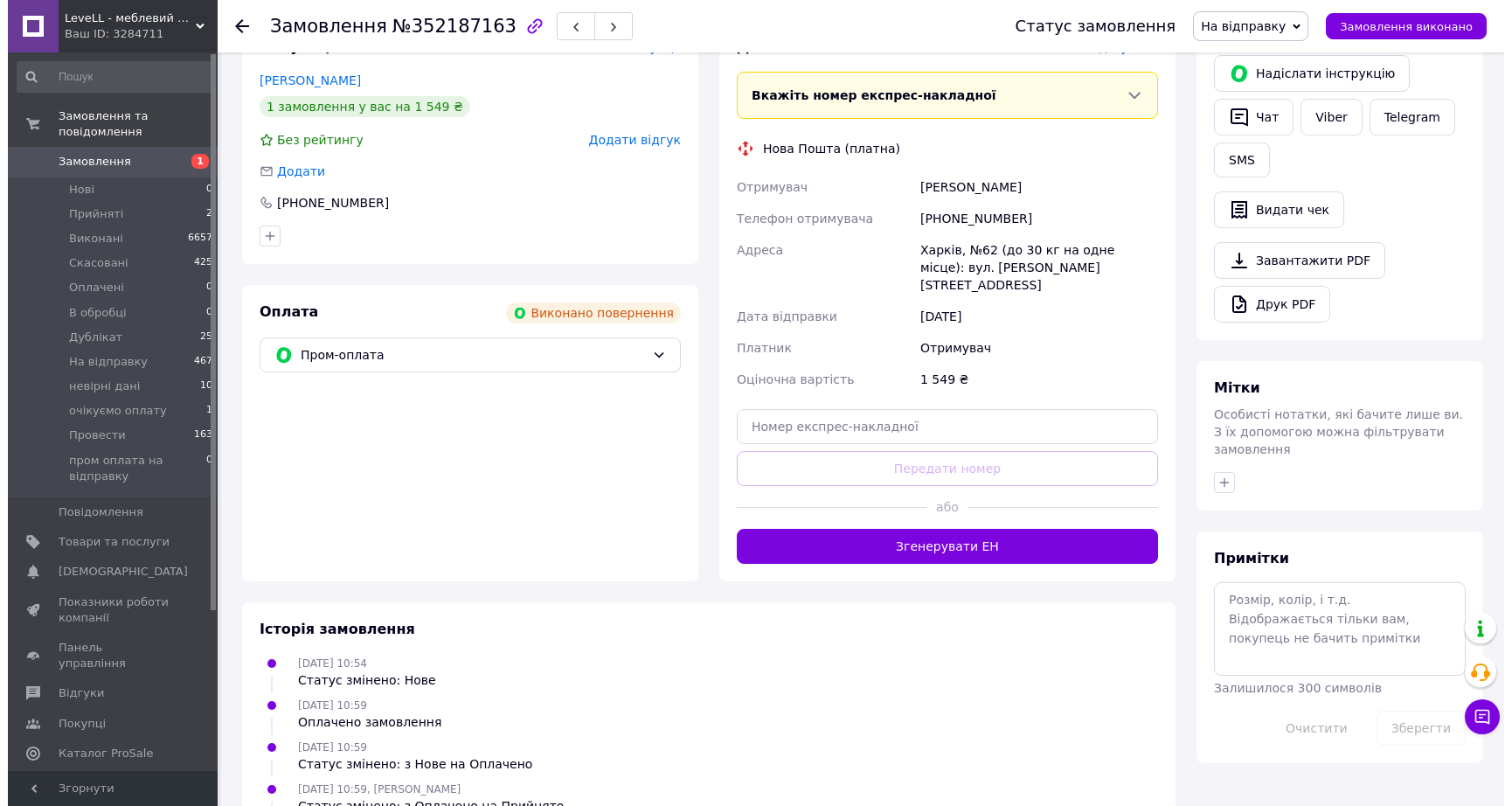
scroll to position [0, 0]
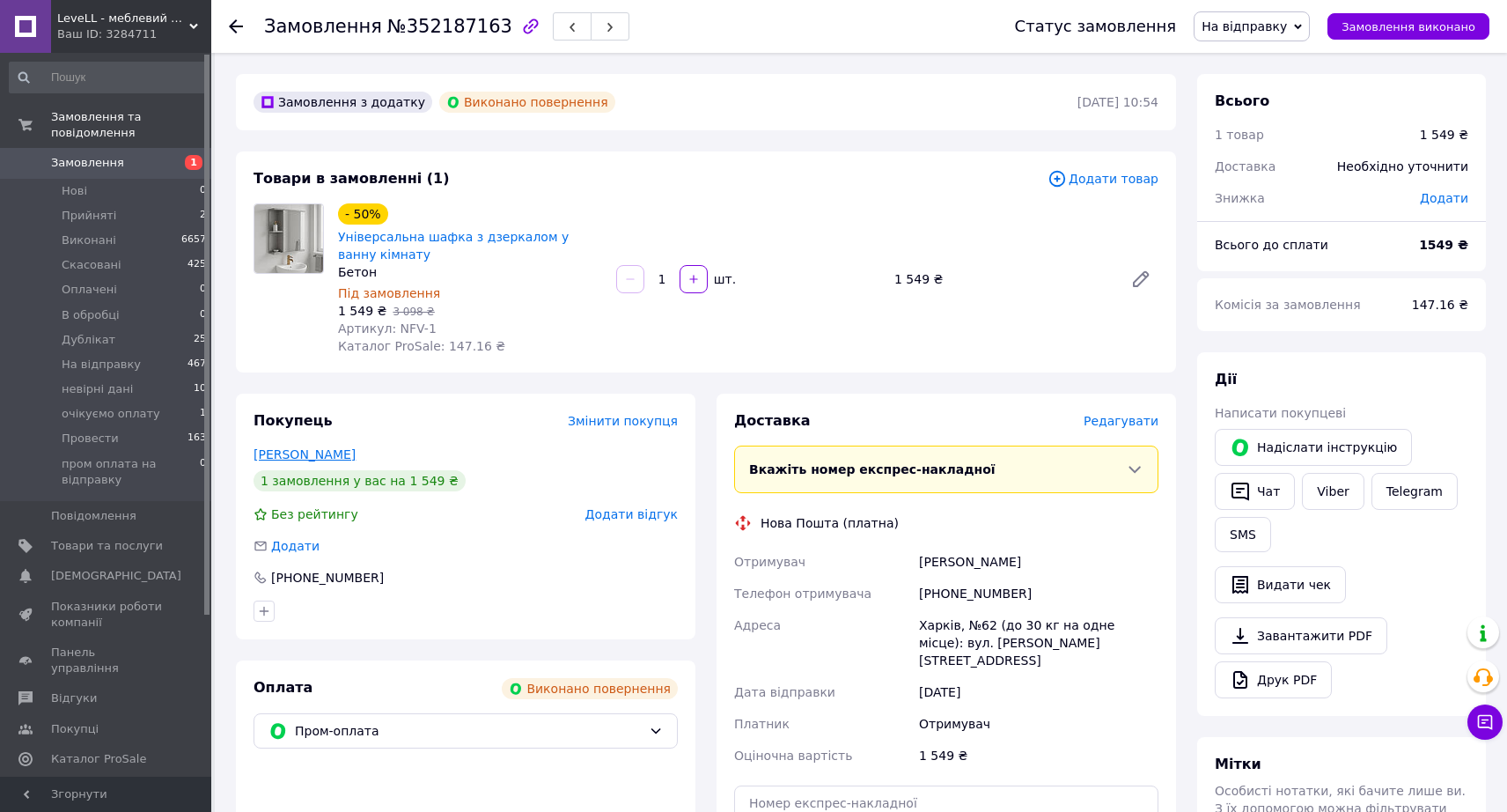
click at [314, 458] on link "Бондаренко Татьяна" at bounding box center [305, 454] width 102 height 14
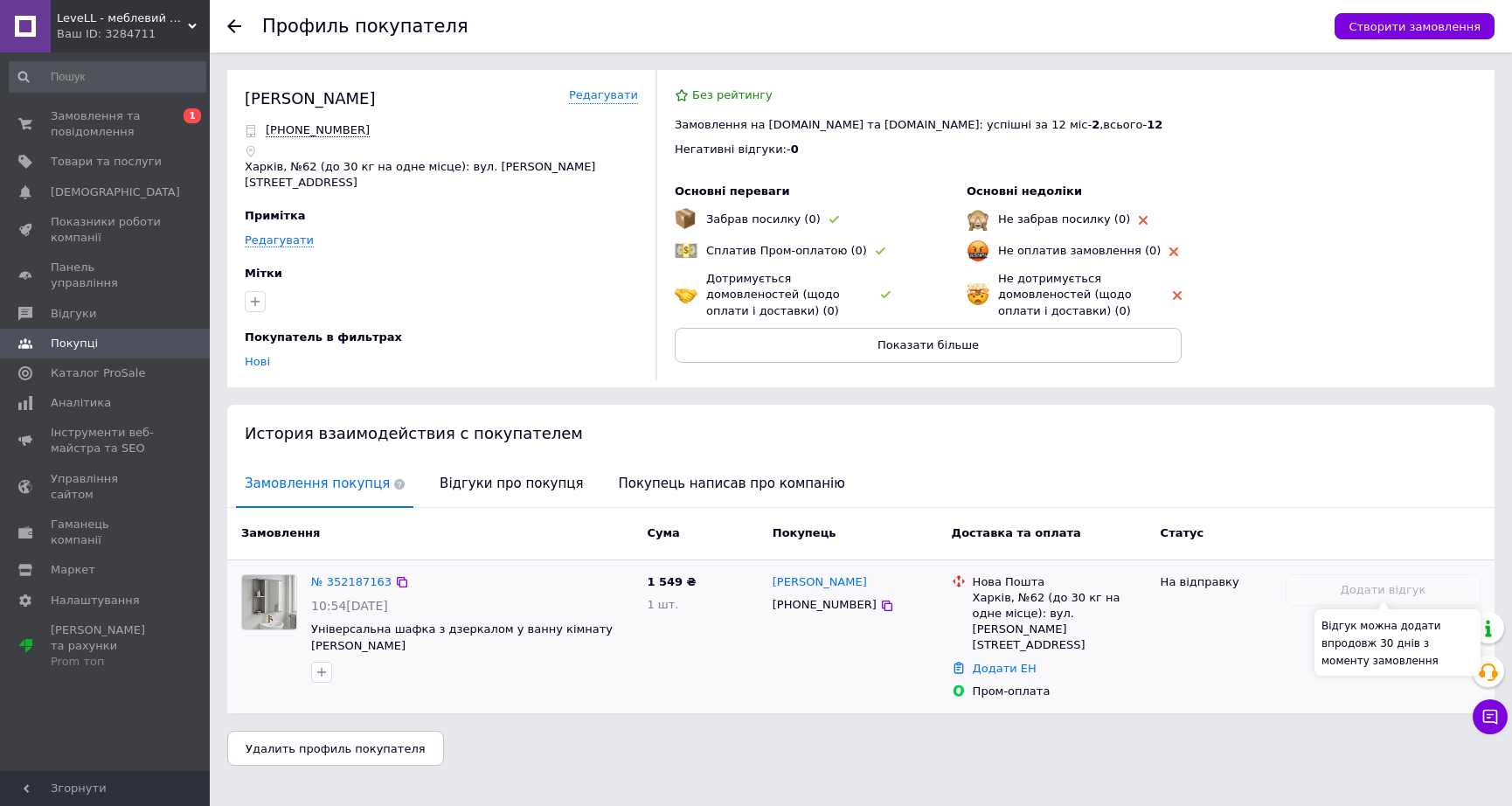
click at [1386, 587] on div "Додати відгук" at bounding box center [1383, 590] width 195 height 32
click at [511, 468] on span "Відгуки про покупця" at bounding box center [512, 484] width 161 height 44
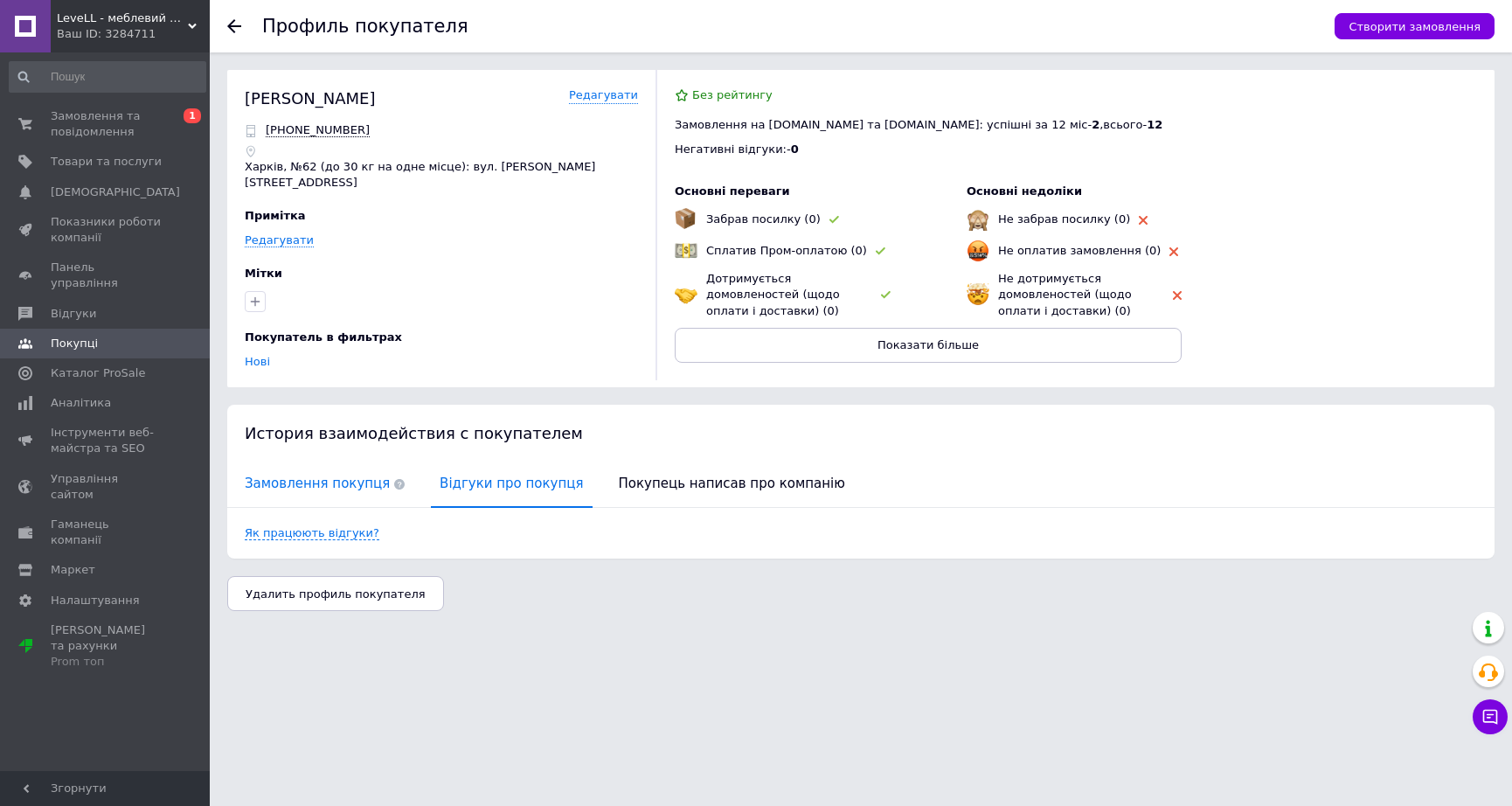
click at [315, 472] on span "Замовлення покупця" at bounding box center [325, 484] width 177 height 44
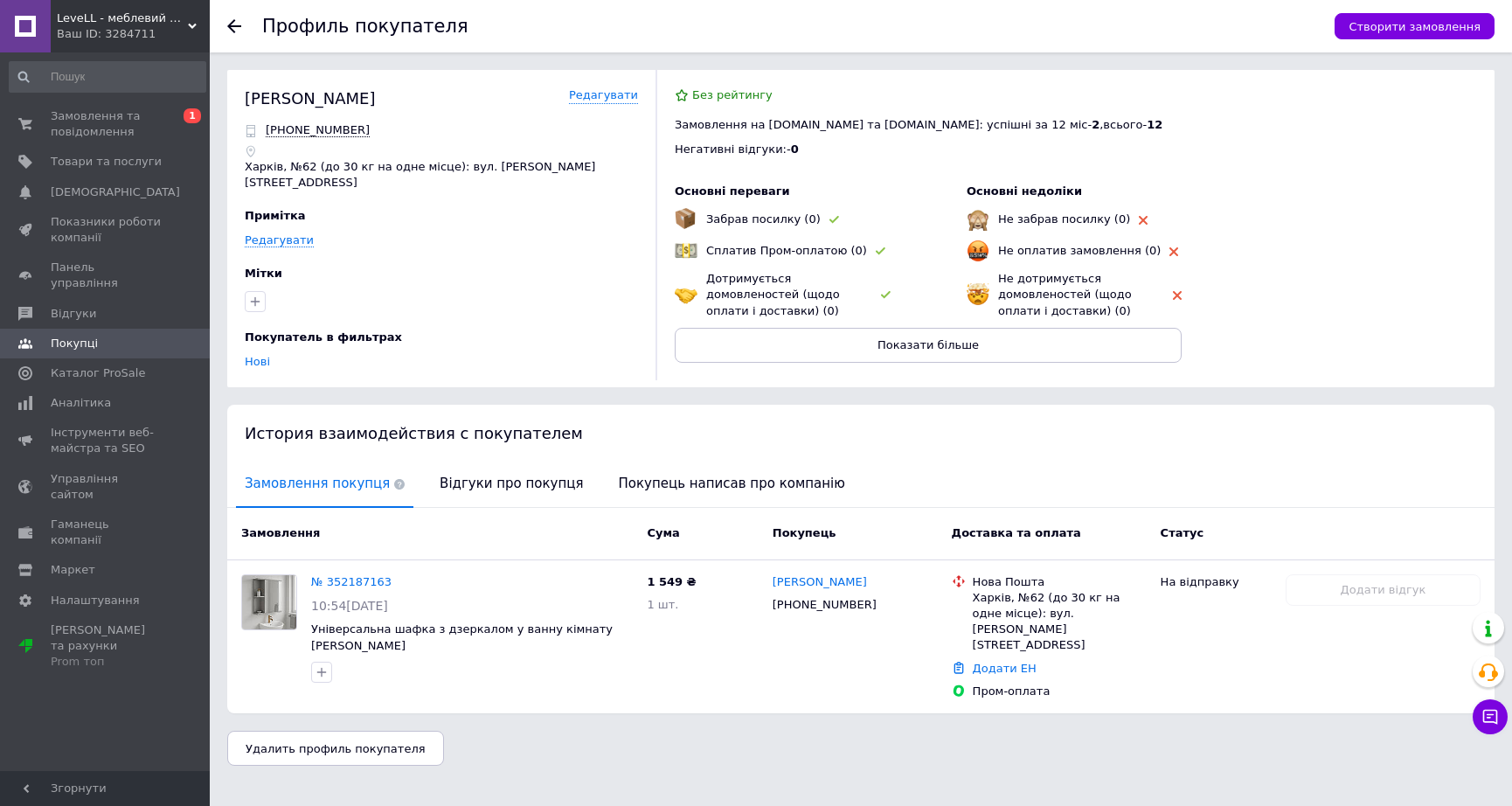
click at [913, 730] on div "Удалить профиль покупателя" at bounding box center [861, 748] width 1267 height 35
click at [123, 126] on span "Замовлення та повідомлення" at bounding box center [106, 124] width 111 height 31
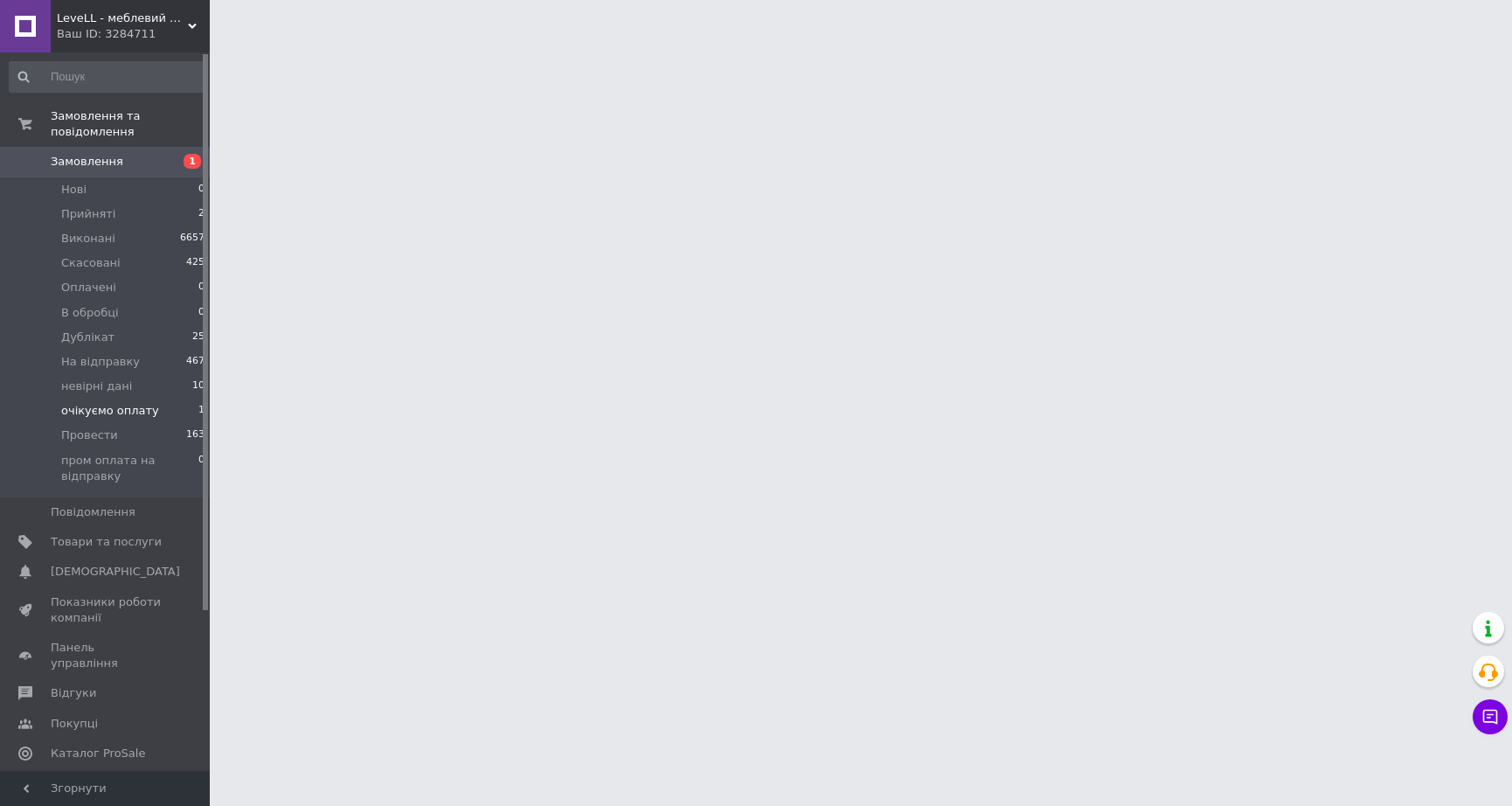
click at [165, 400] on li "очікуємо оплату 1" at bounding box center [107, 411] width 215 height 25
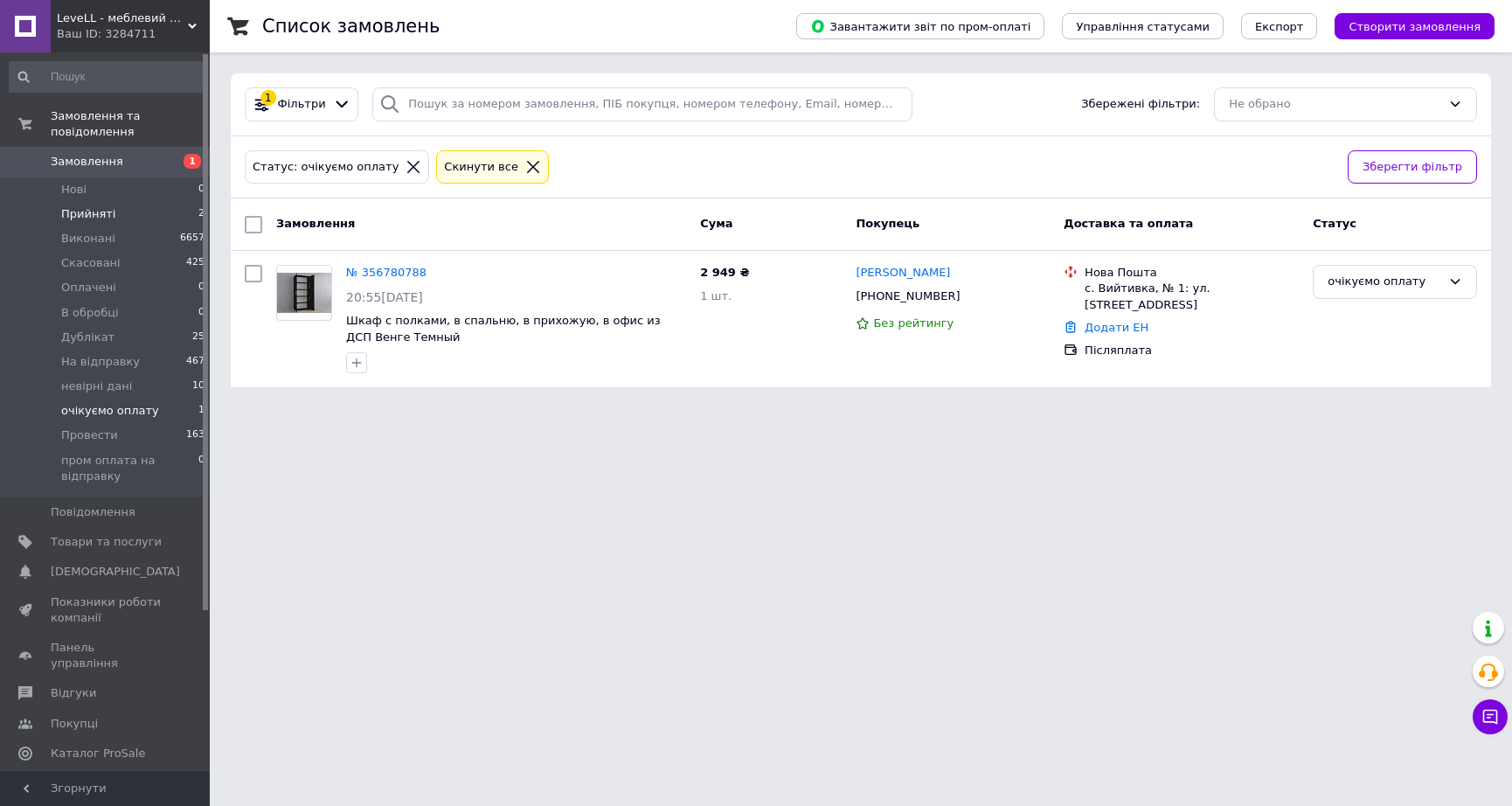
click at [178, 205] on li "Прийняті 2" at bounding box center [107, 214] width 215 height 25
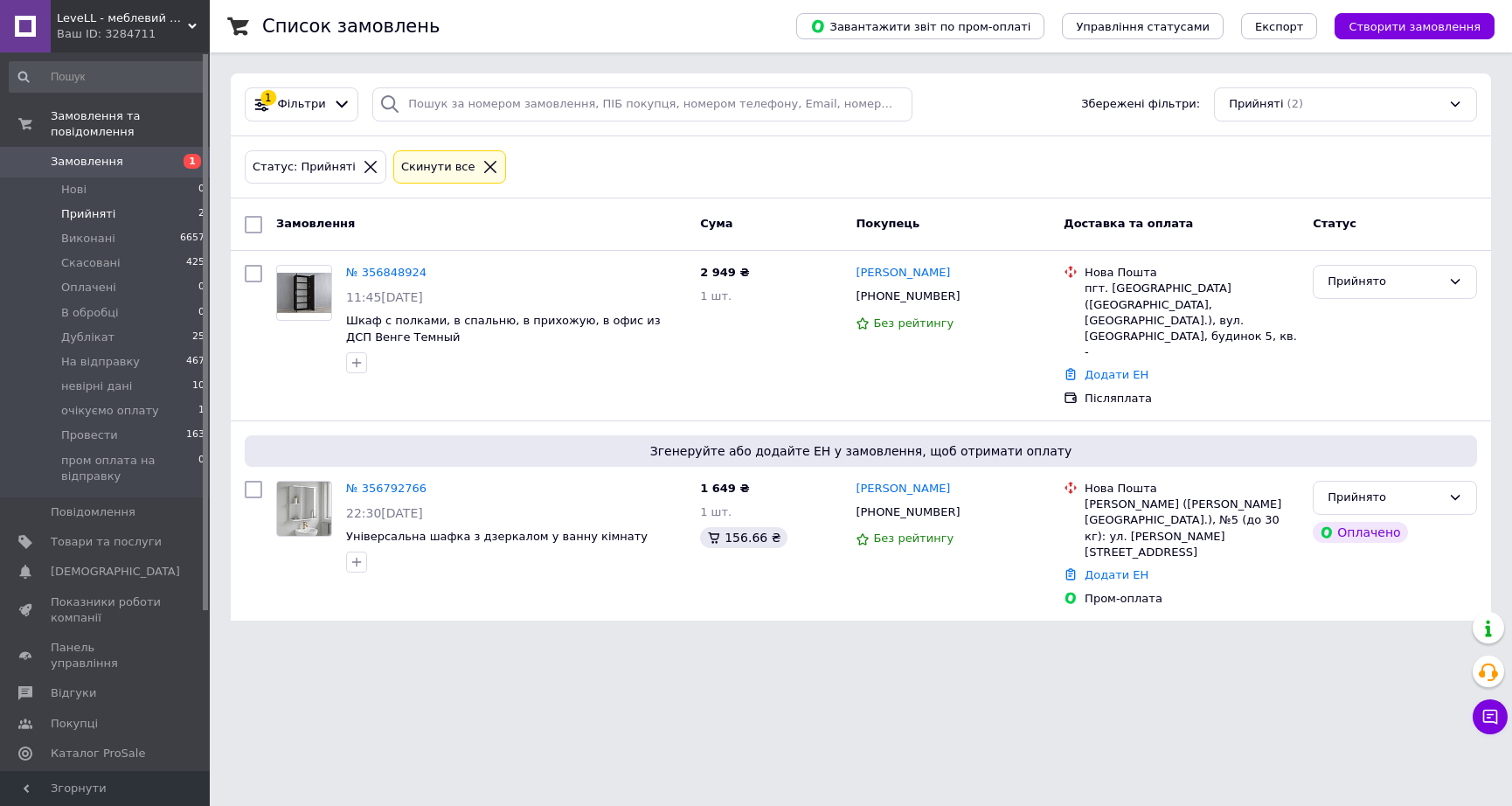
click at [163, 202] on li "Прийняті 2" at bounding box center [107, 214] width 215 height 25
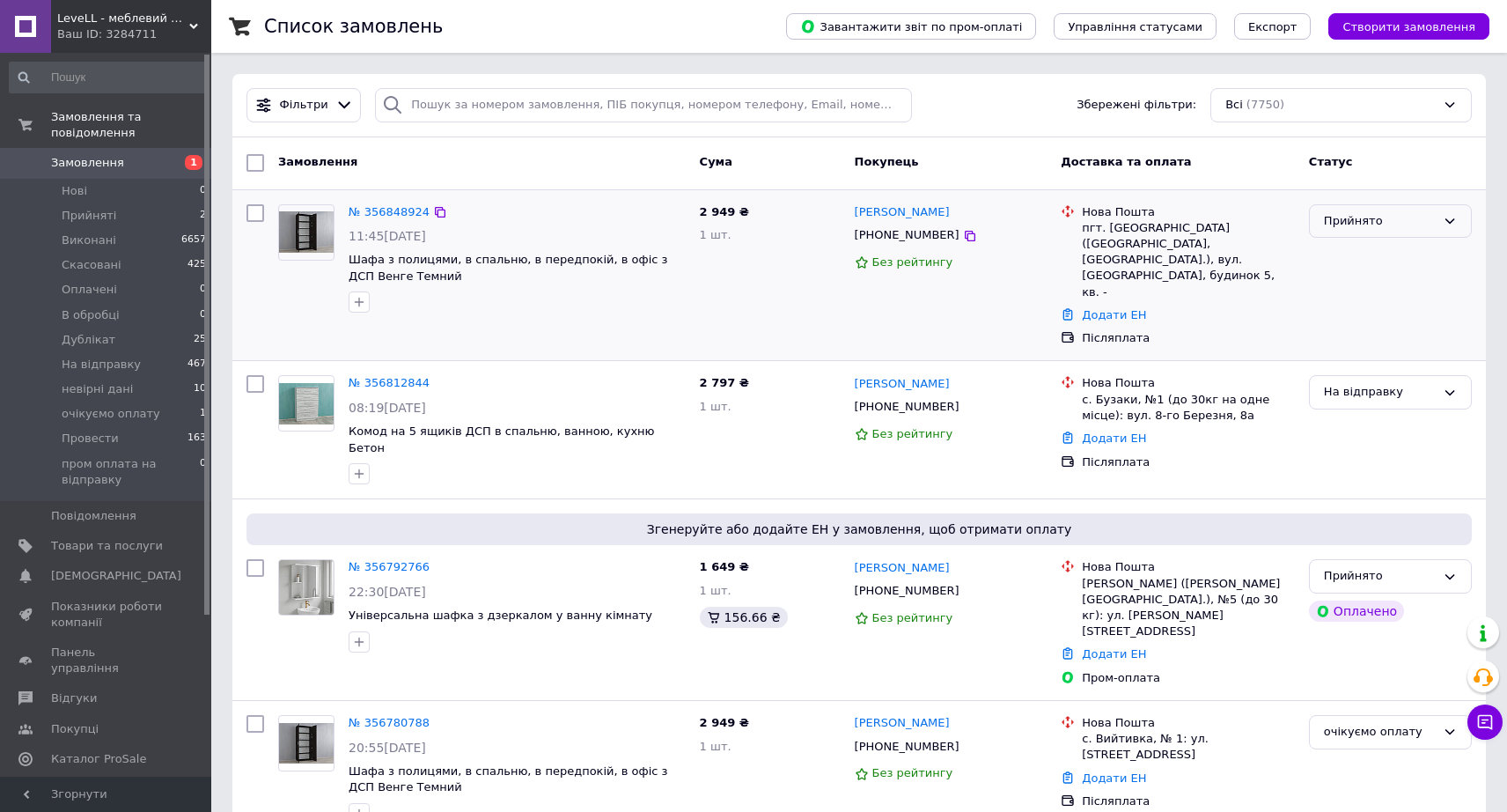
click at [1383, 206] on div "Прийнято" at bounding box center [1390, 221] width 163 height 34
click at [1384, 302] on li "На відправку" at bounding box center [1390, 308] width 161 height 33
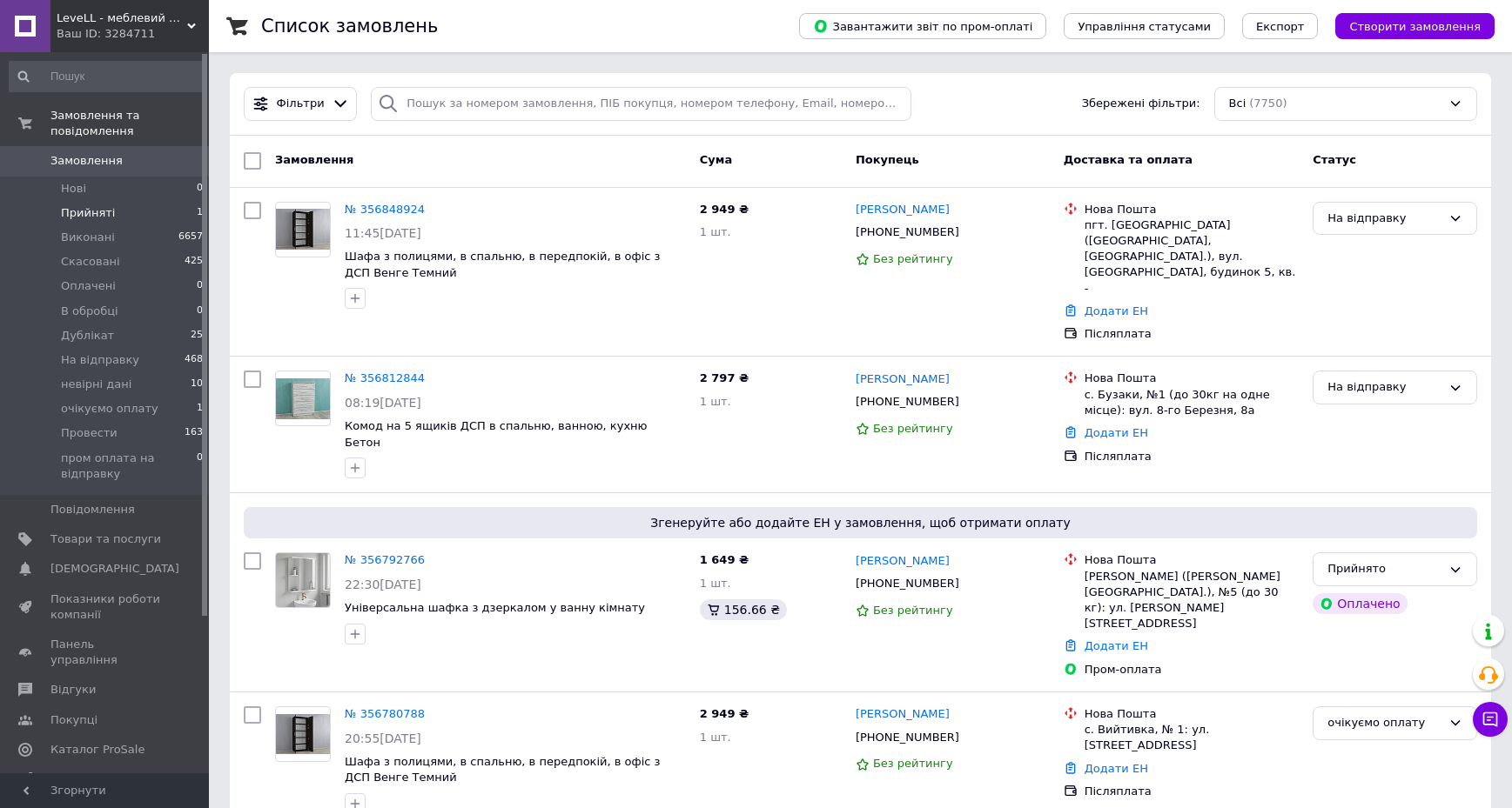
click at [152, 201] on li "Прийняті 1" at bounding box center [107, 213] width 213 height 25
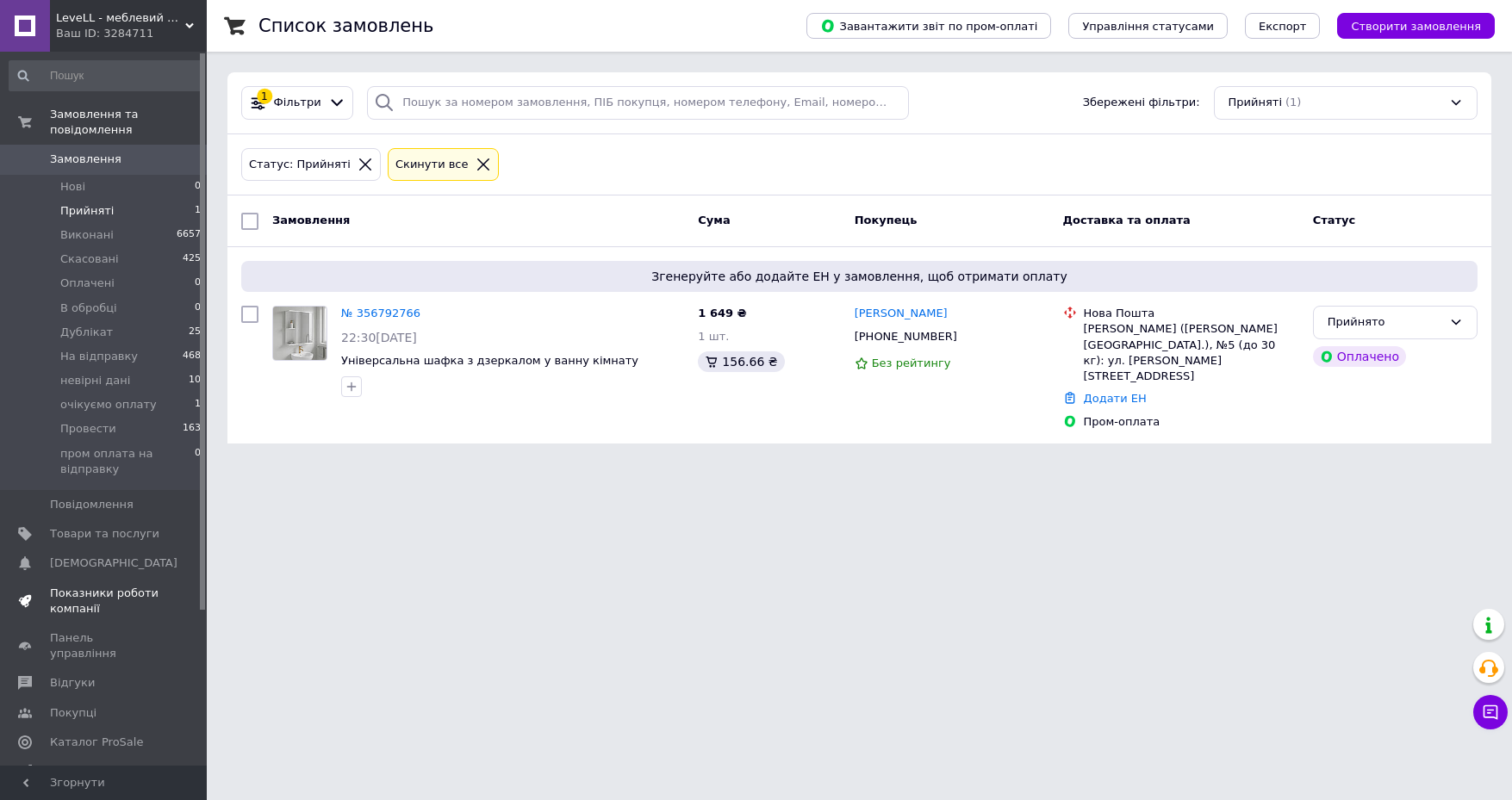
click at [118, 526] on span "Товари та послуги" at bounding box center [105, 533] width 109 height 15
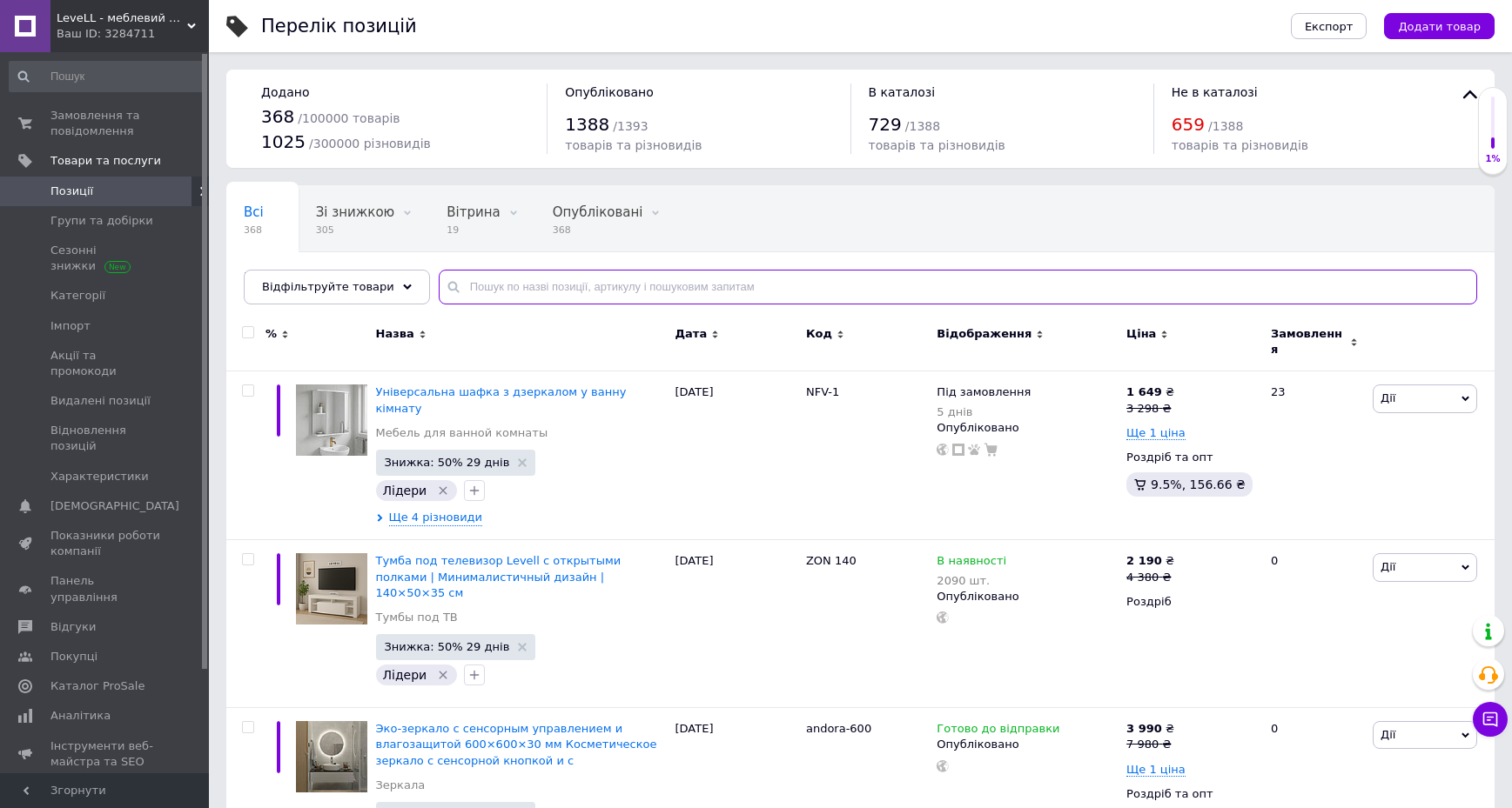
click at [474, 296] on input "text" at bounding box center [957, 287] width 1038 height 35
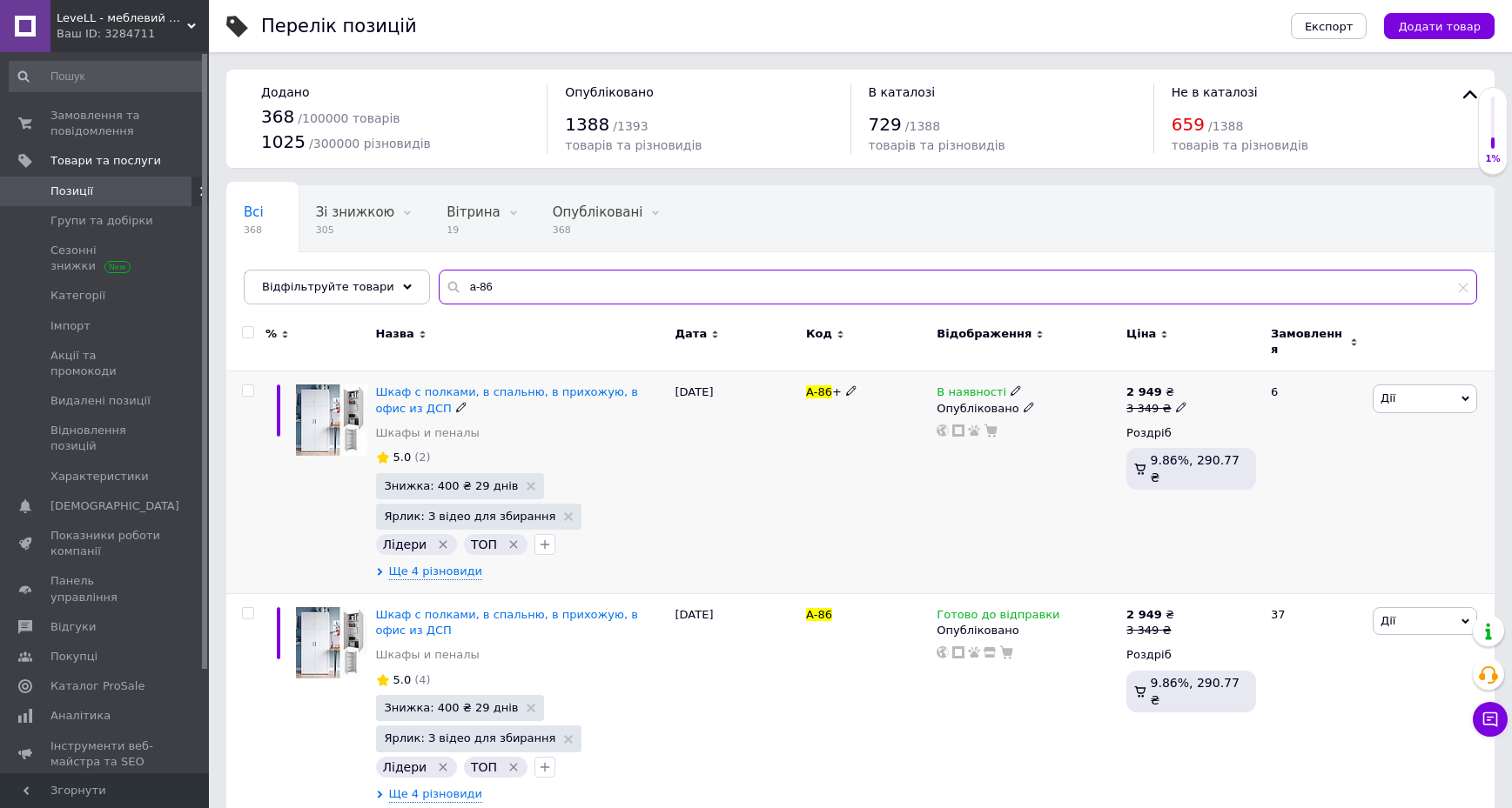
type input "а-86"
click at [1449, 391] on span "Дії" at bounding box center [1426, 398] width 105 height 28
click at [1366, 477] on li "Копіювати" at bounding box center [1360, 481] width 231 height 25
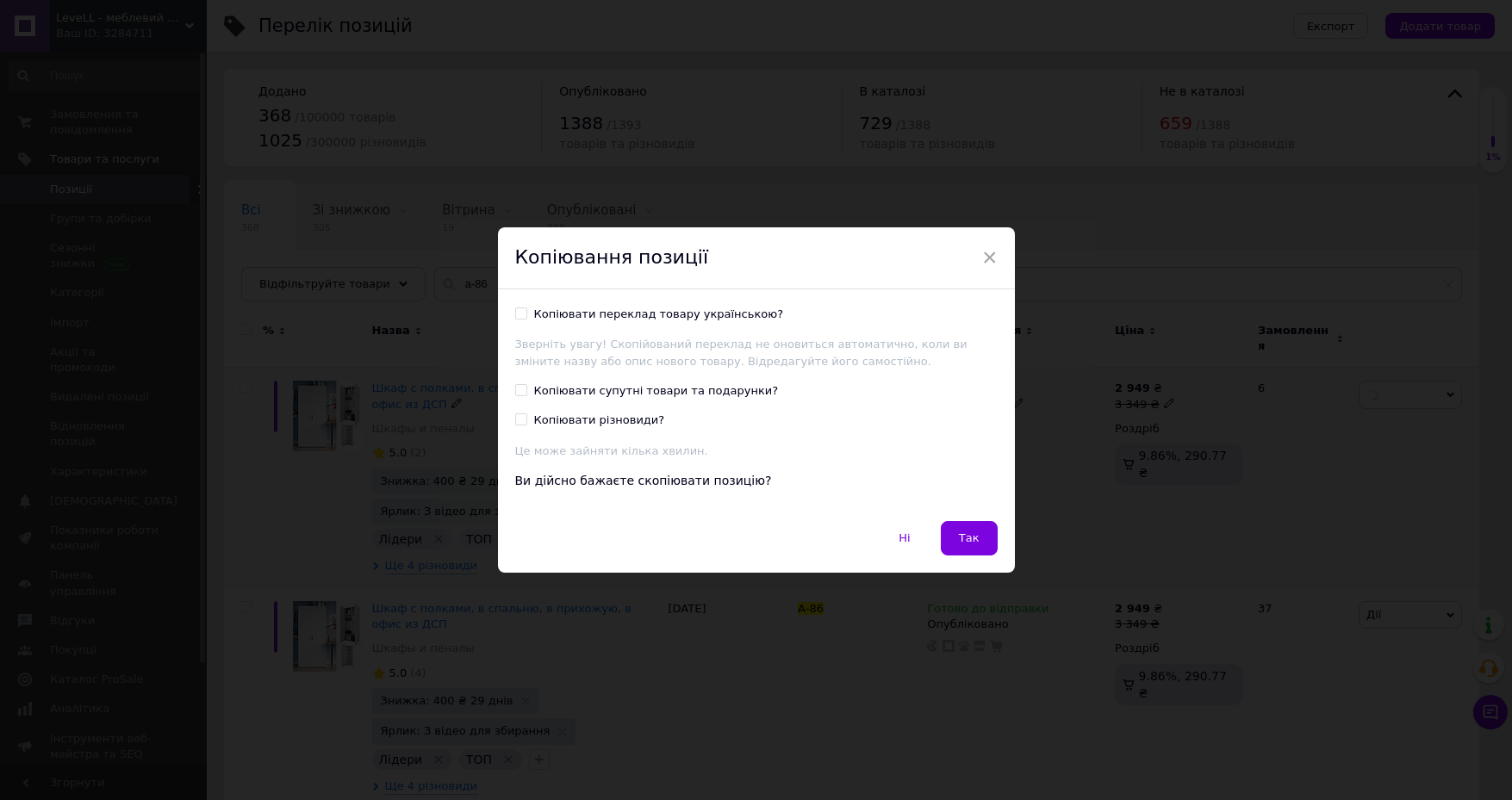
click at [515, 313] on input "Копіювати переклад товару українською?" at bounding box center [521, 313] width 11 height 11
checkbox input "true"
click at [959, 533] on span "Так" at bounding box center [969, 538] width 21 height 13
